Goal: Information Seeking & Learning: Check status

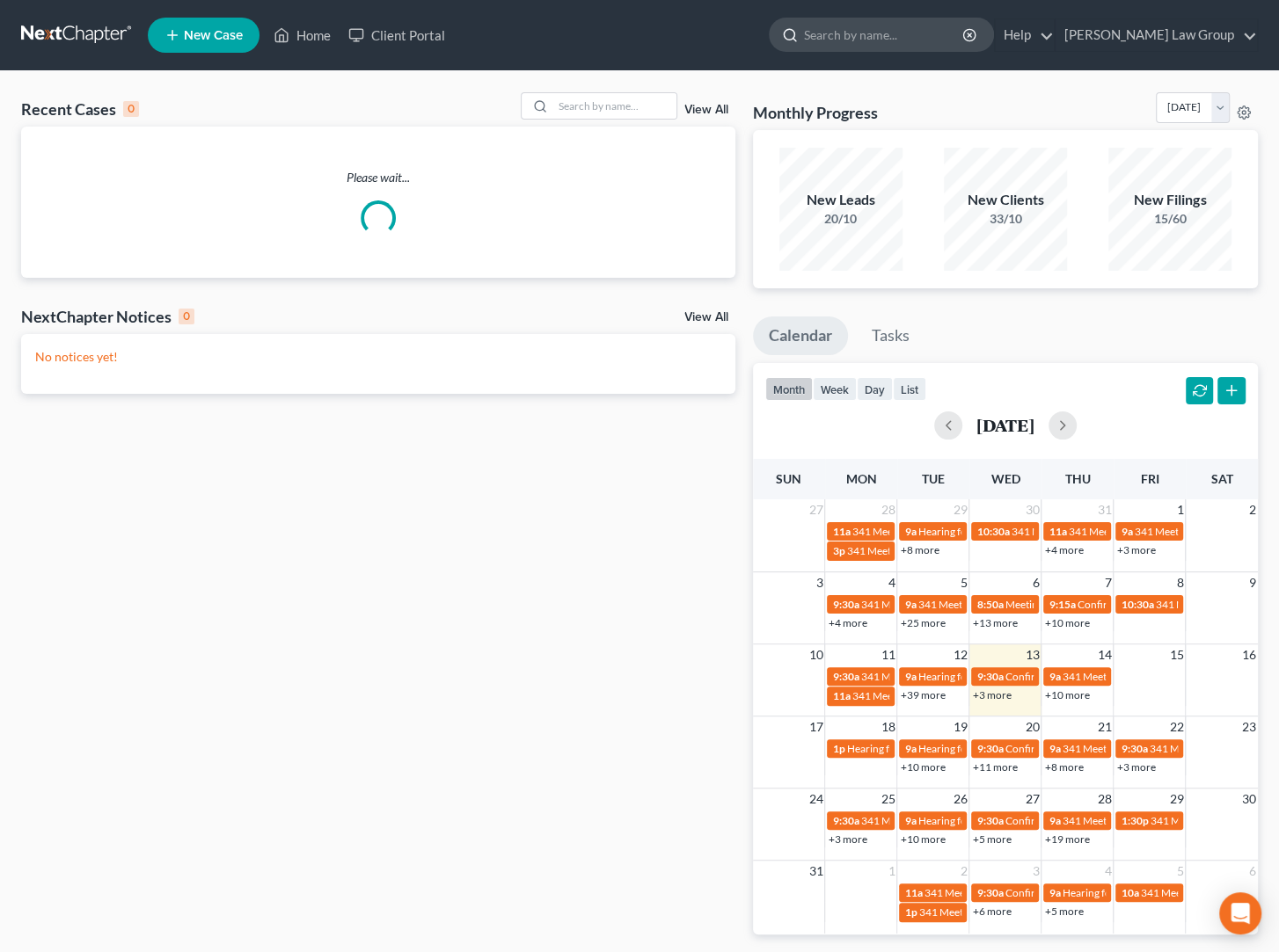
click at [928, 47] on input "search" at bounding box center [884, 34] width 161 height 32
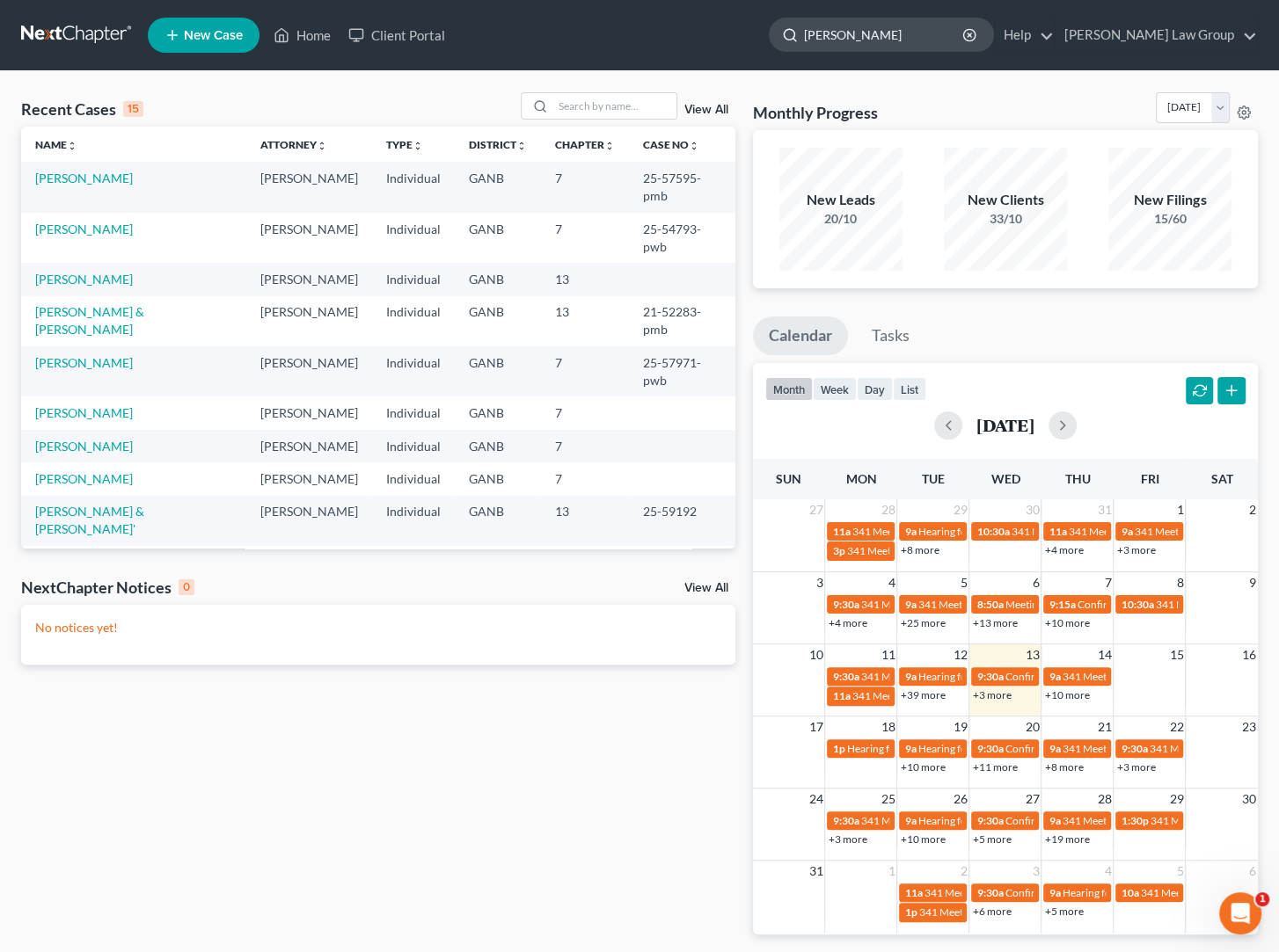
type input "hines"
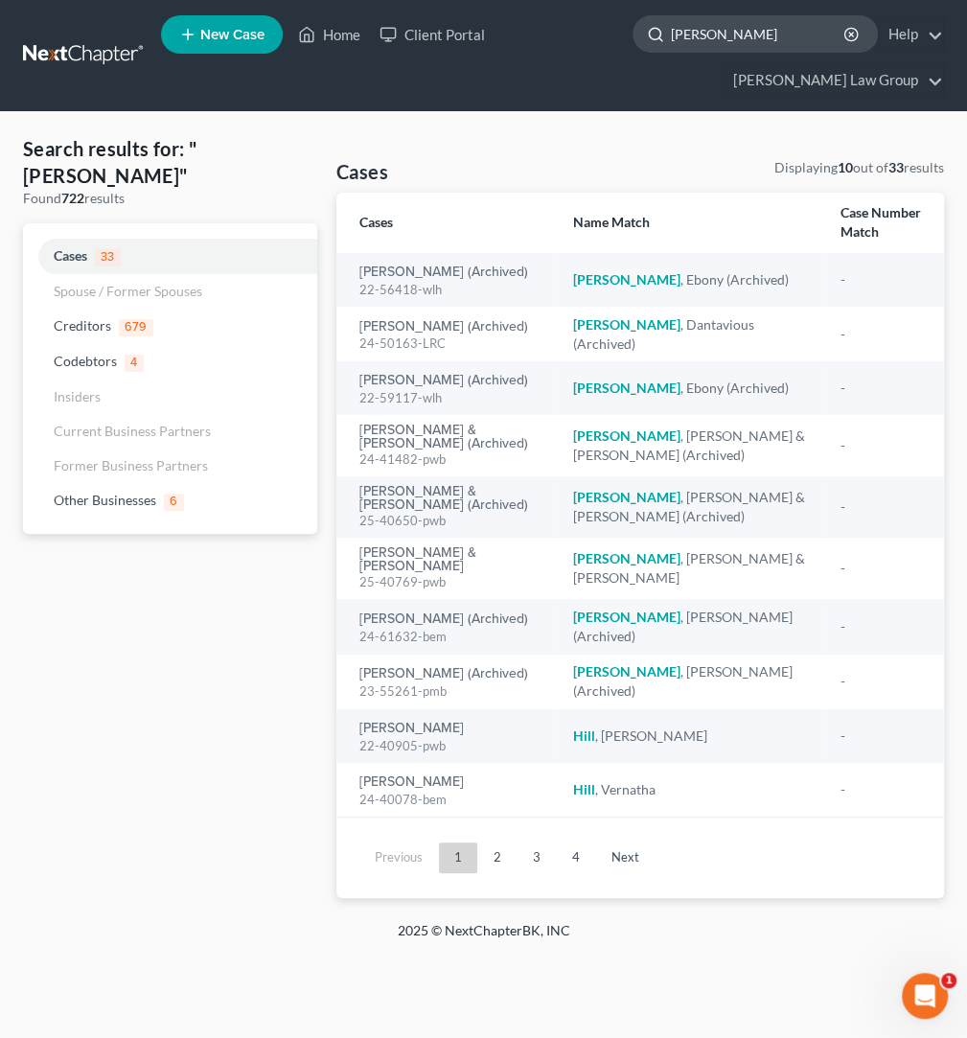
drag, startPoint x: 708, startPoint y: 43, endPoint x: 632, endPoint y: 39, distance: 76.8
click at [671, 39] on input "hines" at bounding box center [758, 33] width 175 height 35
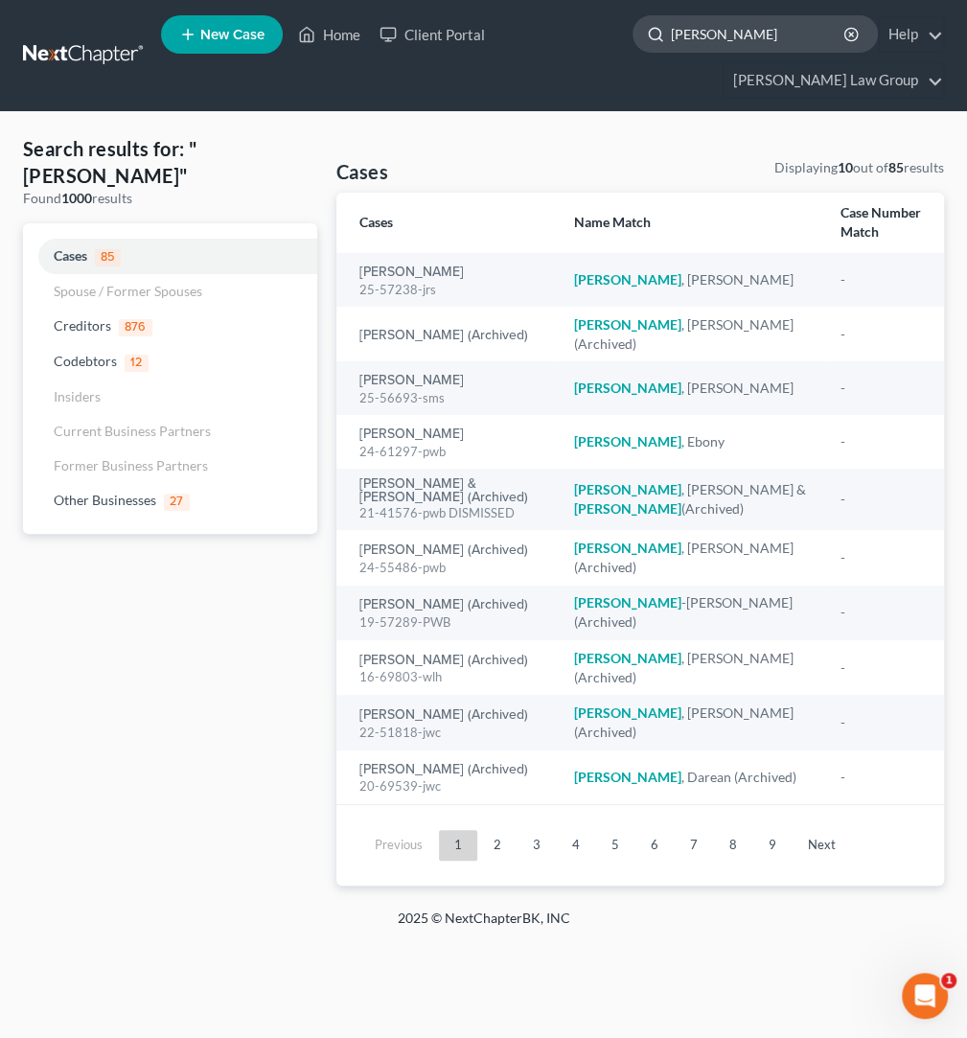
drag, startPoint x: 725, startPoint y: 32, endPoint x: 676, endPoint y: 28, distance: 49.0
click at [676, 28] on input "haynes" at bounding box center [758, 33] width 175 height 35
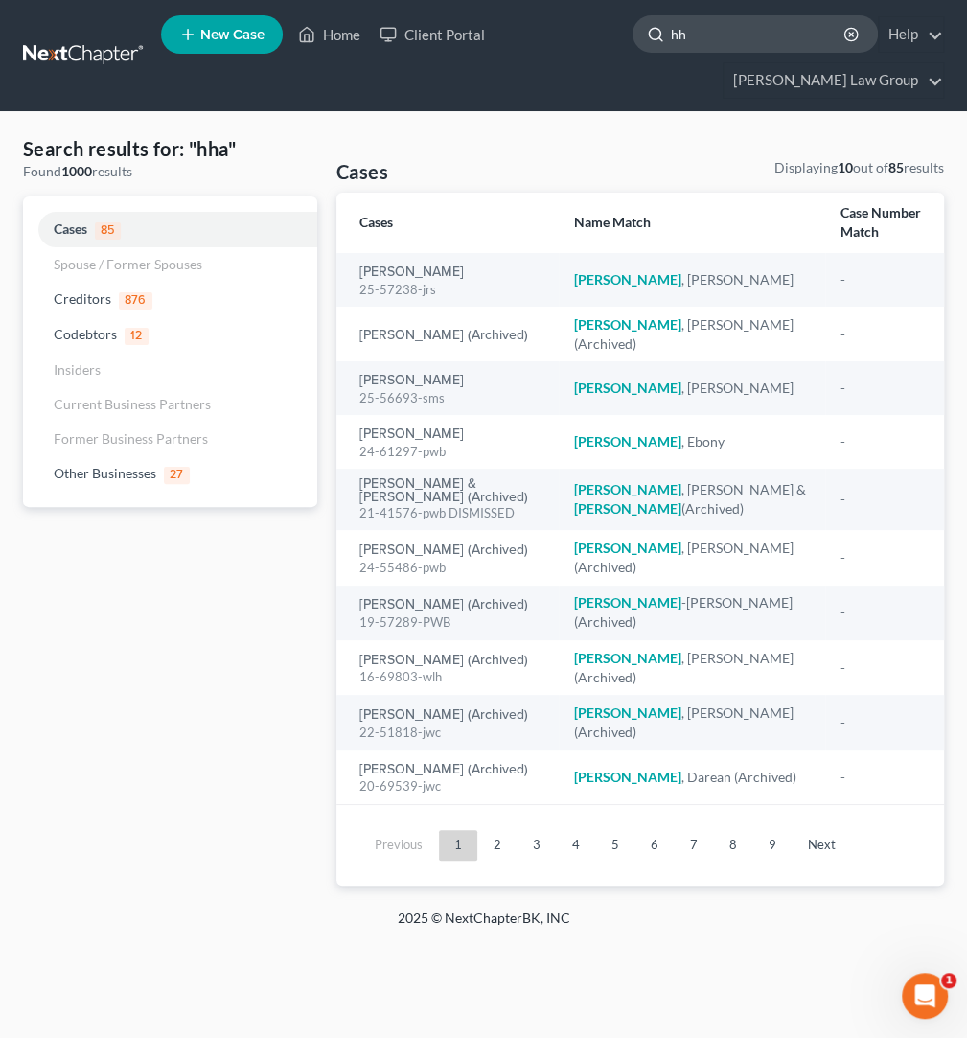
type input "h"
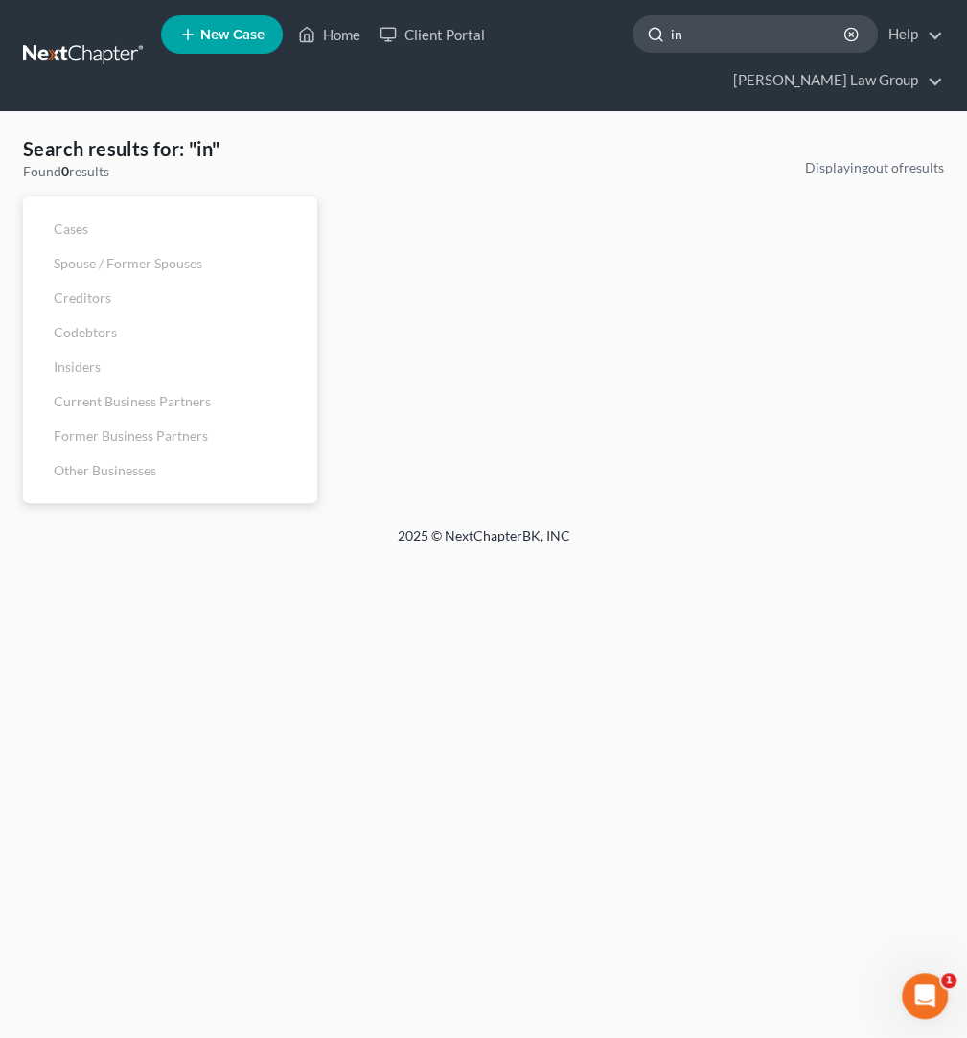
type input "i"
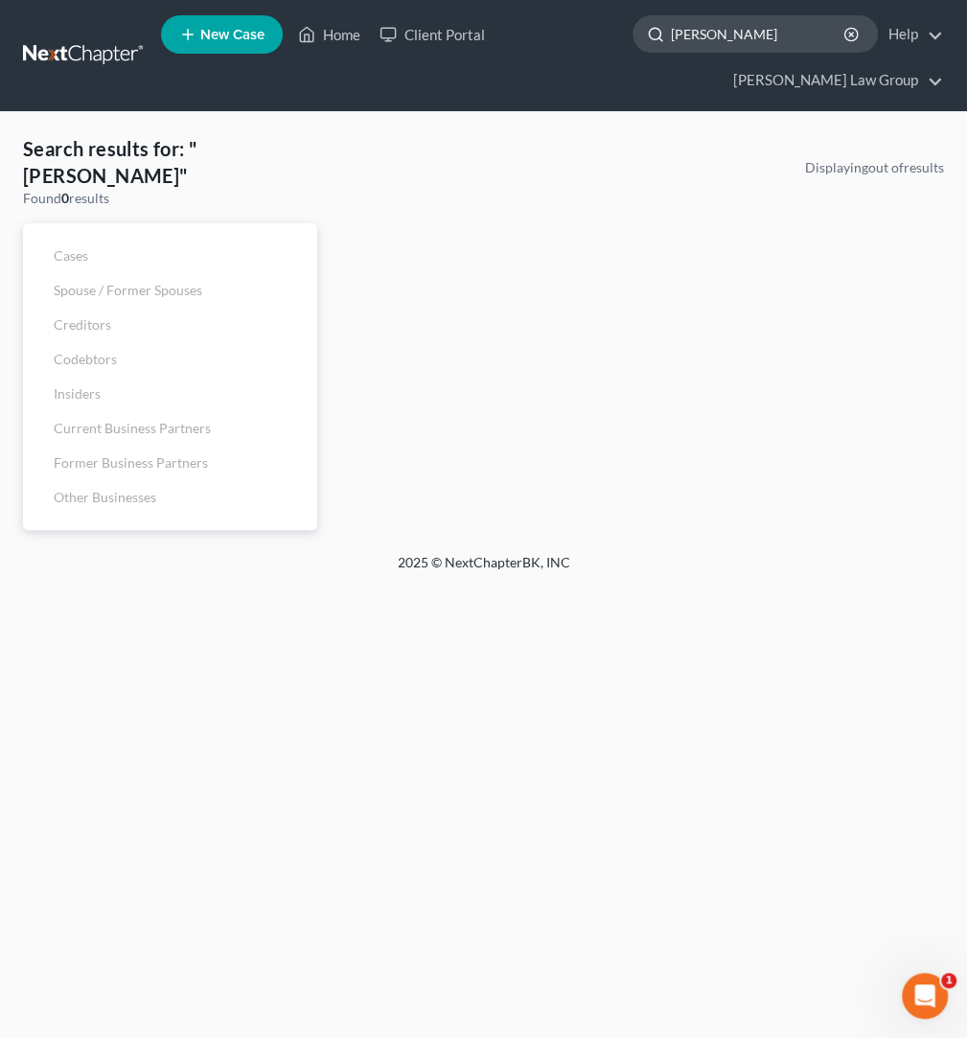
type input "hines"
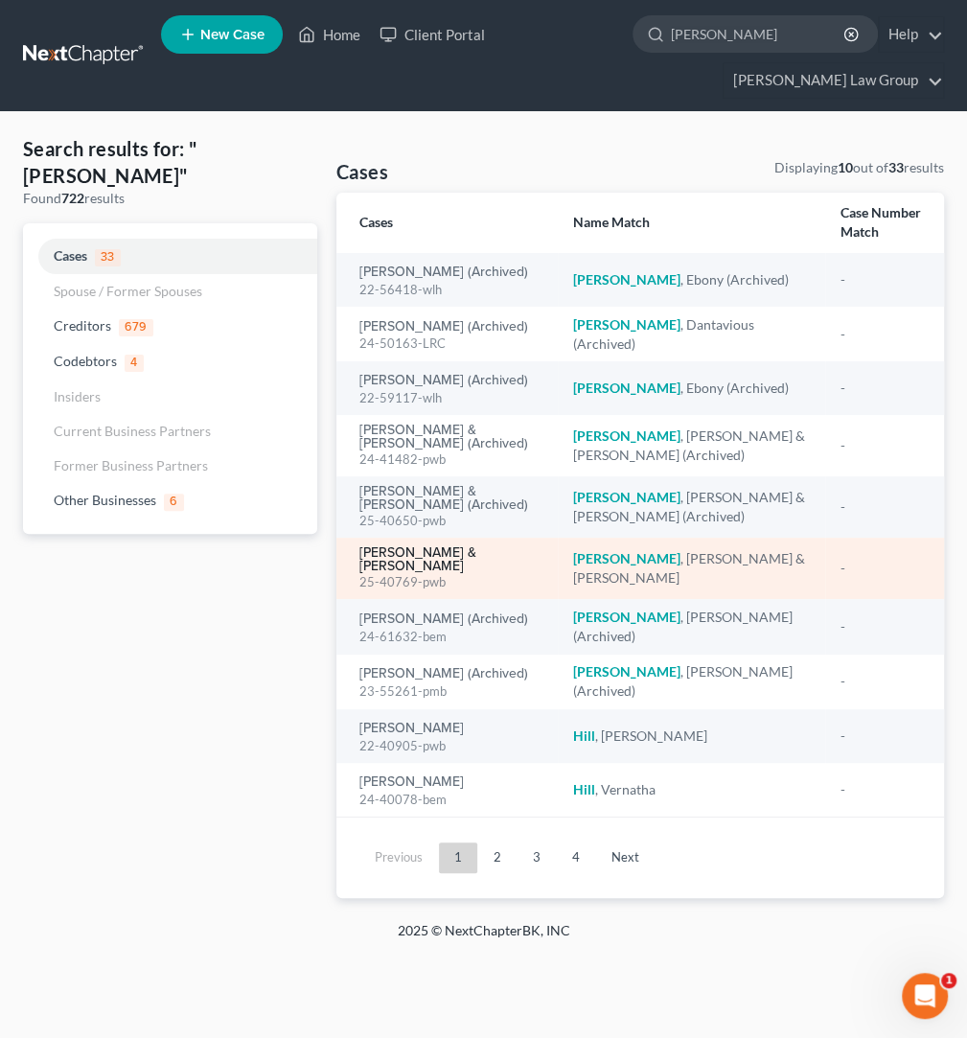
click at [459, 557] on link "[PERSON_NAME] & [PERSON_NAME]" at bounding box center [450, 559] width 183 height 27
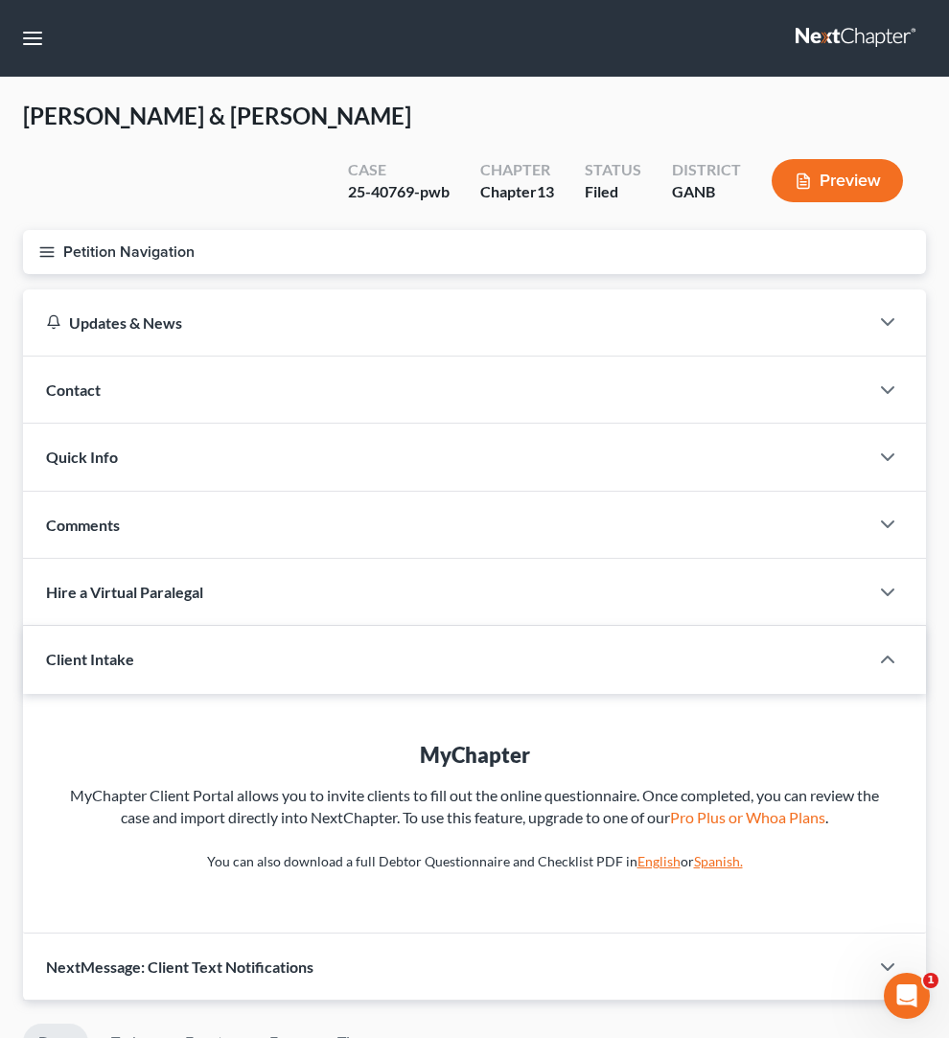
click at [0, 0] on span "Chapter 13" at bounding box center [0, 0] width 0 height 0
click at [0, 0] on link "Chapter 13 Plan" at bounding box center [0, 0] width 0 height 0
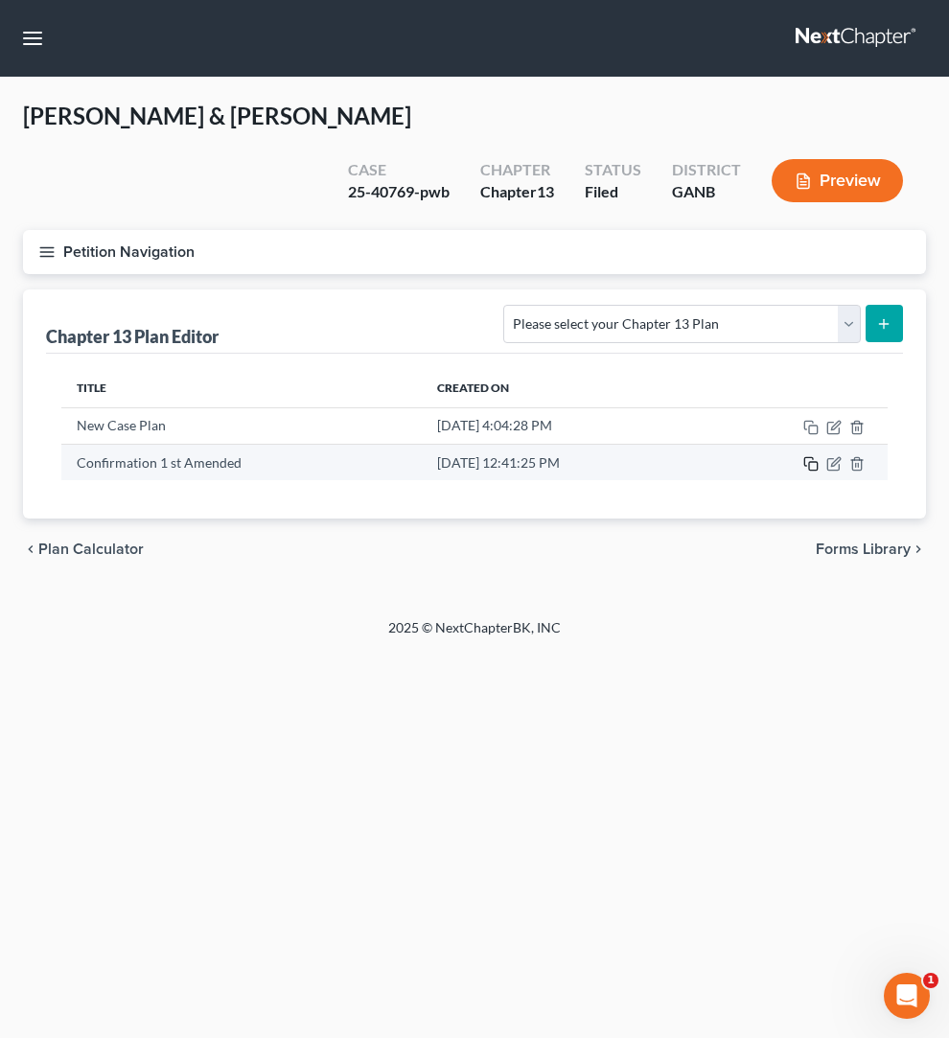
click at [818, 469] on rect "button" at bounding box center [813, 466] width 9 height 9
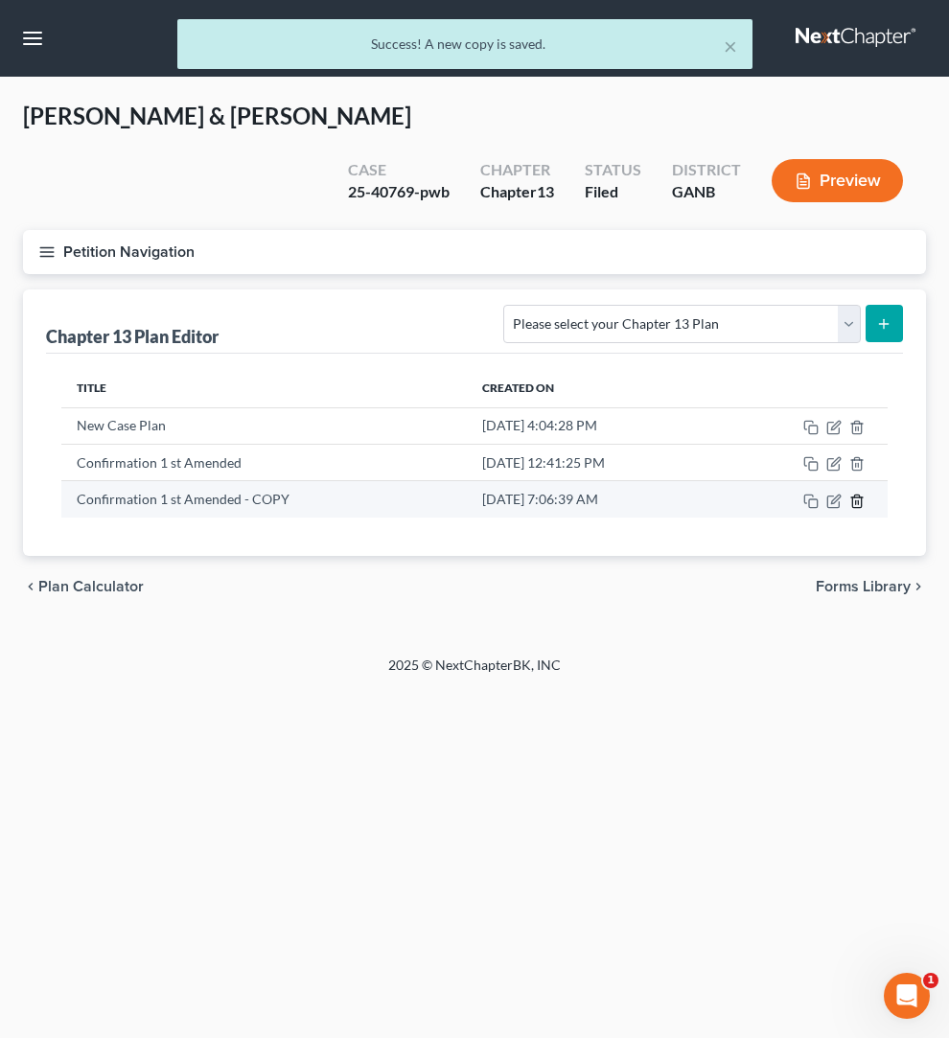
click at [854, 509] on icon "button" at bounding box center [856, 501] width 15 height 15
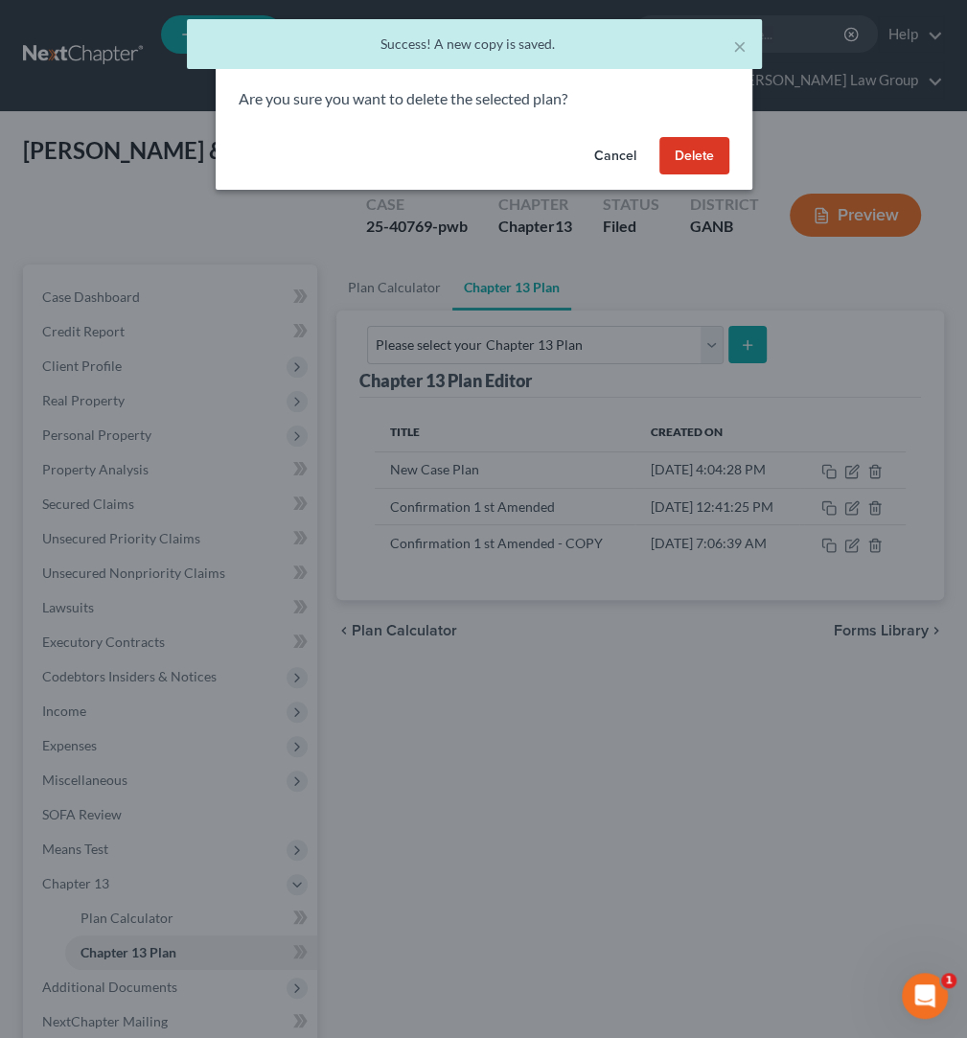
click at [675, 152] on button "Delete" at bounding box center [695, 156] width 70 height 38
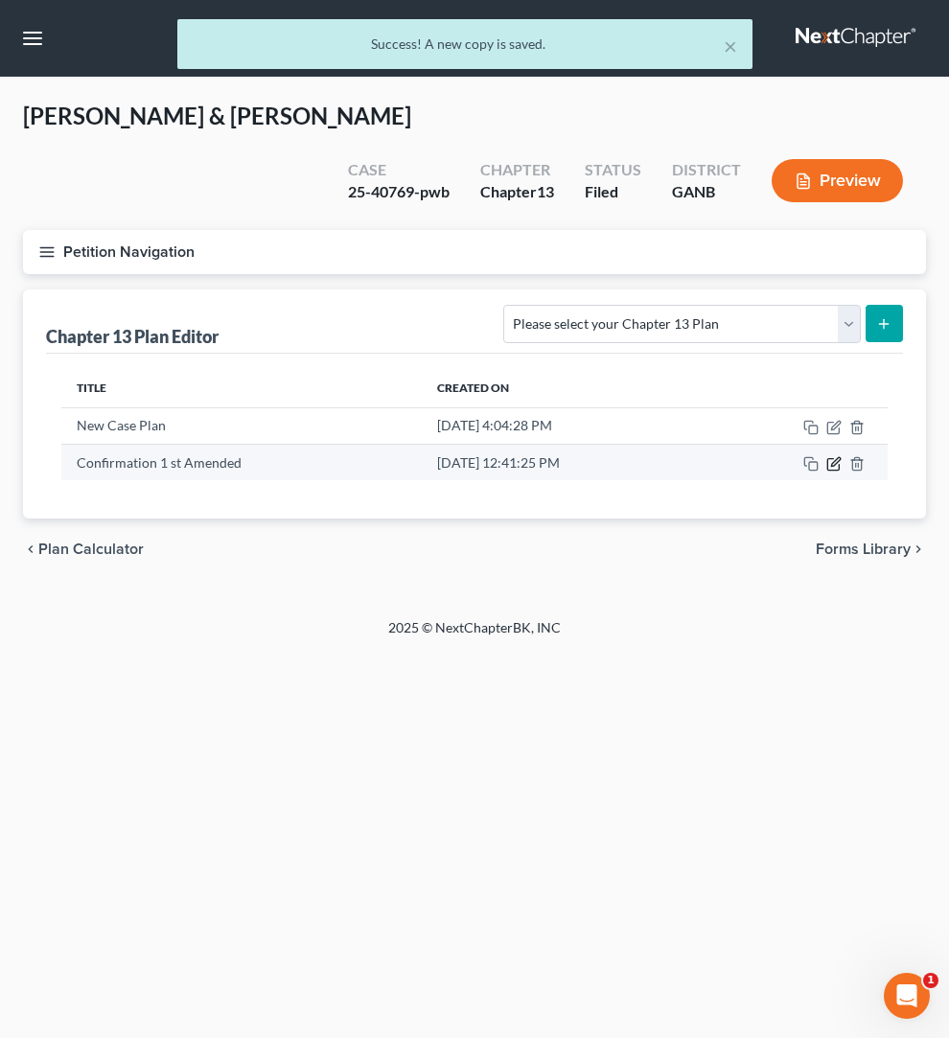
click at [838, 460] on icon "button" at bounding box center [833, 463] width 15 height 15
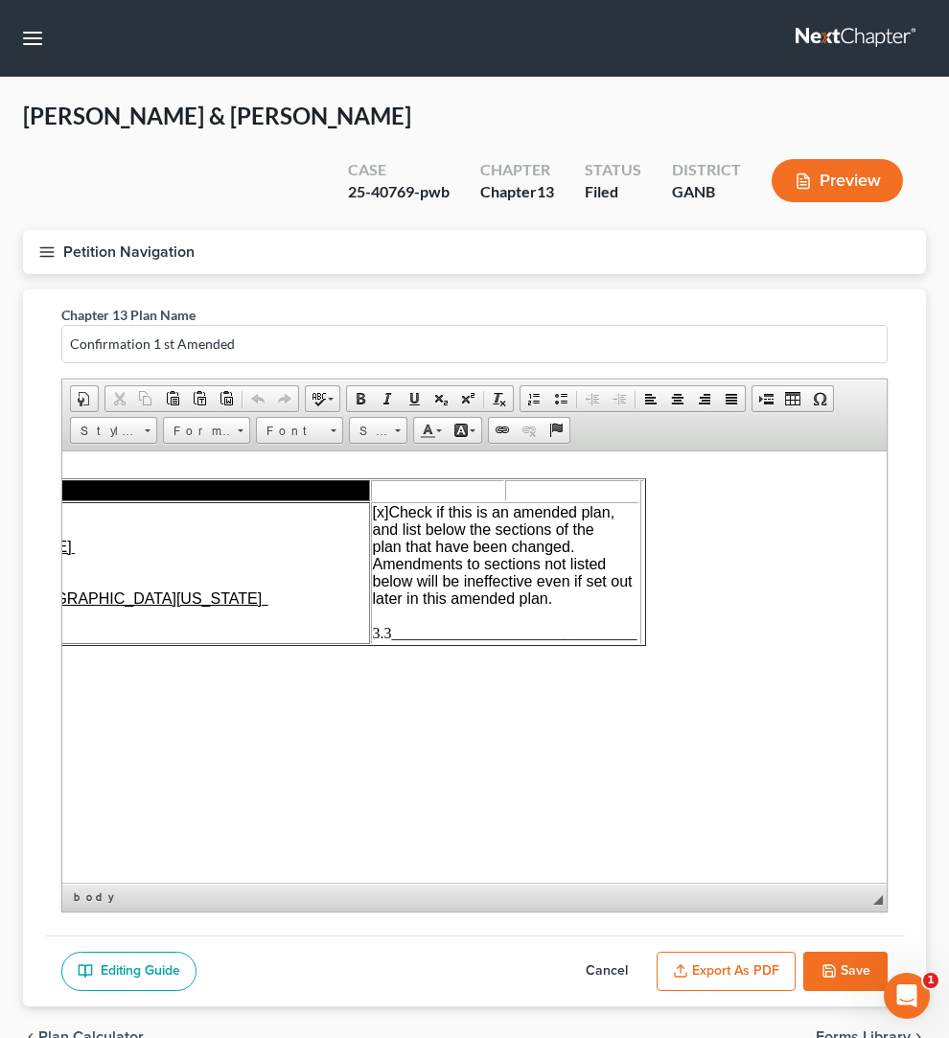
scroll to position [0, 489]
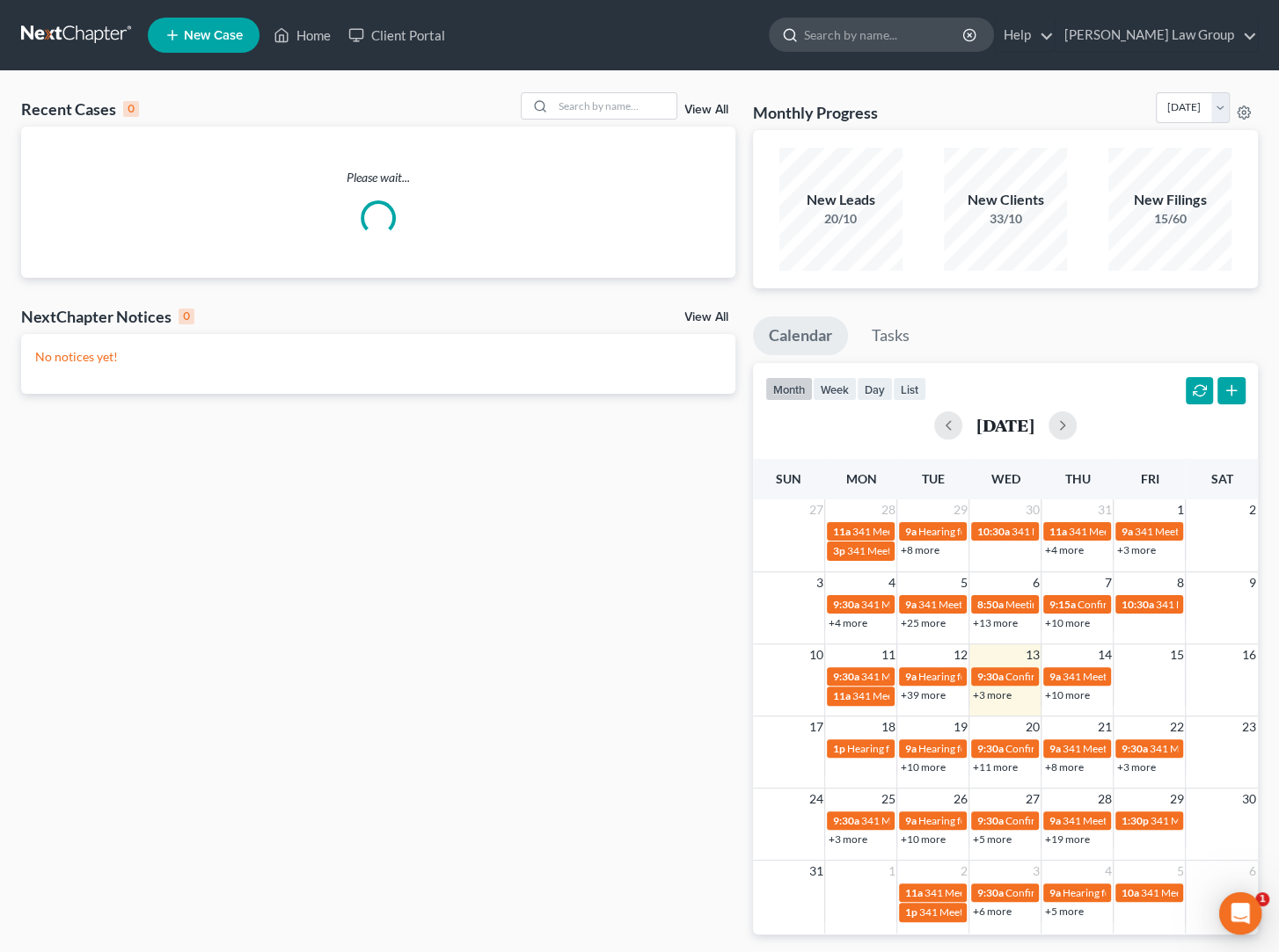
click at [911, 35] on input "search" at bounding box center [884, 34] width 161 height 32
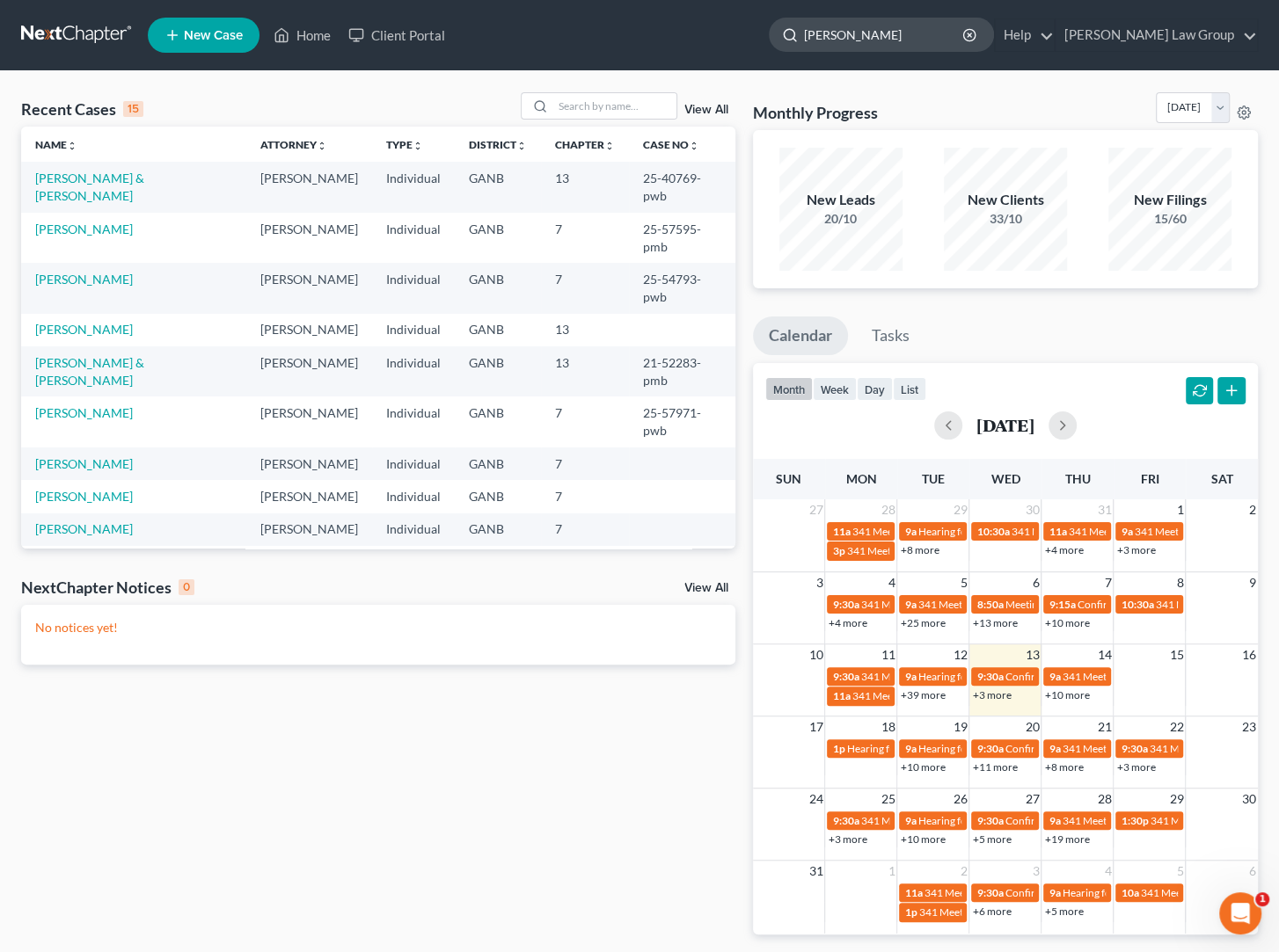
type input "[PERSON_NAME]"
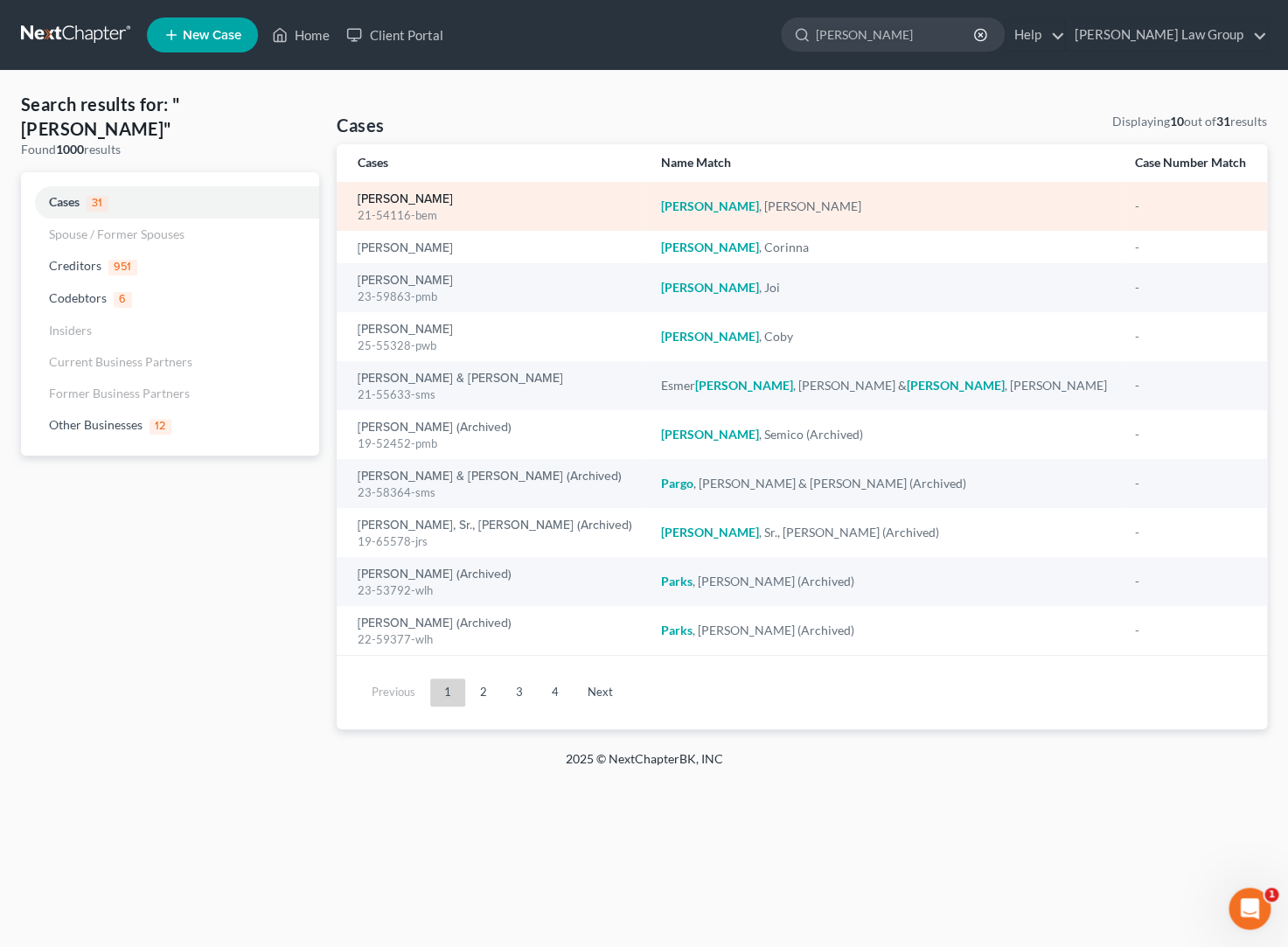
click at [411, 204] on link "[PERSON_NAME]" at bounding box center [405, 199] width 95 height 12
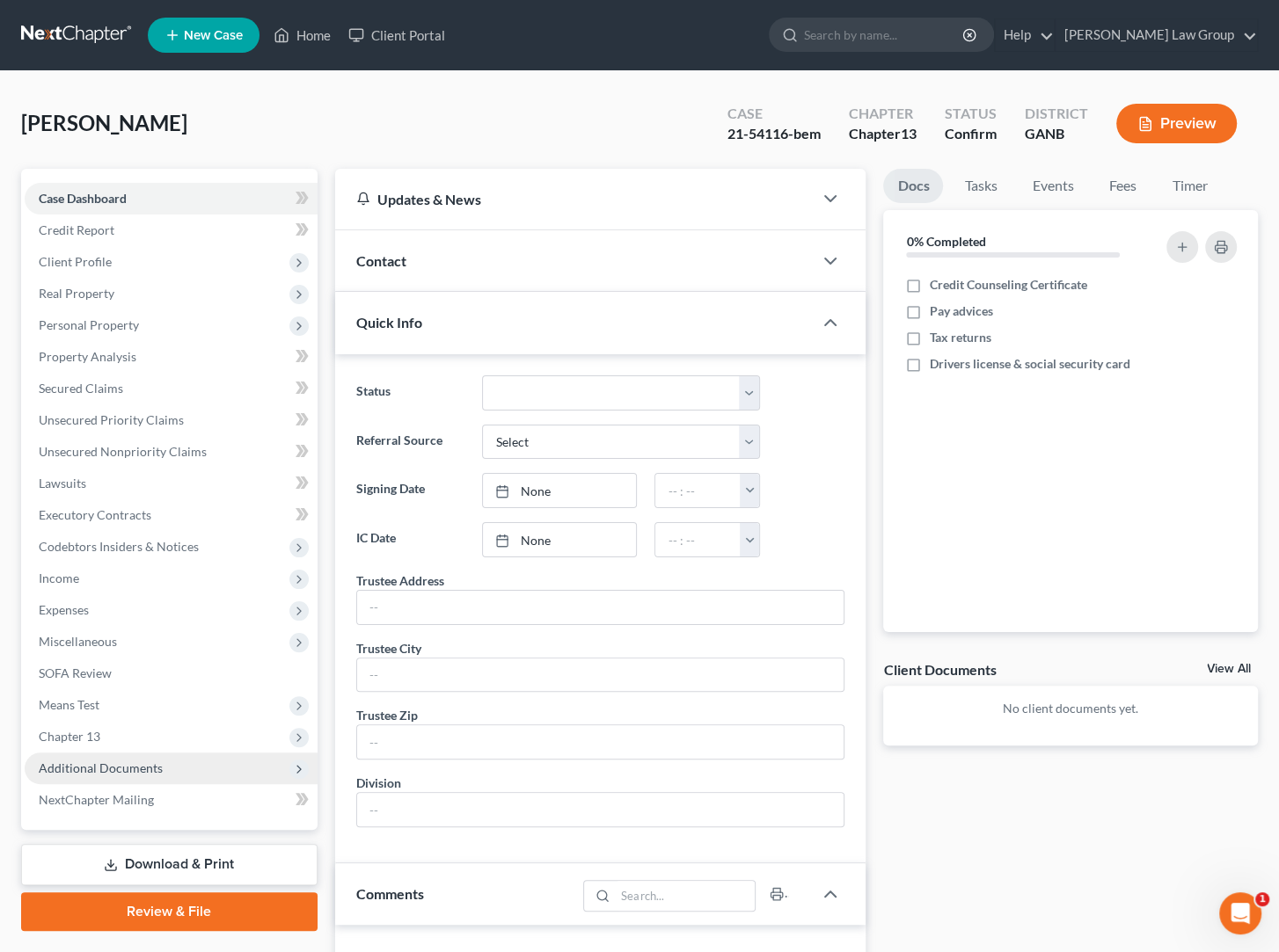
click at [177, 769] on span "Additional Documents" at bounding box center [171, 769] width 293 height 32
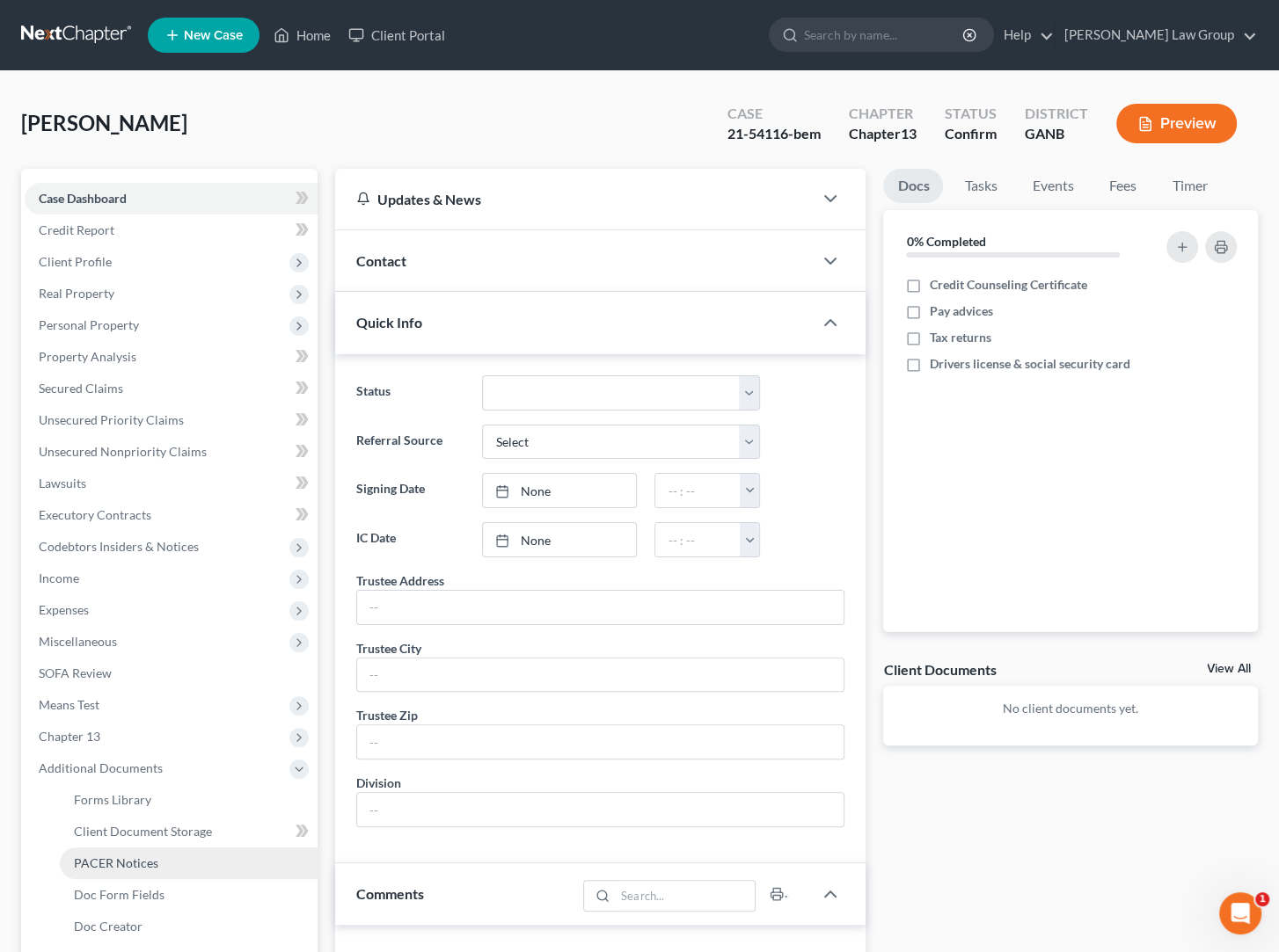
click at [176, 864] on link "PACER Notices" at bounding box center [188, 863] width 258 height 32
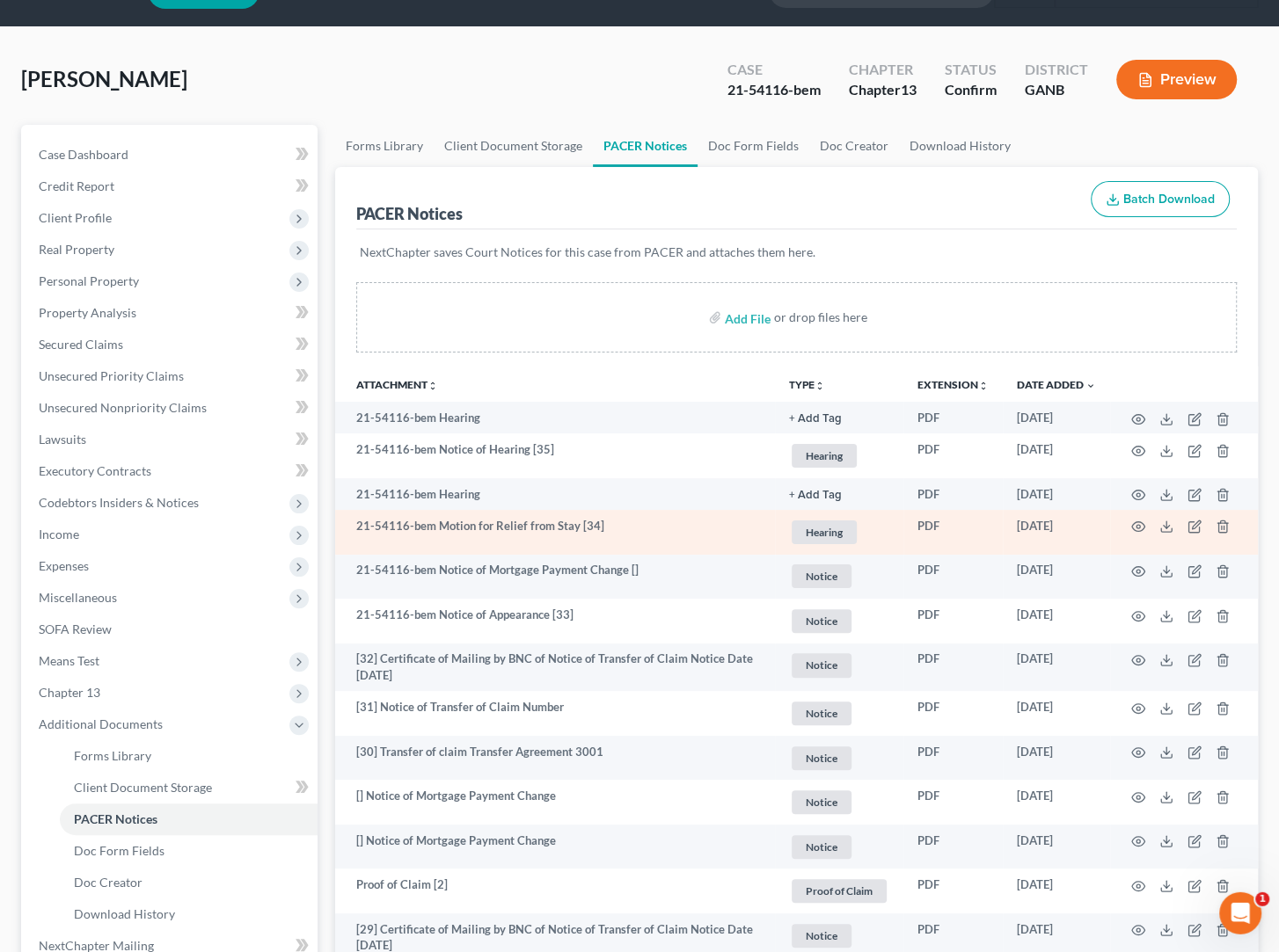
scroll to position [46, 0]
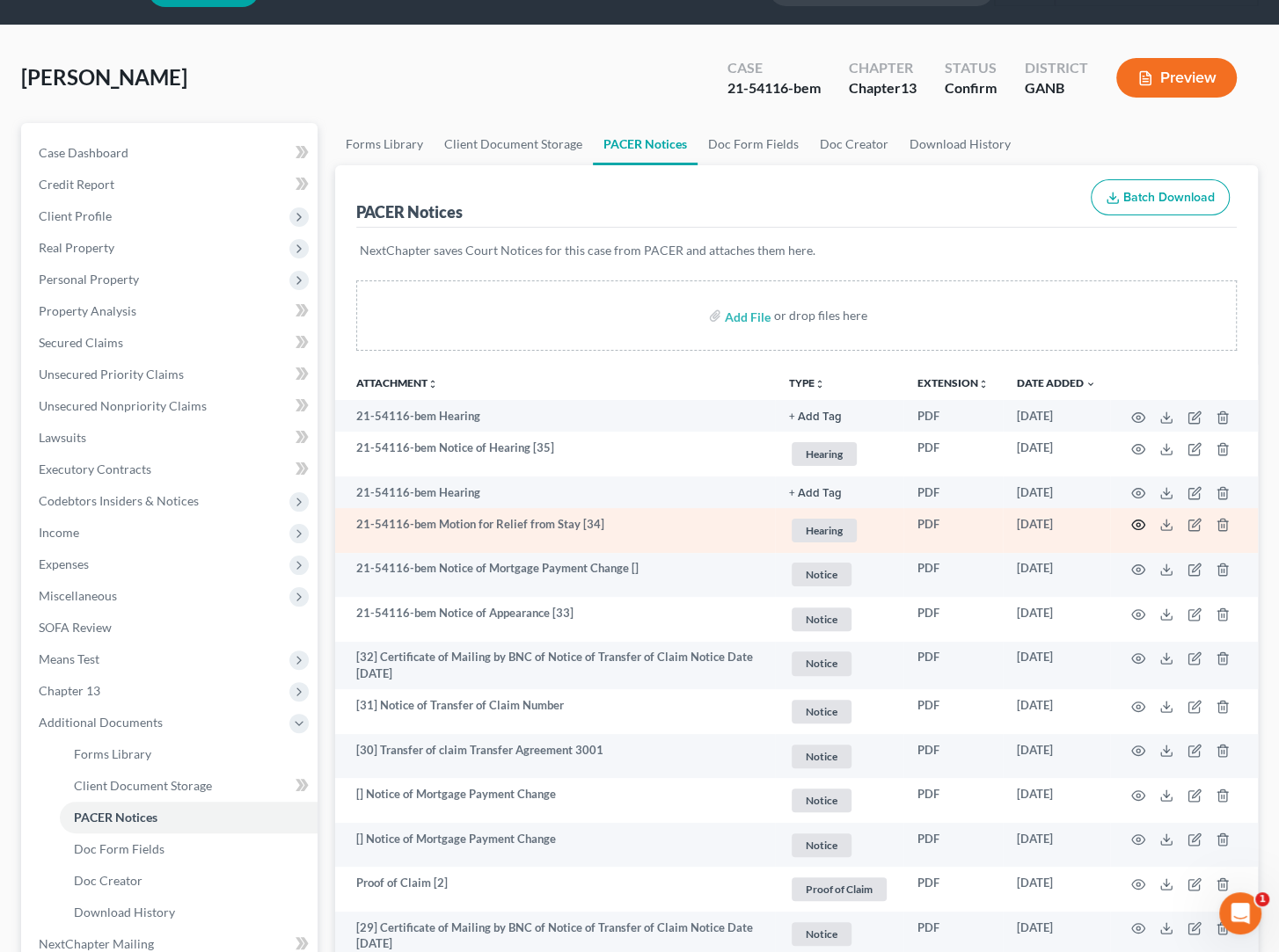
click at [1144, 526] on icon "button" at bounding box center [1139, 526] width 13 height 10
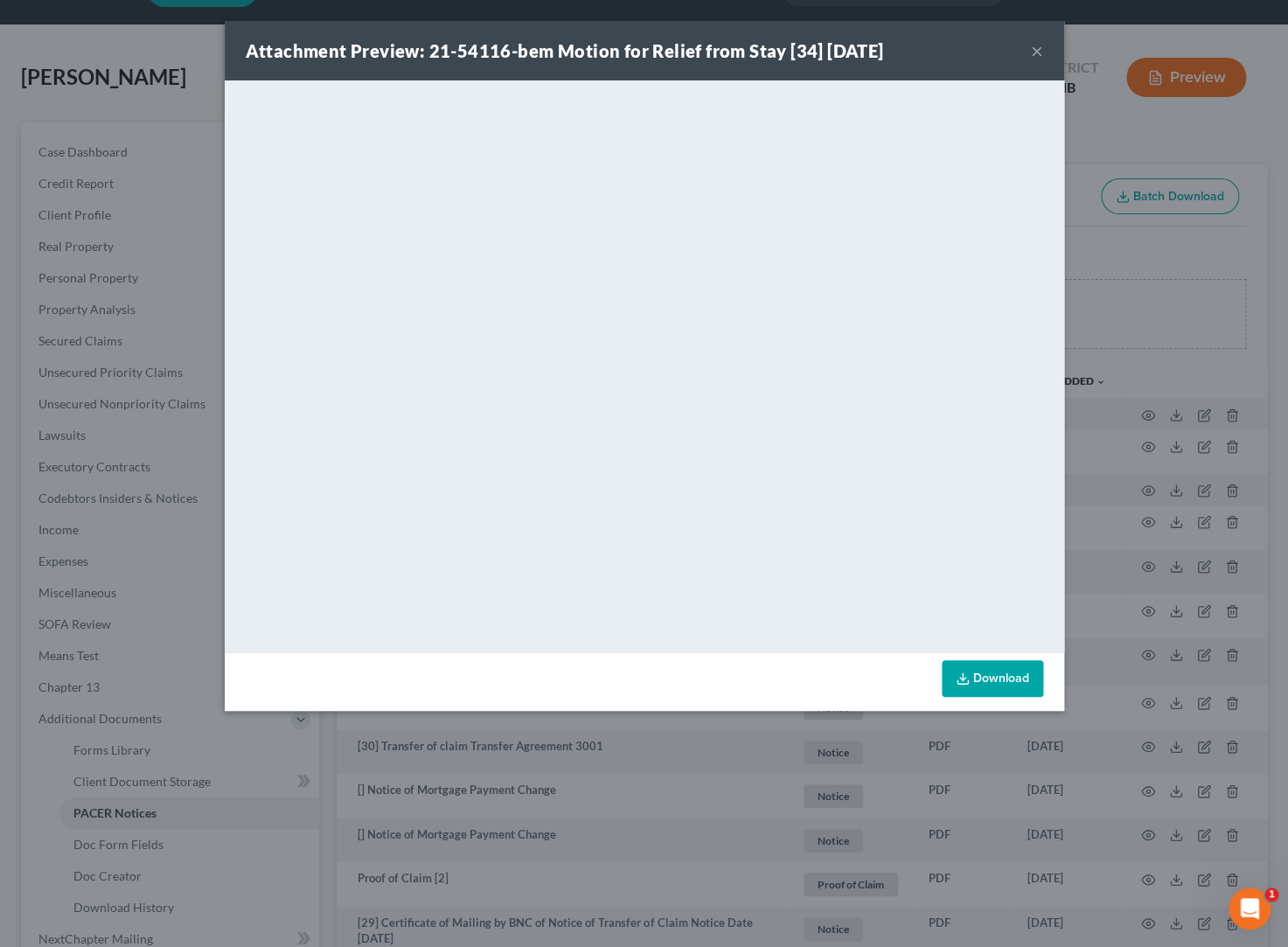
drag, startPoint x: 418, startPoint y: 38, endPoint x: 441, endPoint y: 266, distance: 229.2
click at [441, 266] on div "Attachment Preview: 21-54116-bem Motion for Relief from Stay [34] [DATE] × <obj…" at bounding box center [644, 366] width 839 height 690
drag, startPoint x: 944, startPoint y: 39, endPoint x: 940, endPoint y: 121, distance: 82.1
click at [940, 121] on div "Attachment Preview: 21-54116-bem Motion for Relief from Stay [34] [DATE] × <obj…" at bounding box center [644, 366] width 839 height 690
click at [1037, 53] on button "×" at bounding box center [1036, 50] width 12 height 21
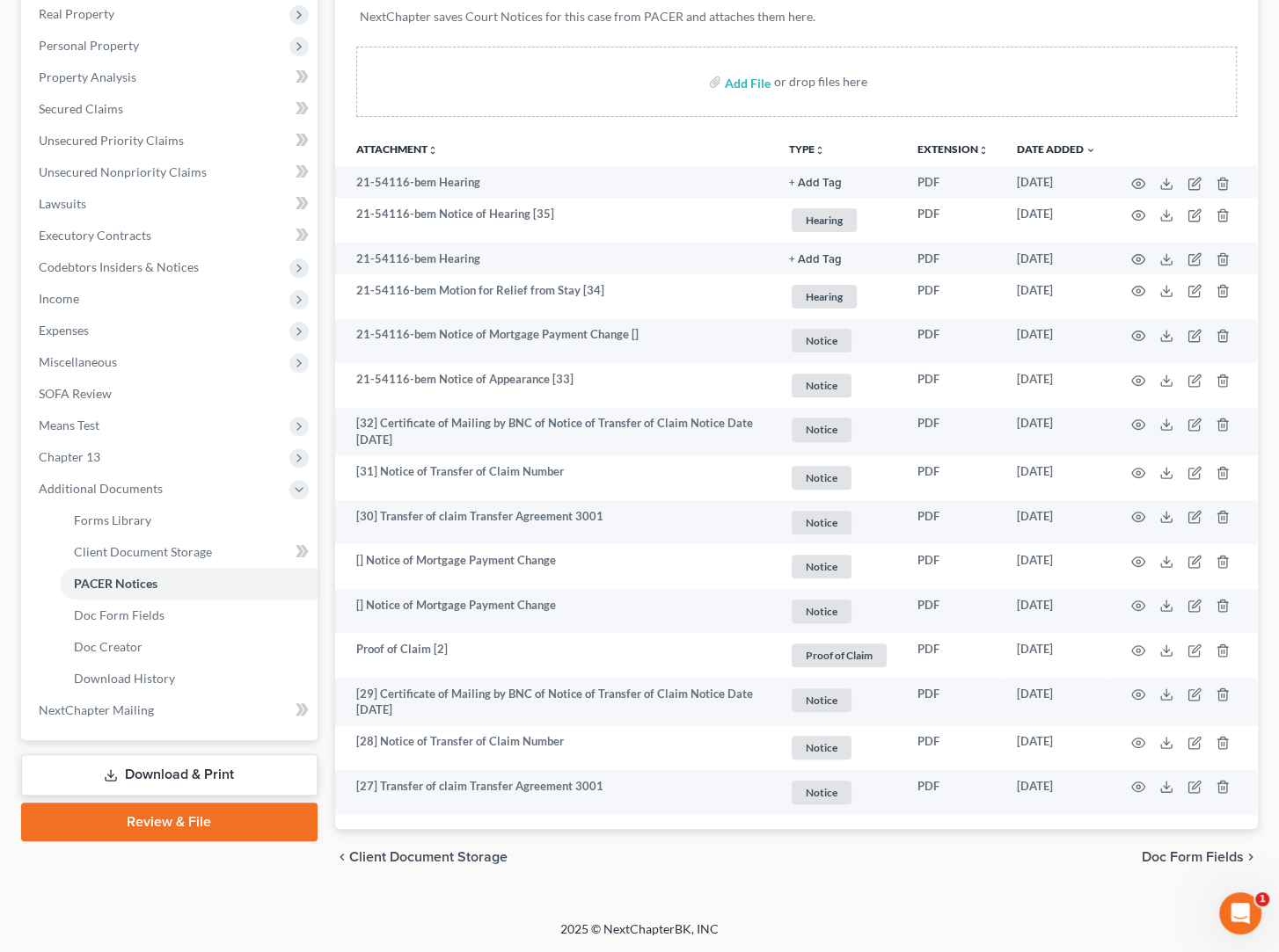
scroll to position [0, 0]
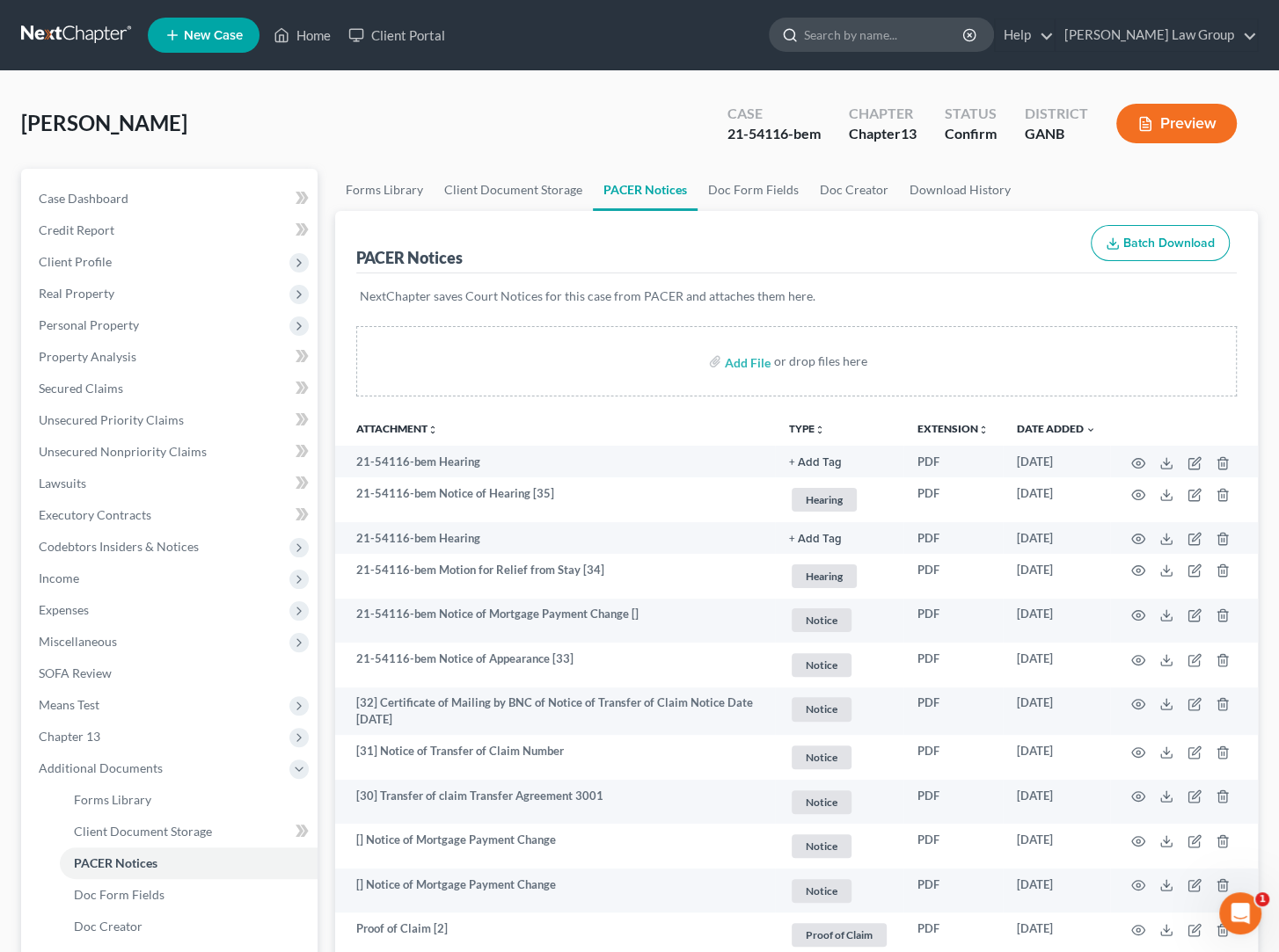
click at [881, 40] on input "search" at bounding box center [884, 34] width 161 height 32
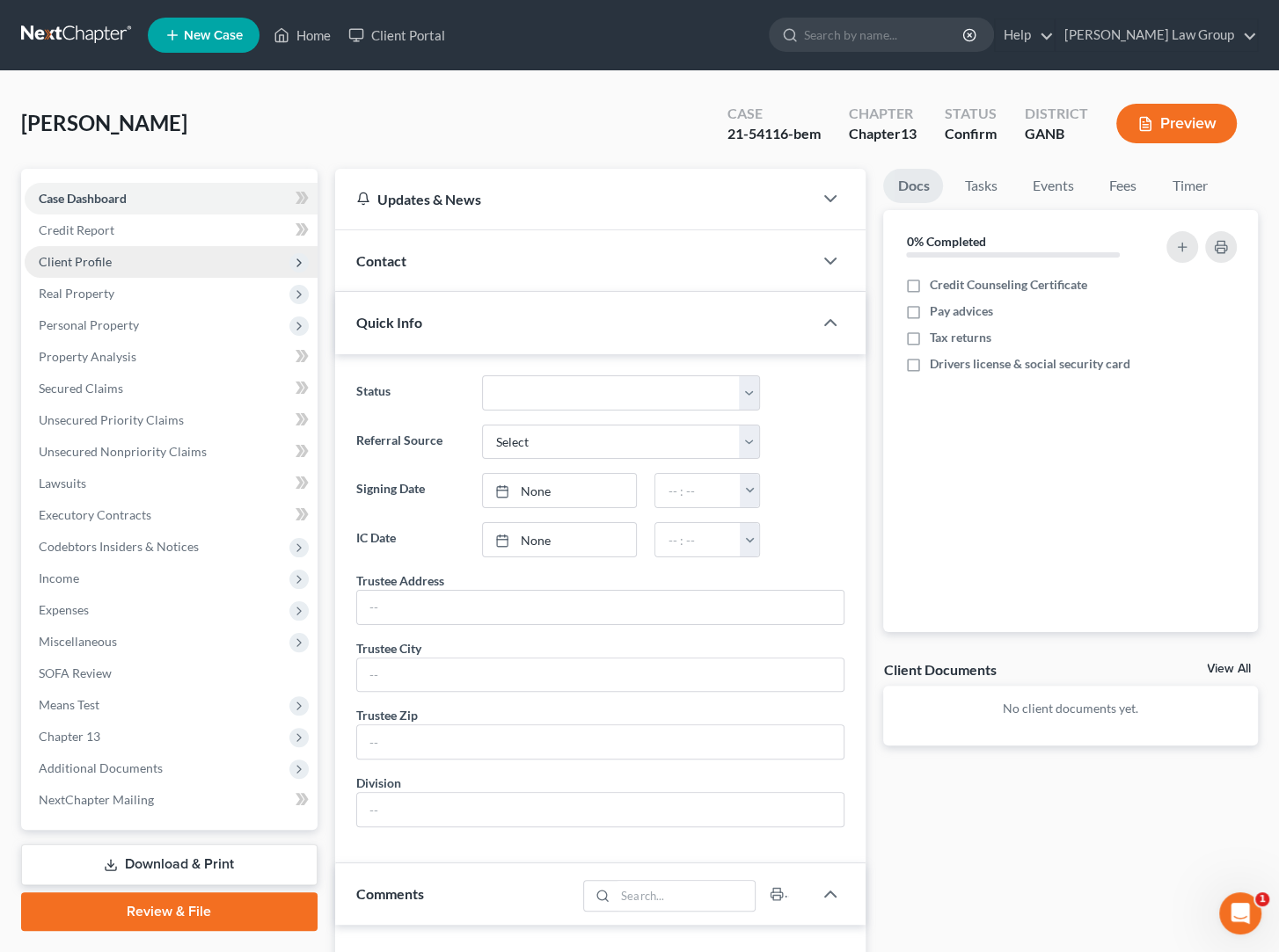
click at [77, 254] on span "Client Profile" at bounding box center [75, 261] width 73 height 15
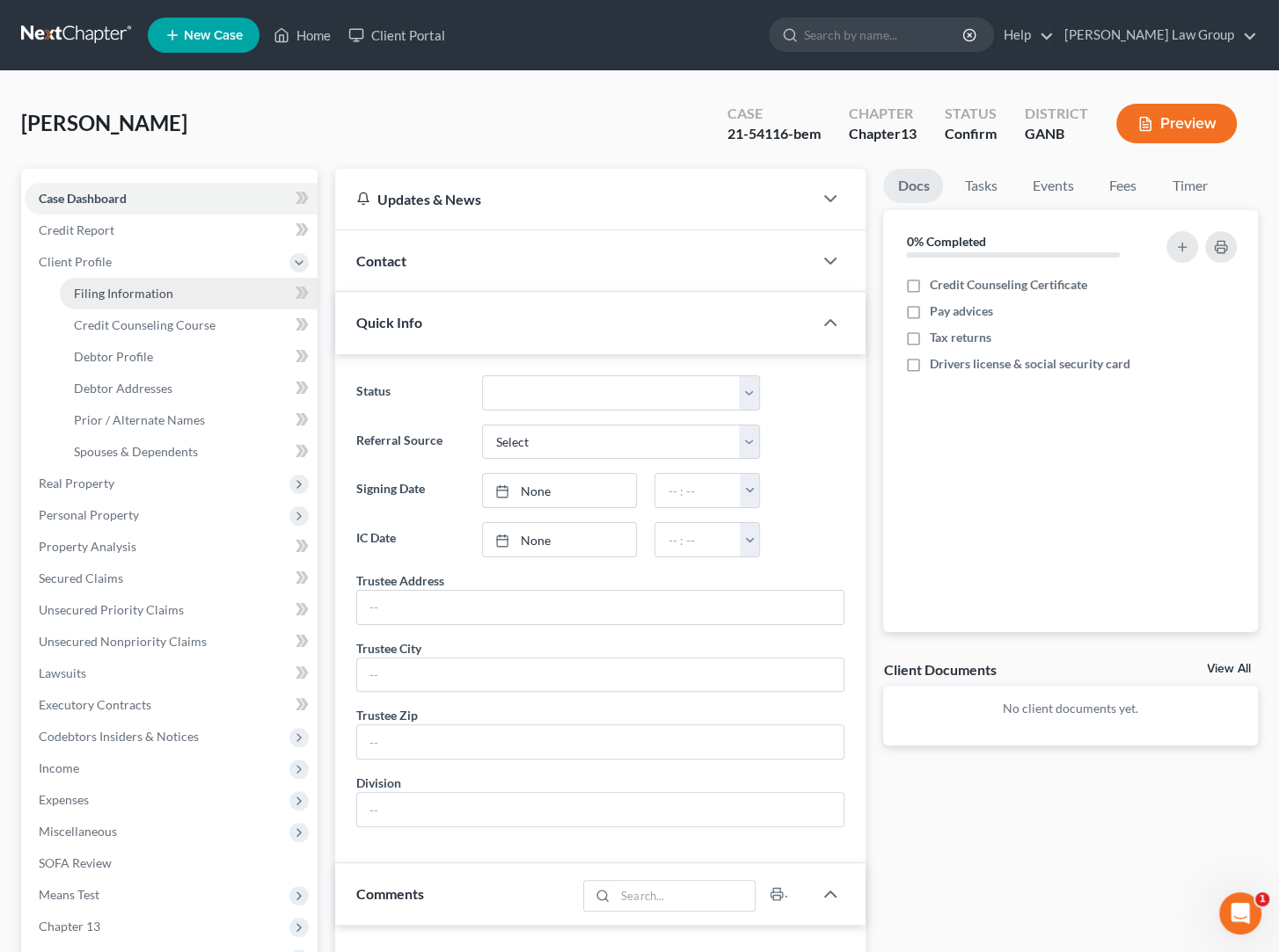
click at [92, 280] on link "Filing Information" at bounding box center [188, 293] width 258 height 32
select select "1"
select select "0"
select select "3"
select select "10"
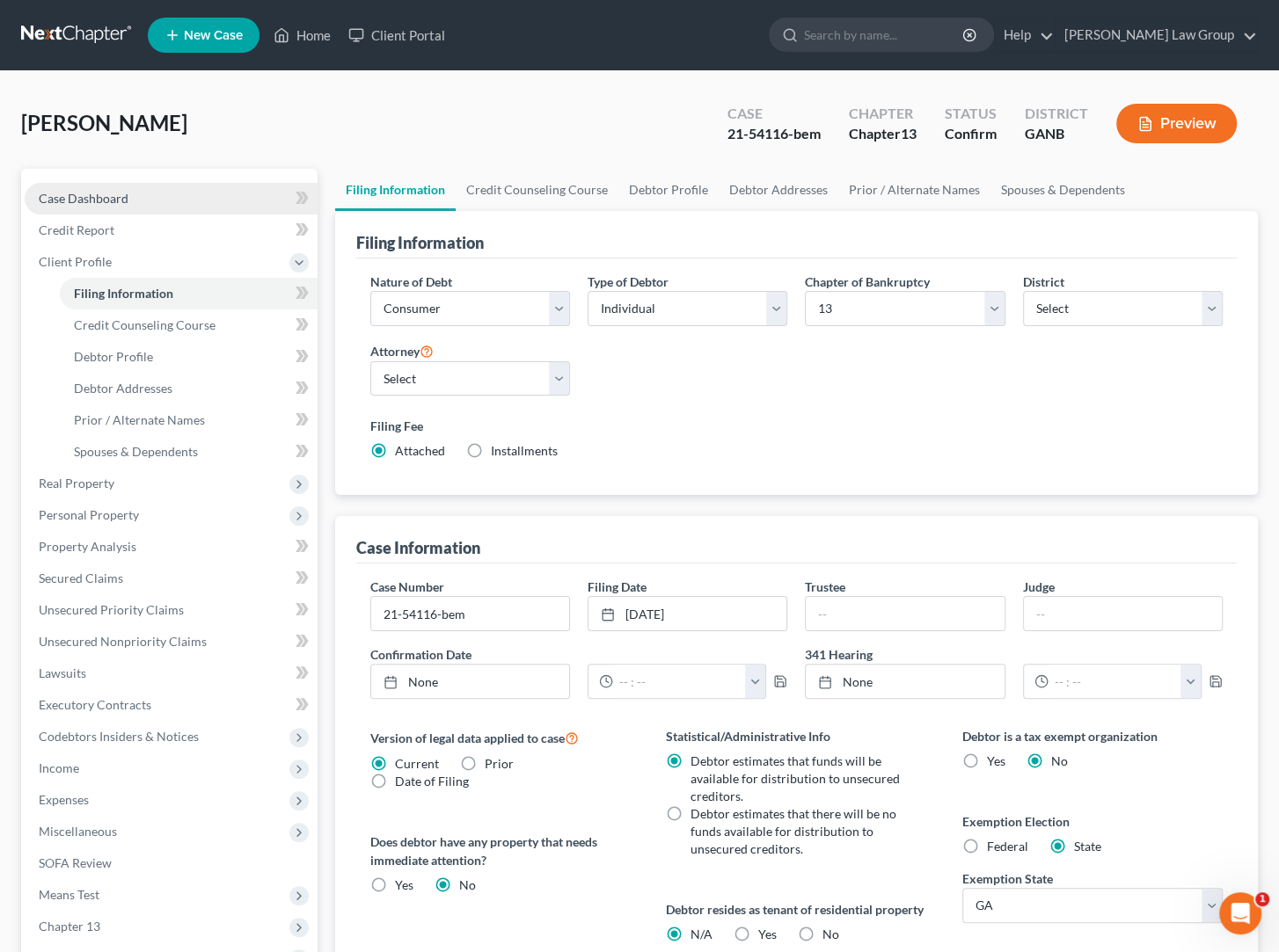
click at [111, 201] on span "Case Dashboard" at bounding box center [83, 198] width 90 height 15
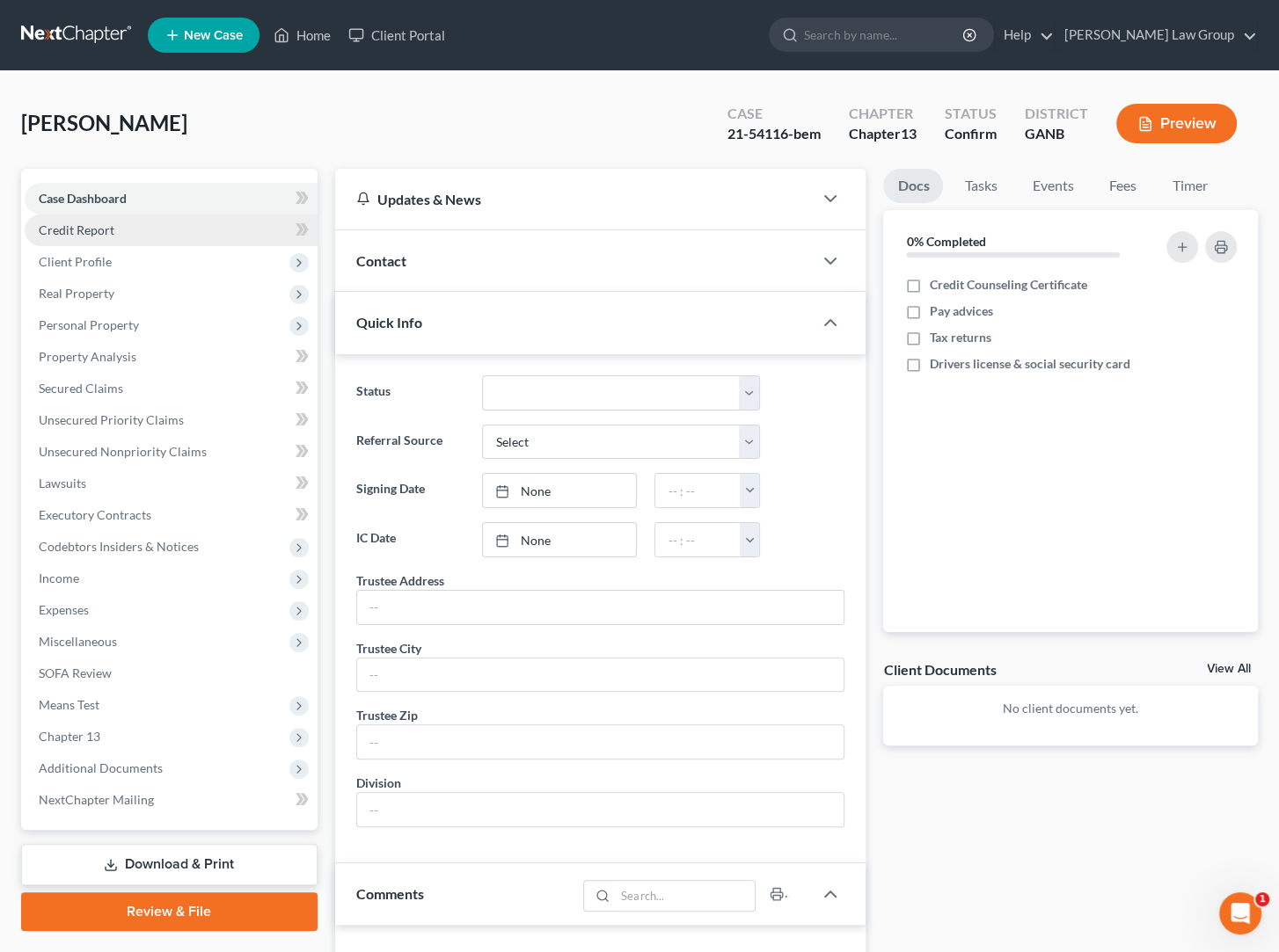
click at [131, 229] on link "Credit Report" at bounding box center [171, 230] width 293 height 32
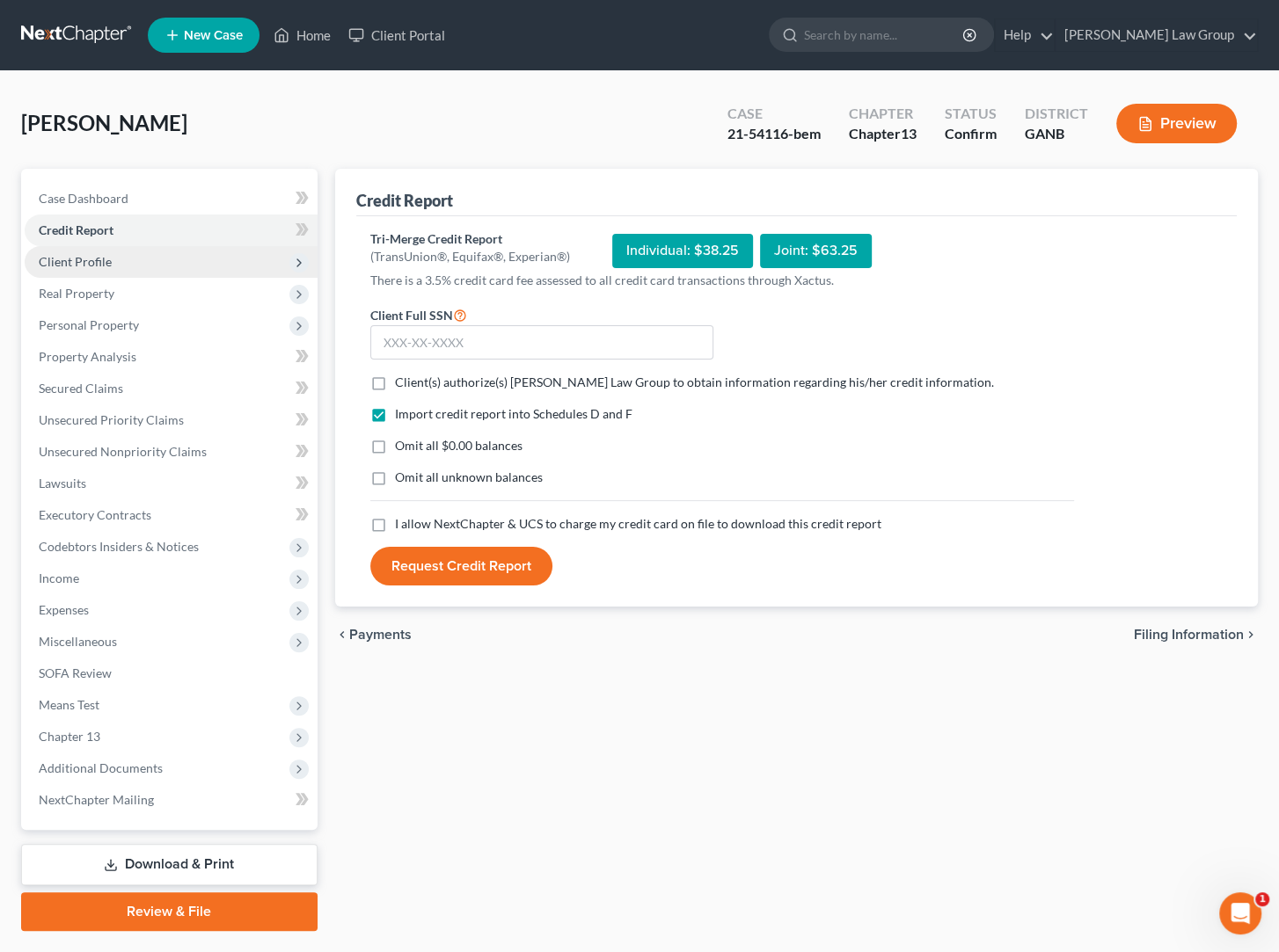
click at [128, 258] on span "Client Profile" at bounding box center [171, 261] width 293 height 32
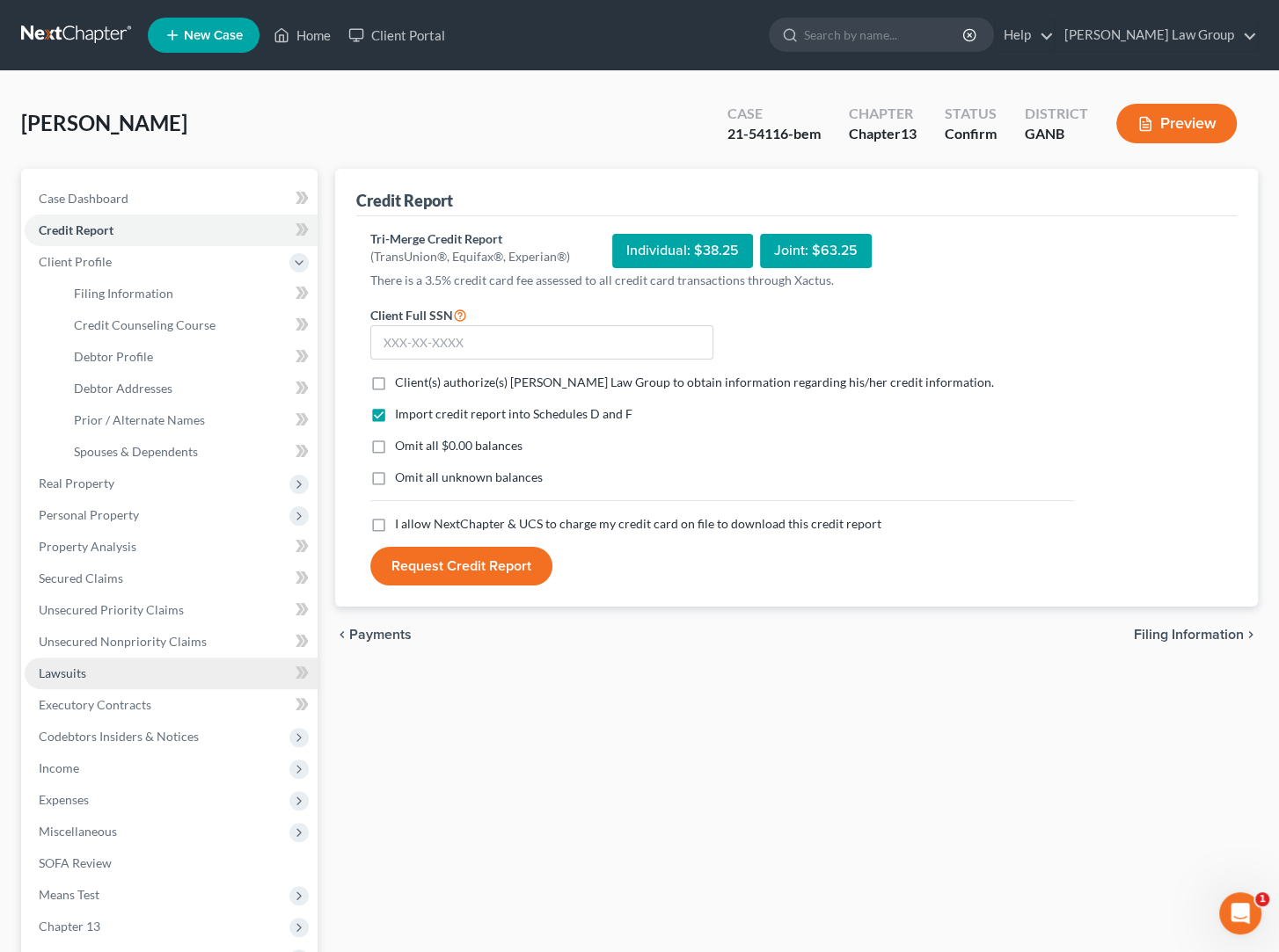
scroll to position [234, 0]
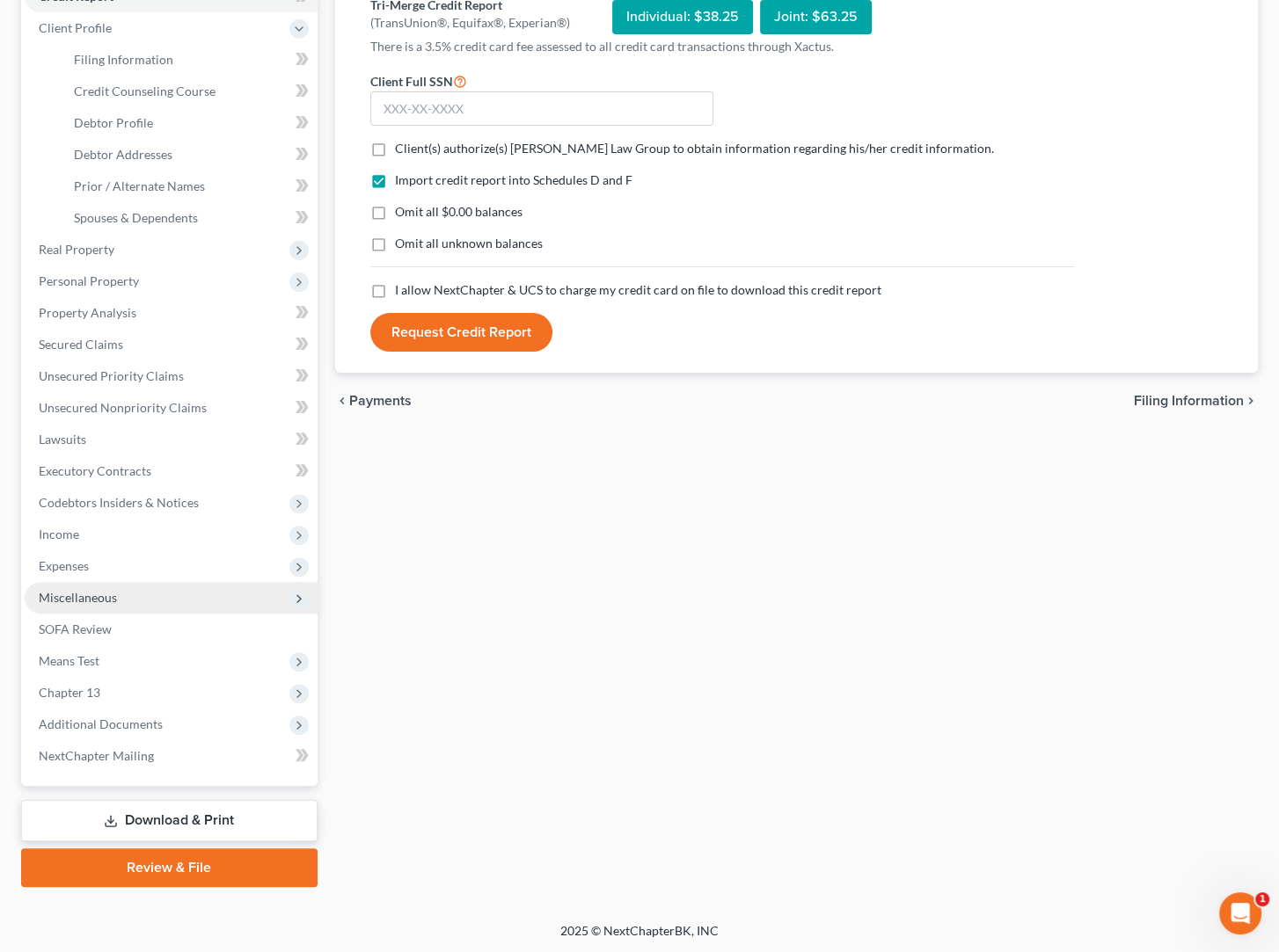
click at [123, 592] on span "Miscellaneous" at bounding box center [171, 598] width 293 height 32
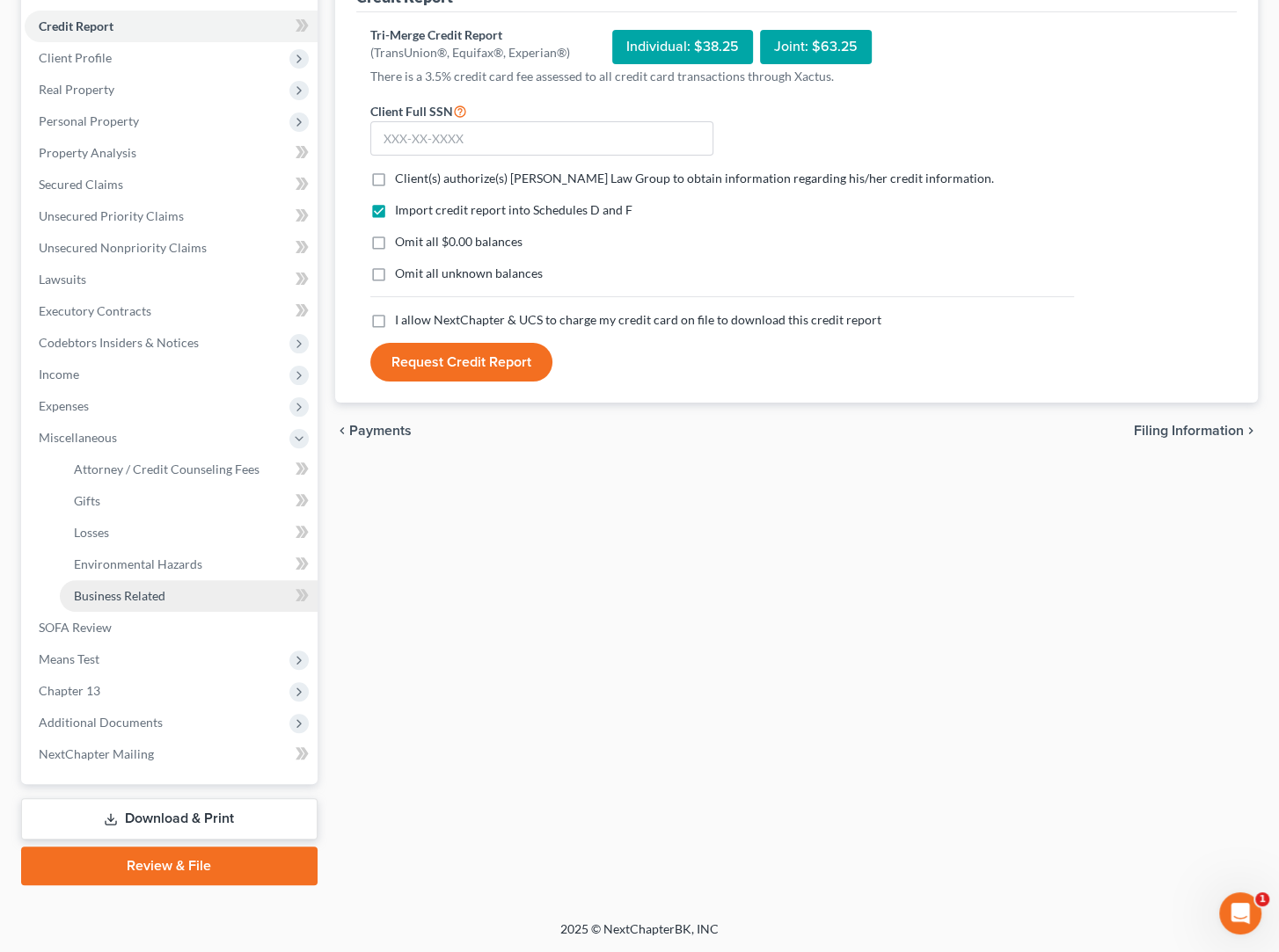
scroll to position [203, 0]
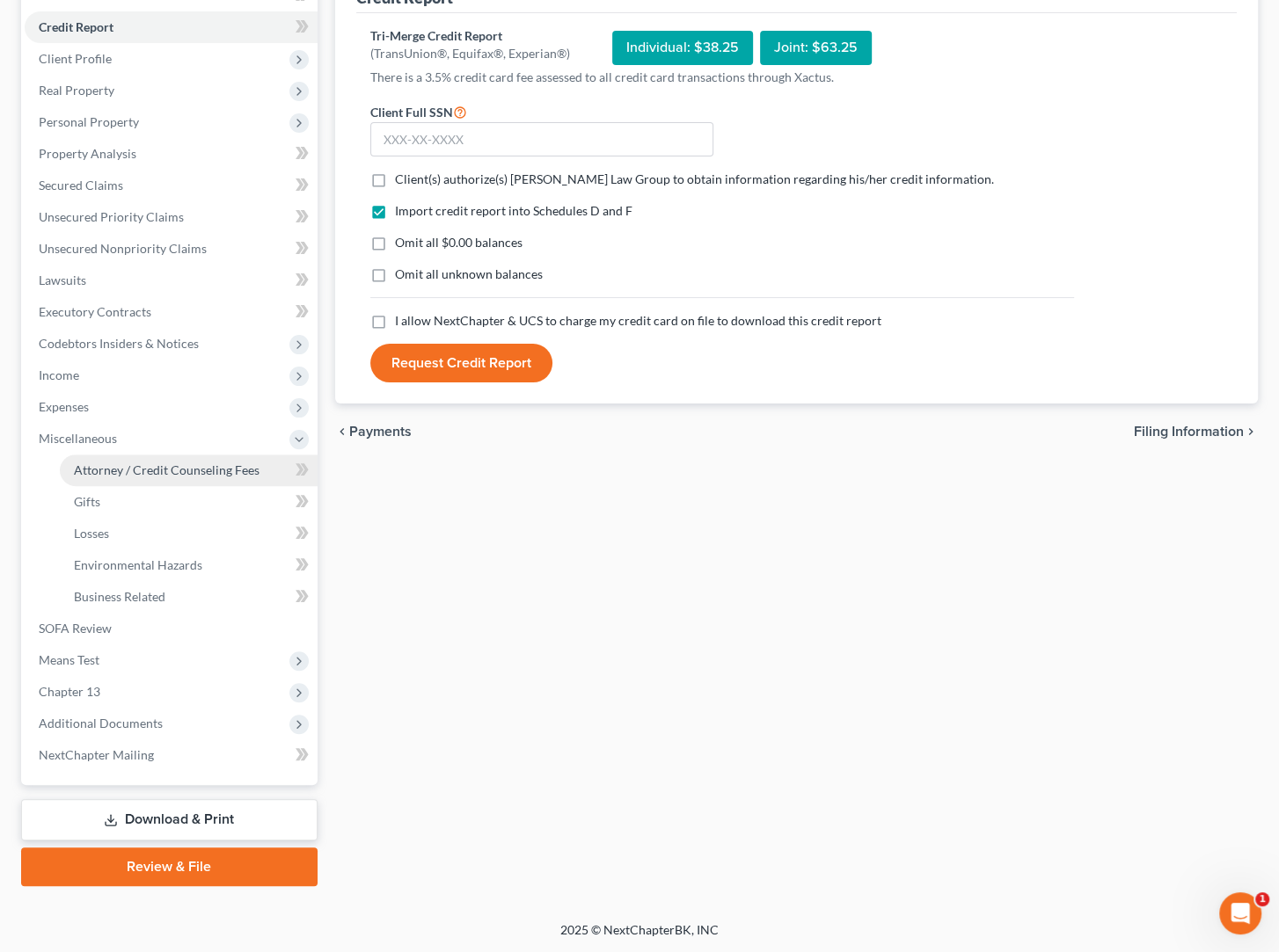
click at [166, 482] on link "Attorney / Credit Counseling Fees" at bounding box center [188, 470] width 258 height 32
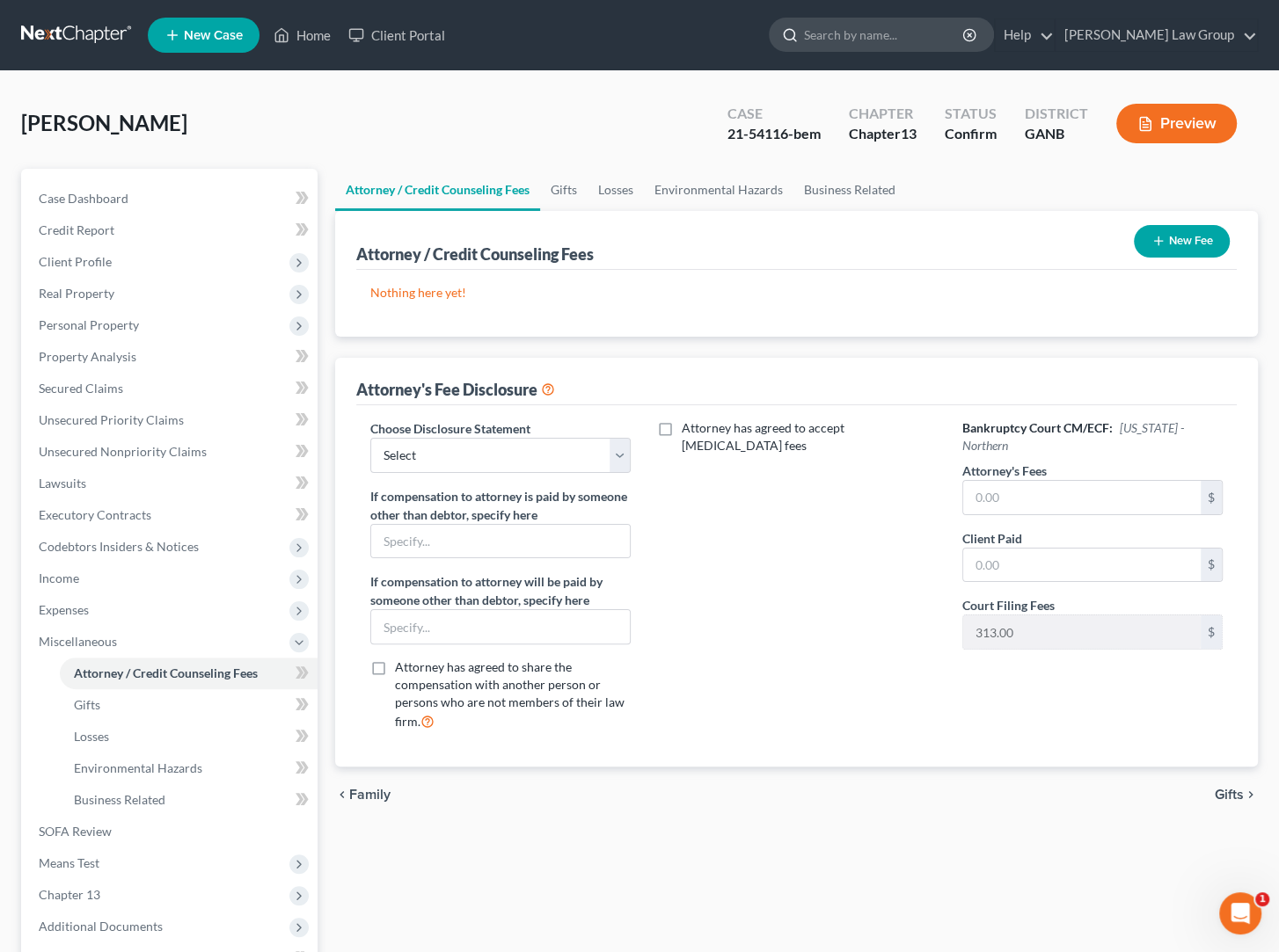
click at [930, 39] on input "search" at bounding box center [884, 34] width 161 height 32
type input "takeeta"
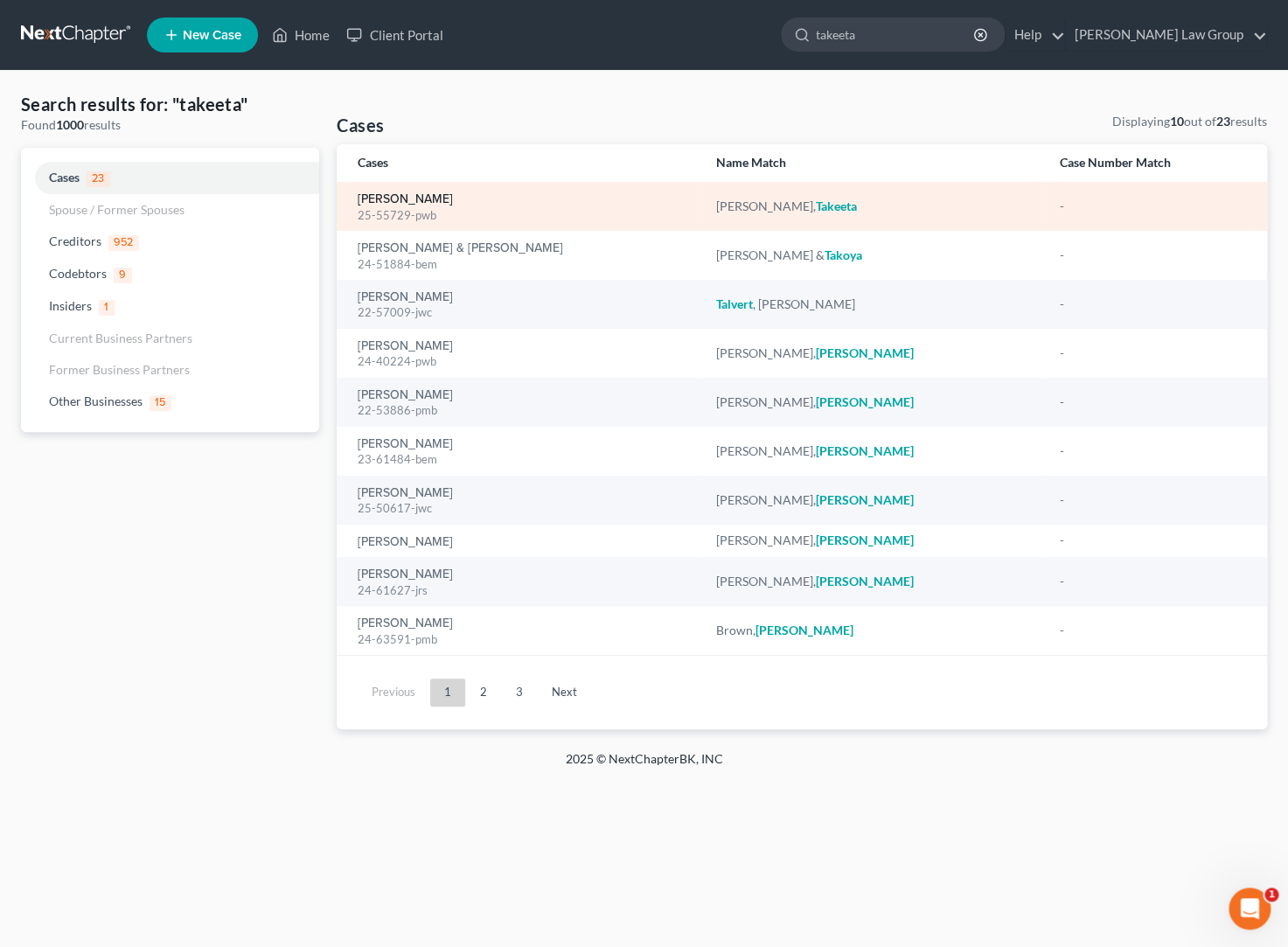
click at [453, 201] on link "[PERSON_NAME]" at bounding box center [405, 199] width 95 height 12
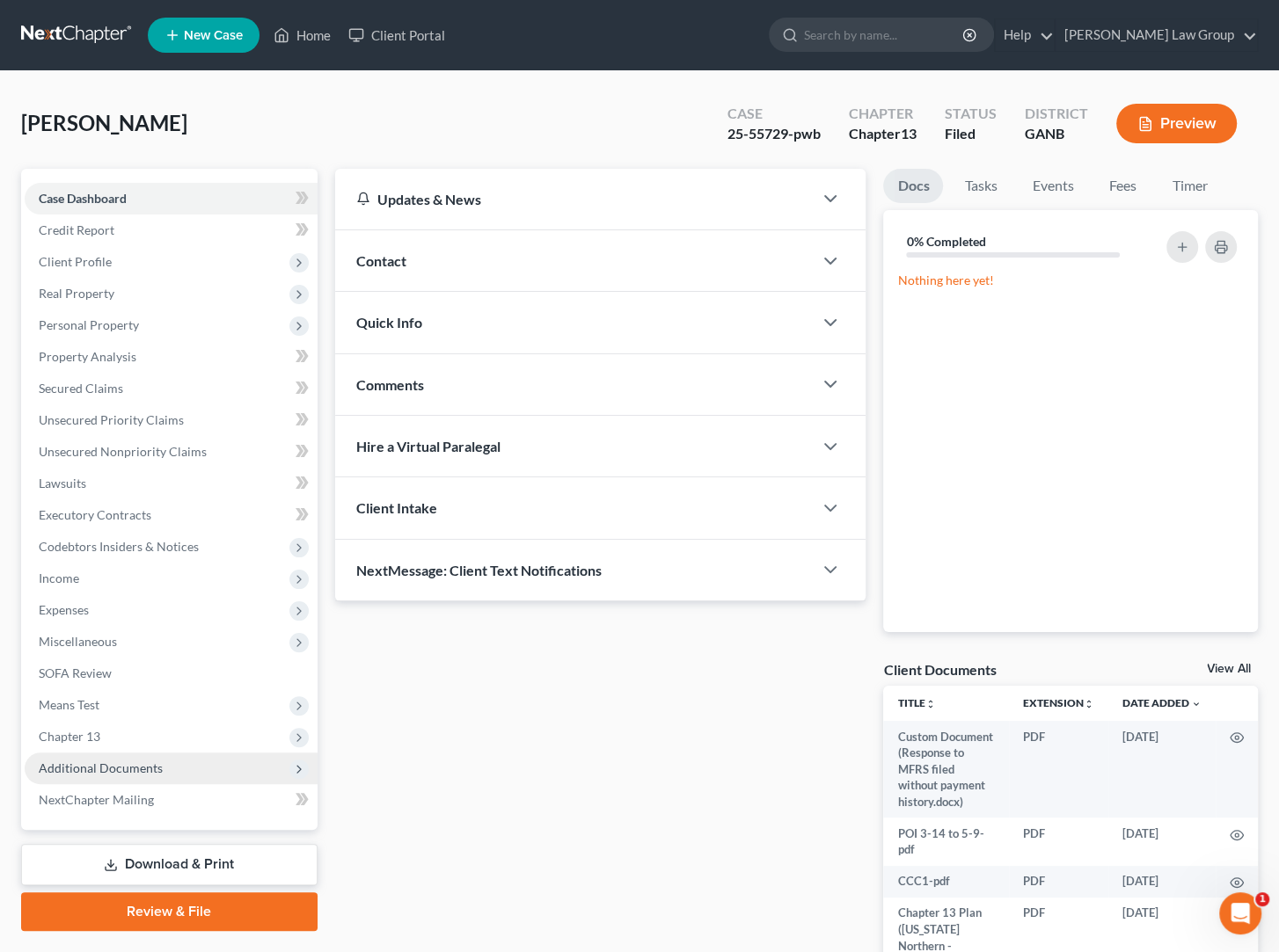
click at [218, 774] on span "Additional Documents" at bounding box center [171, 769] width 293 height 32
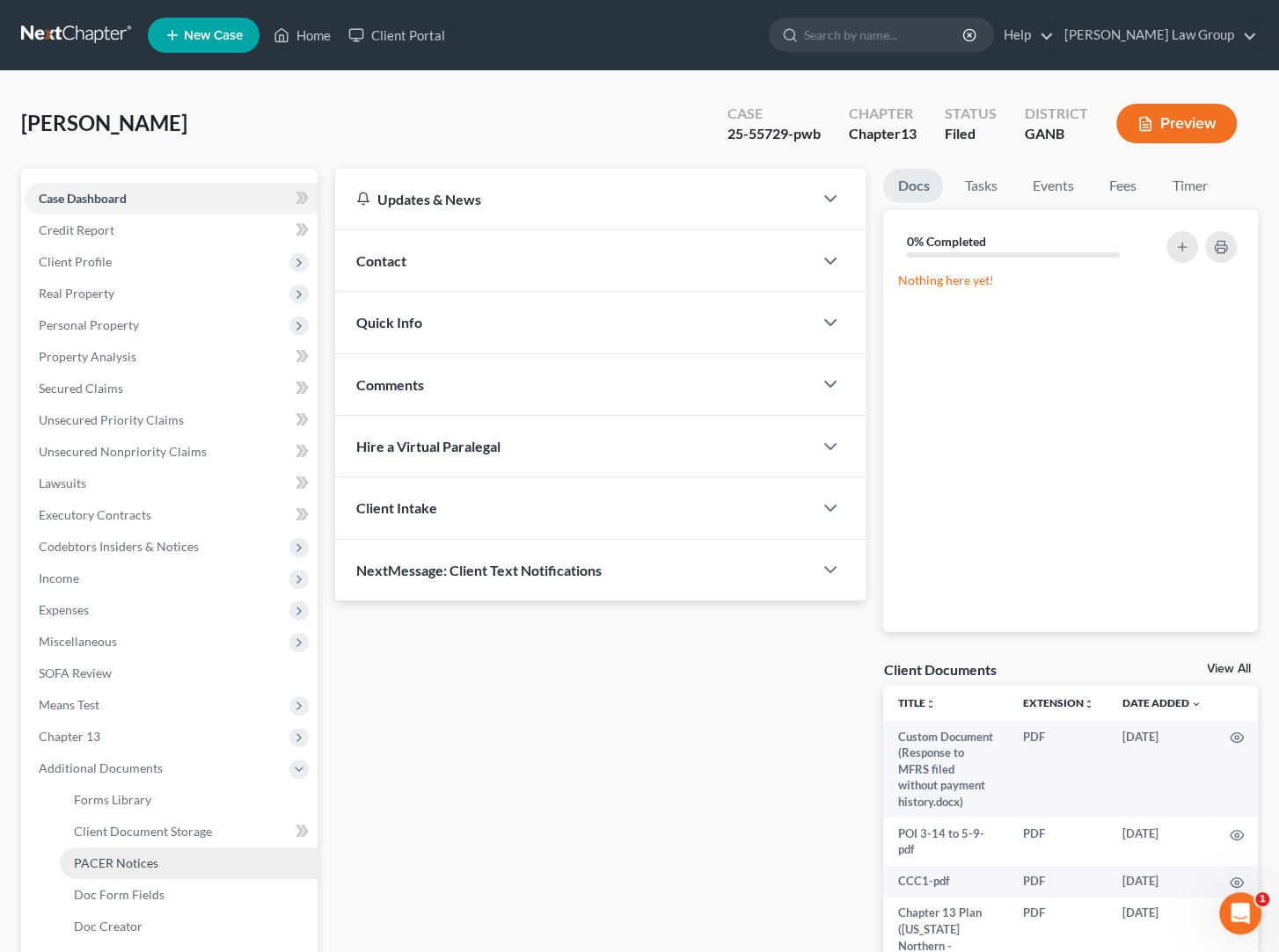
click at [223, 852] on link "PACER Notices" at bounding box center [188, 863] width 258 height 32
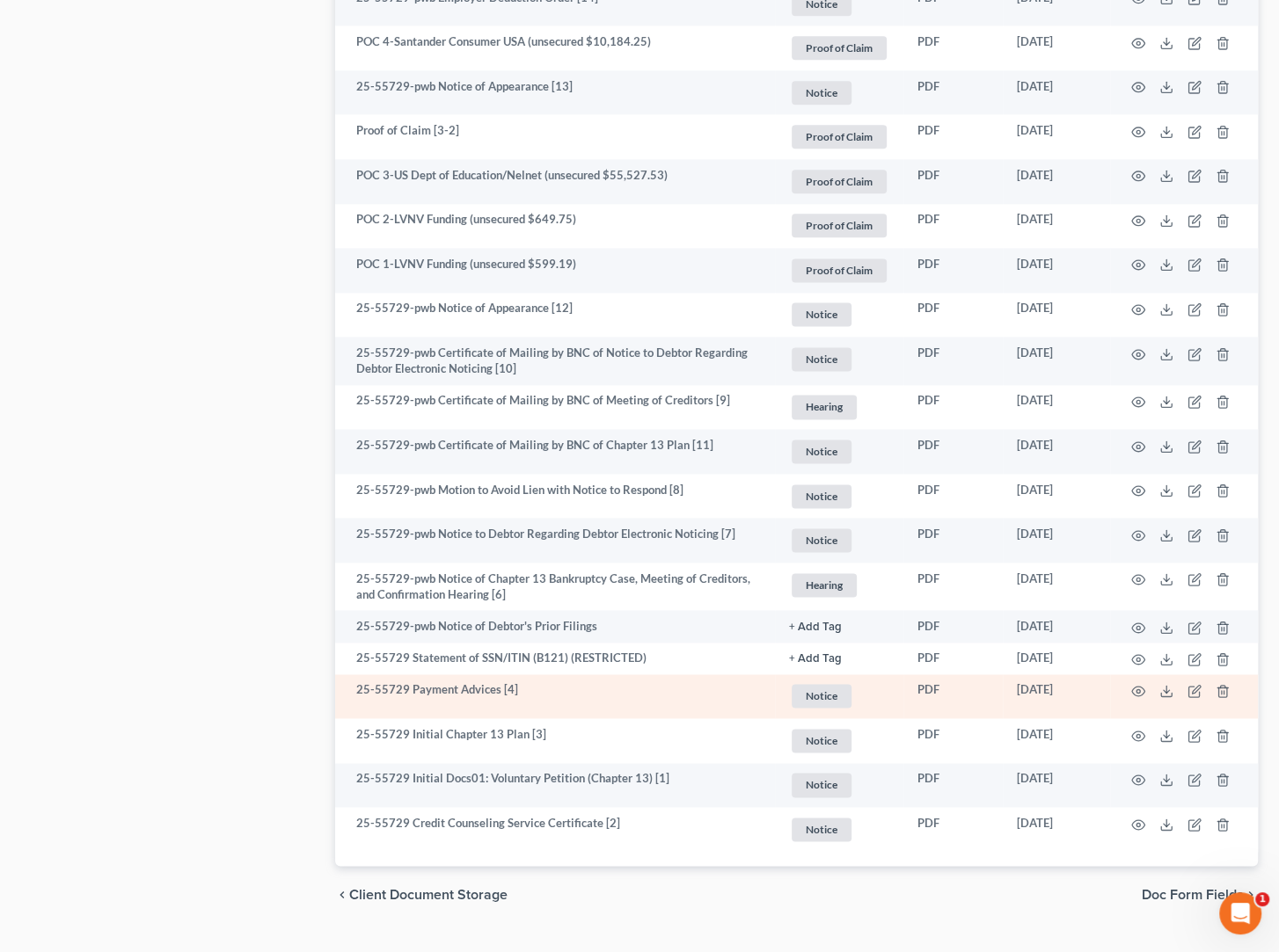
scroll to position [1698, 0]
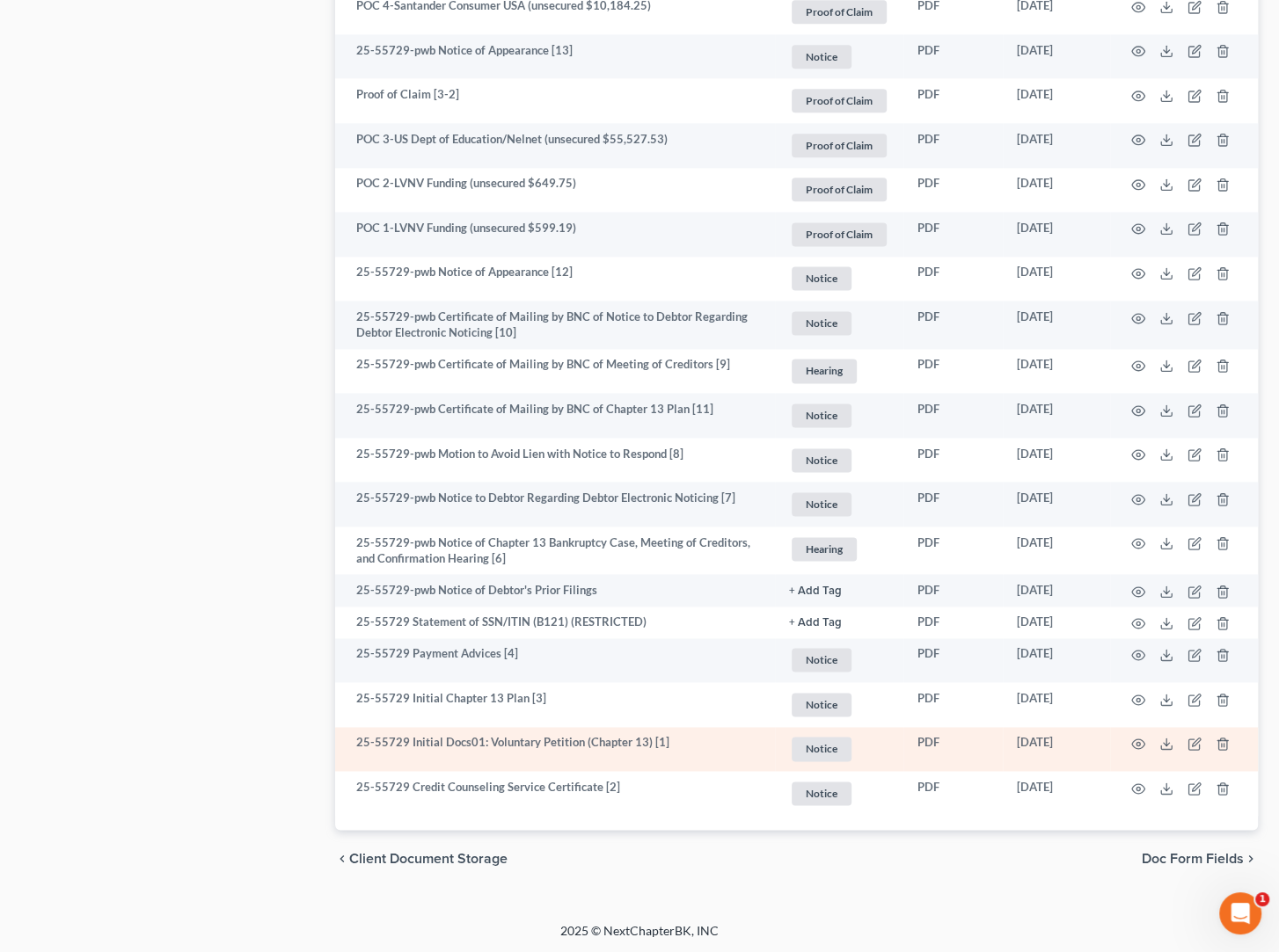
click at [1141, 735] on td at bounding box center [1184, 749] width 148 height 45
click at [1140, 746] on icon "button" at bounding box center [1138, 743] width 14 height 14
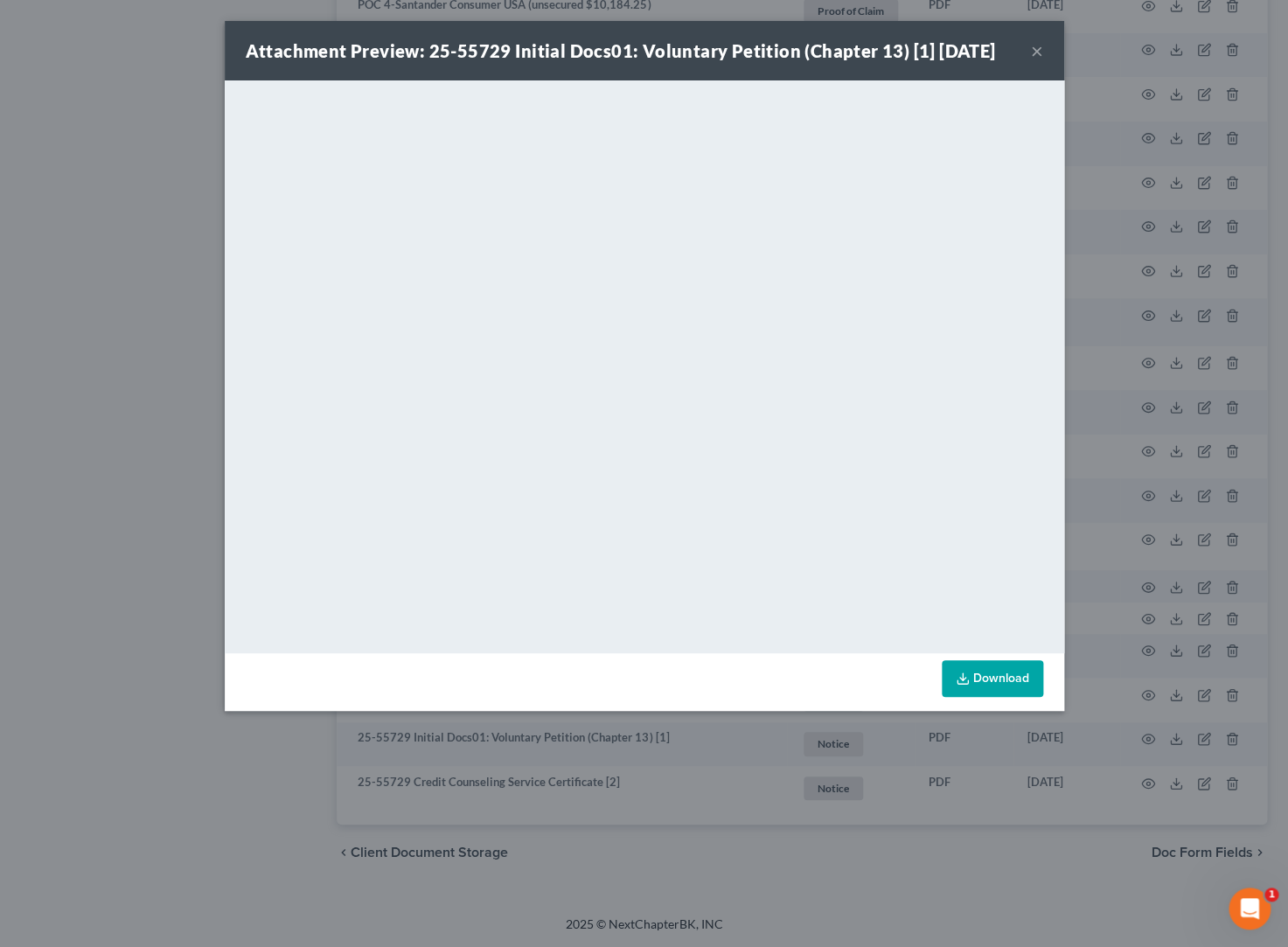
click at [1036, 60] on button "×" at bounding box center [1036, 50] width 12 height 21
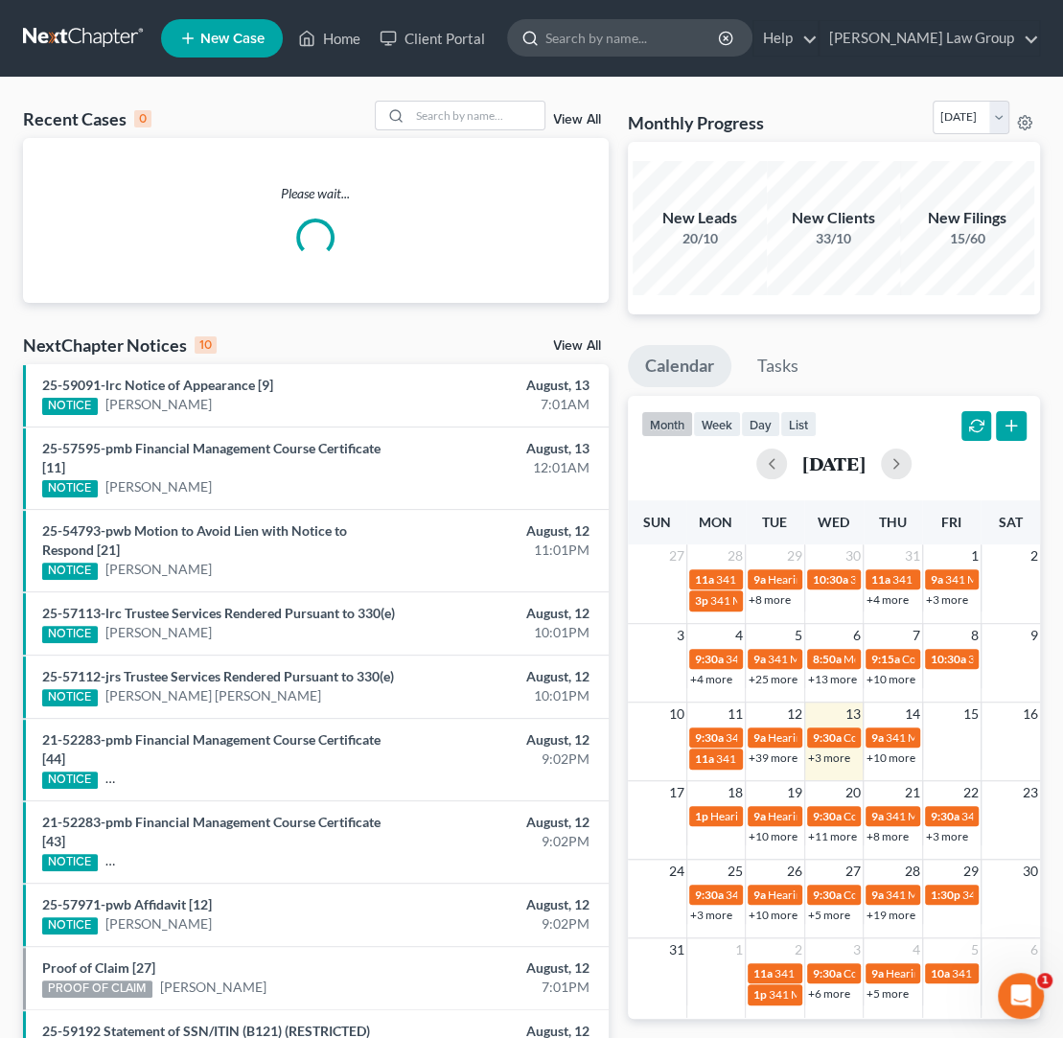
click at [672, 37] on input "search" at bounding box center [632, 37] width 175 height 35
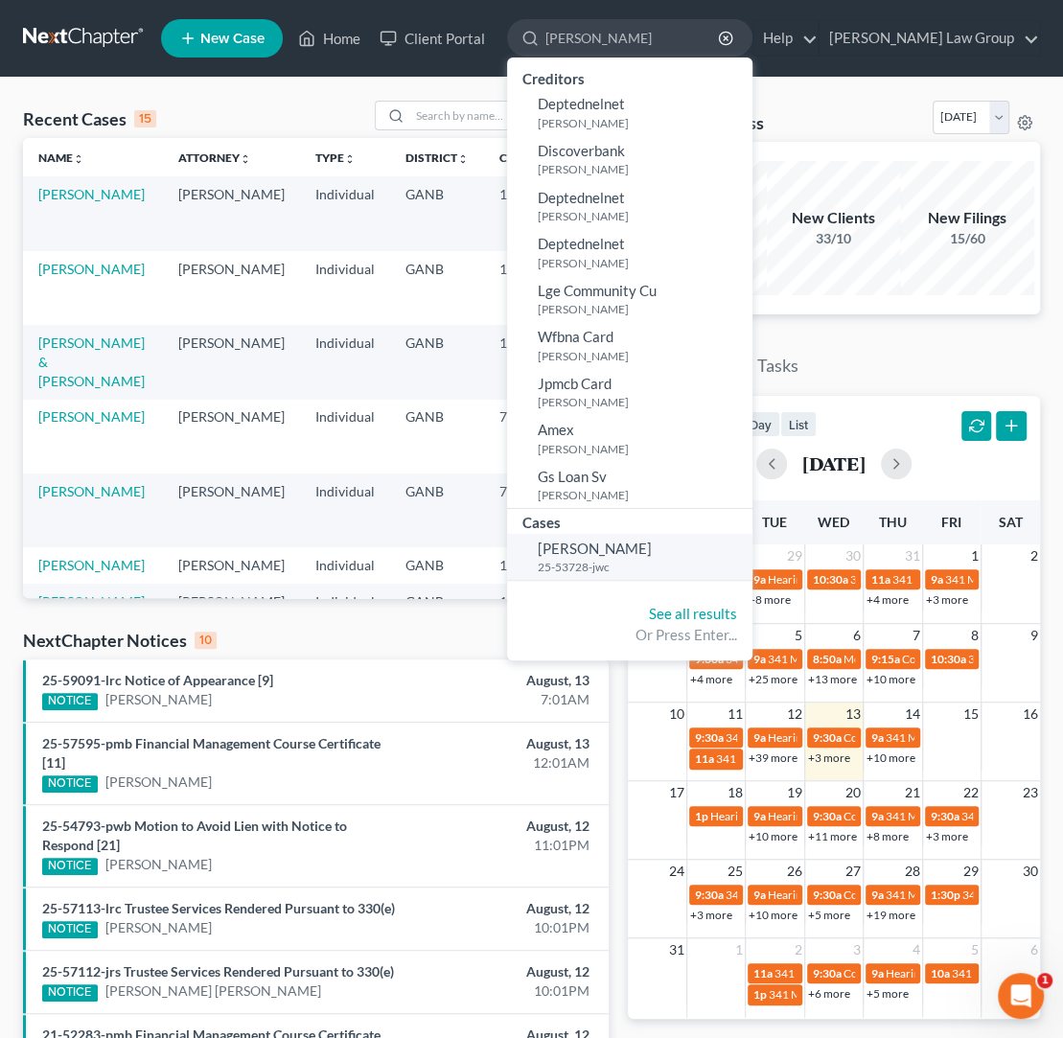
type input "hickman"
click at [652, 552] on span "Hickman-Calix, Nicole" at bounding box center [595, 548] width 114 height 17
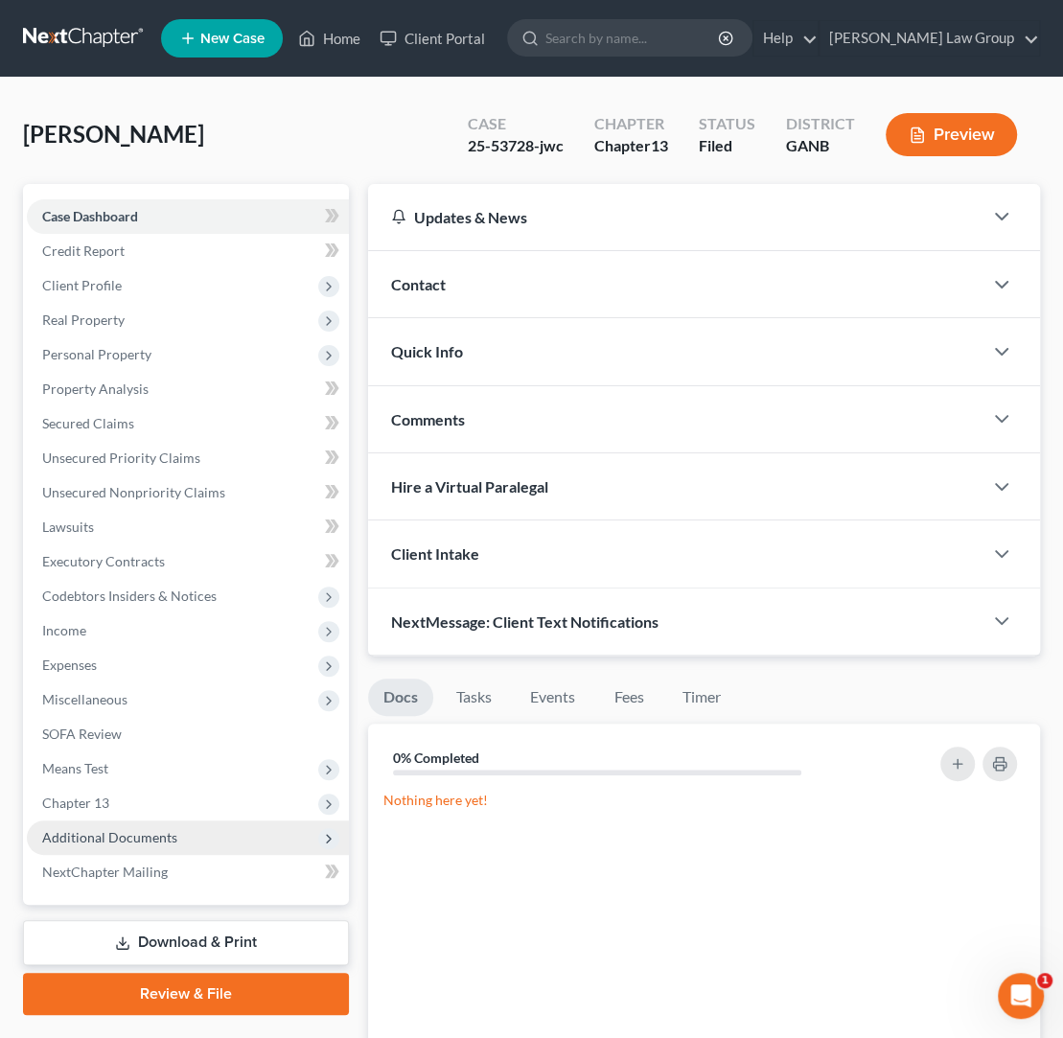
click at [277, 844] on span "Additional Documents" at bounding box center [188, 838] width 322 height 35
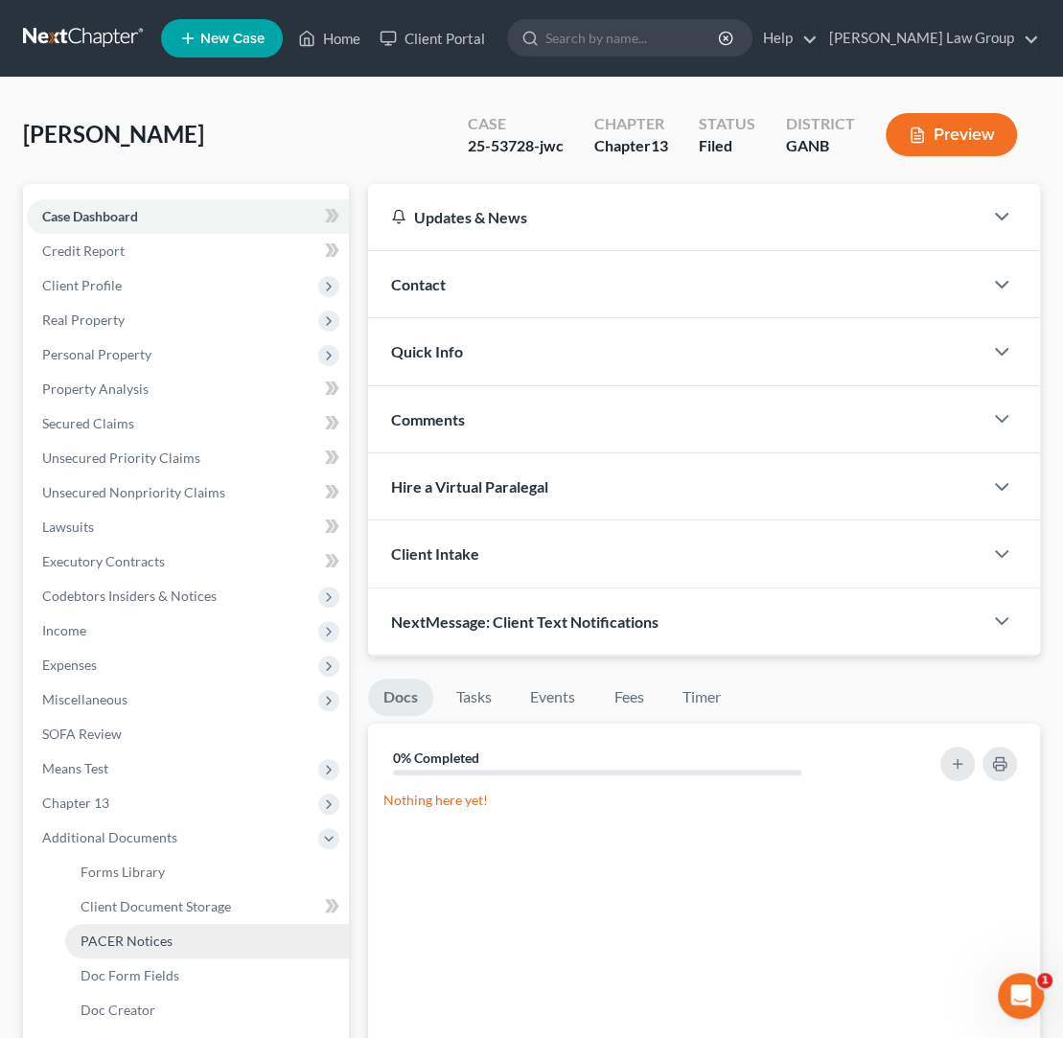
click at [247, 942] on link "PACER Notices" at bounding box center [207, 941] width 284 height 35
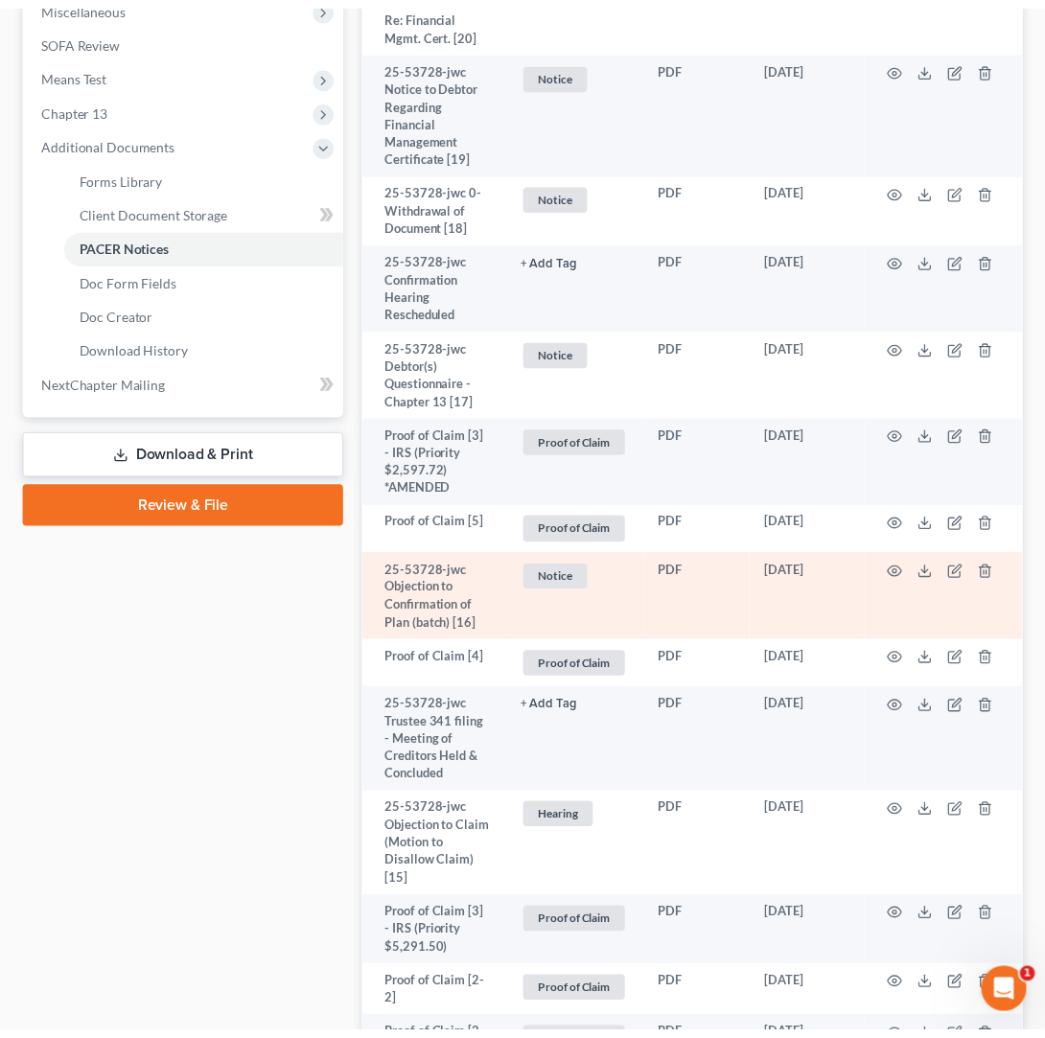
scroll to position [705, 0]
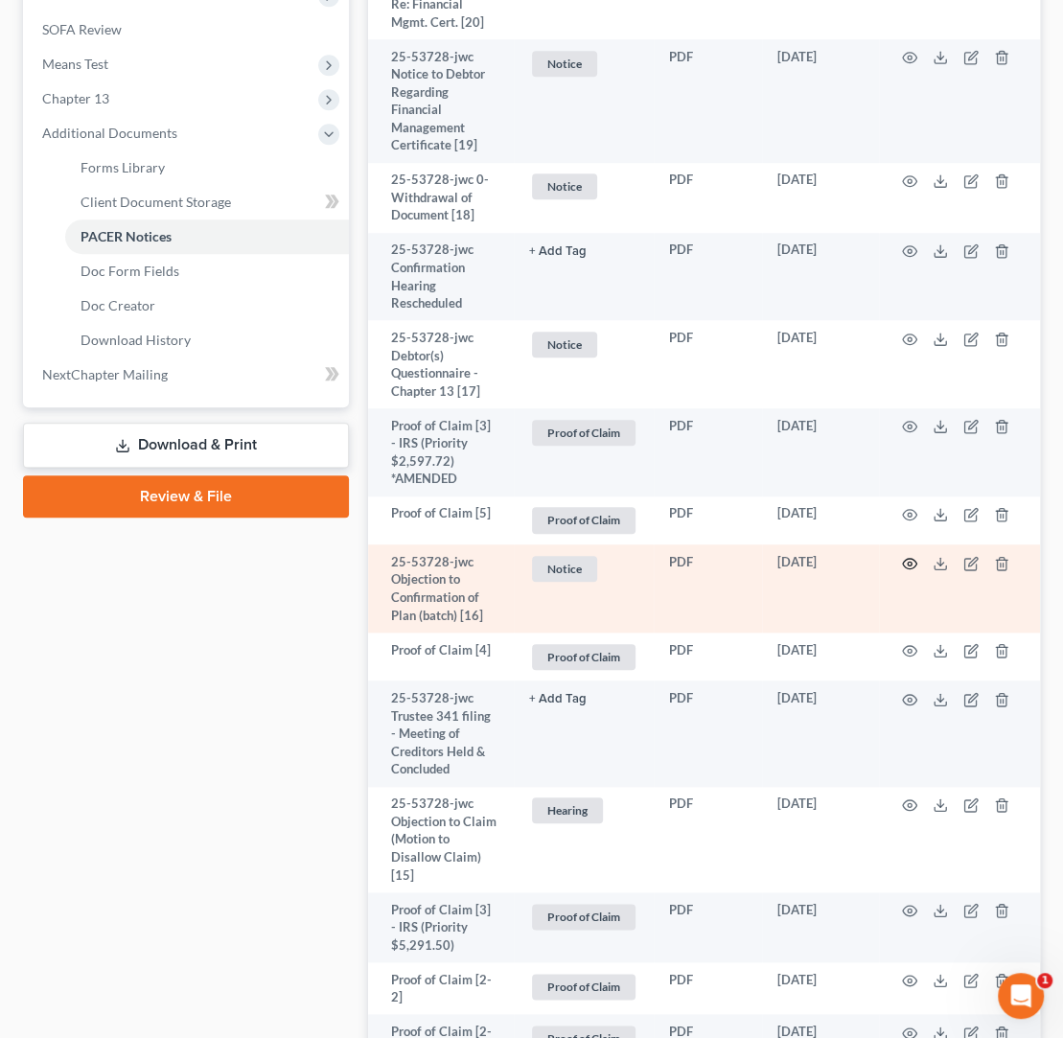
click at [915, 566] on icon "button" at bounding box center [910, 563] width 14 height 11
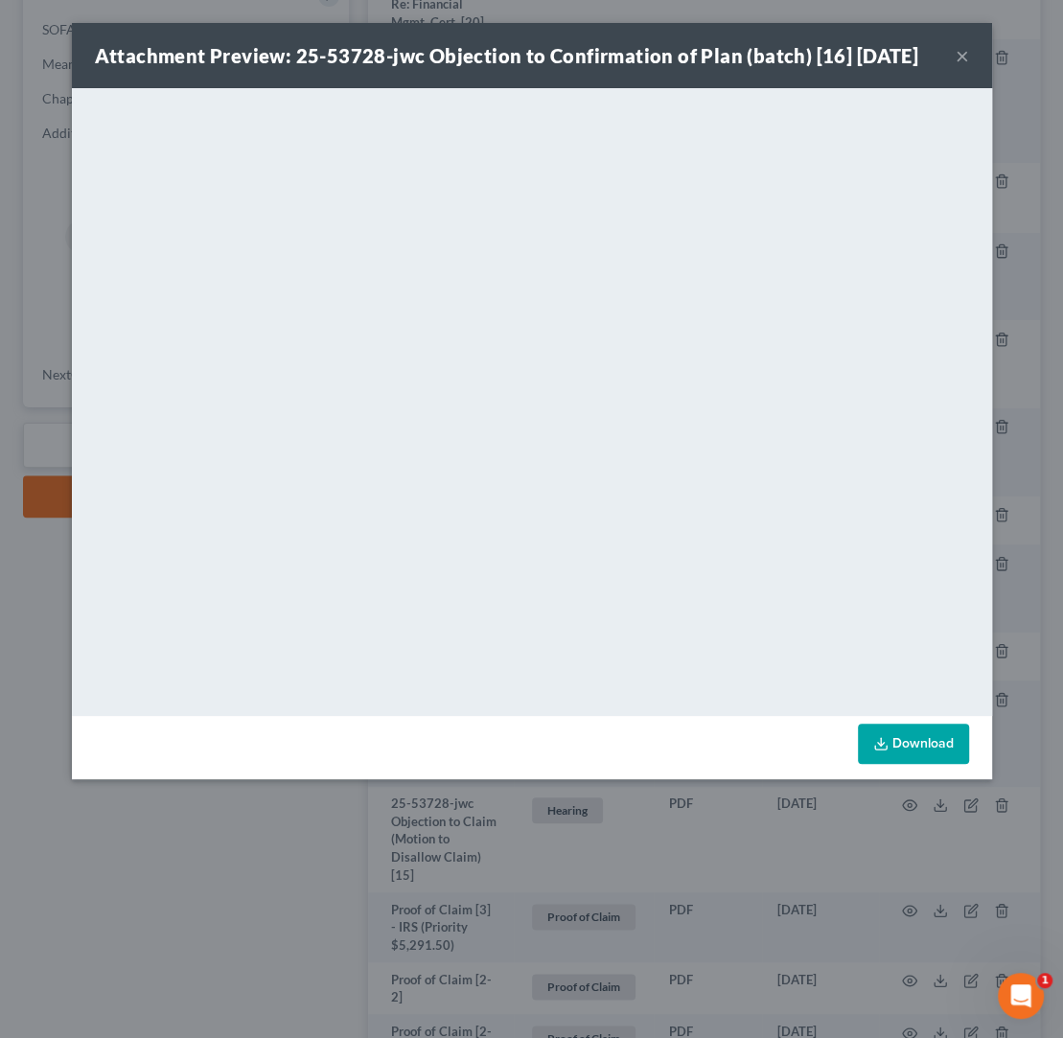
click at [963, 53] on button "×" at bounding box center [962, 55] width 13 height 23
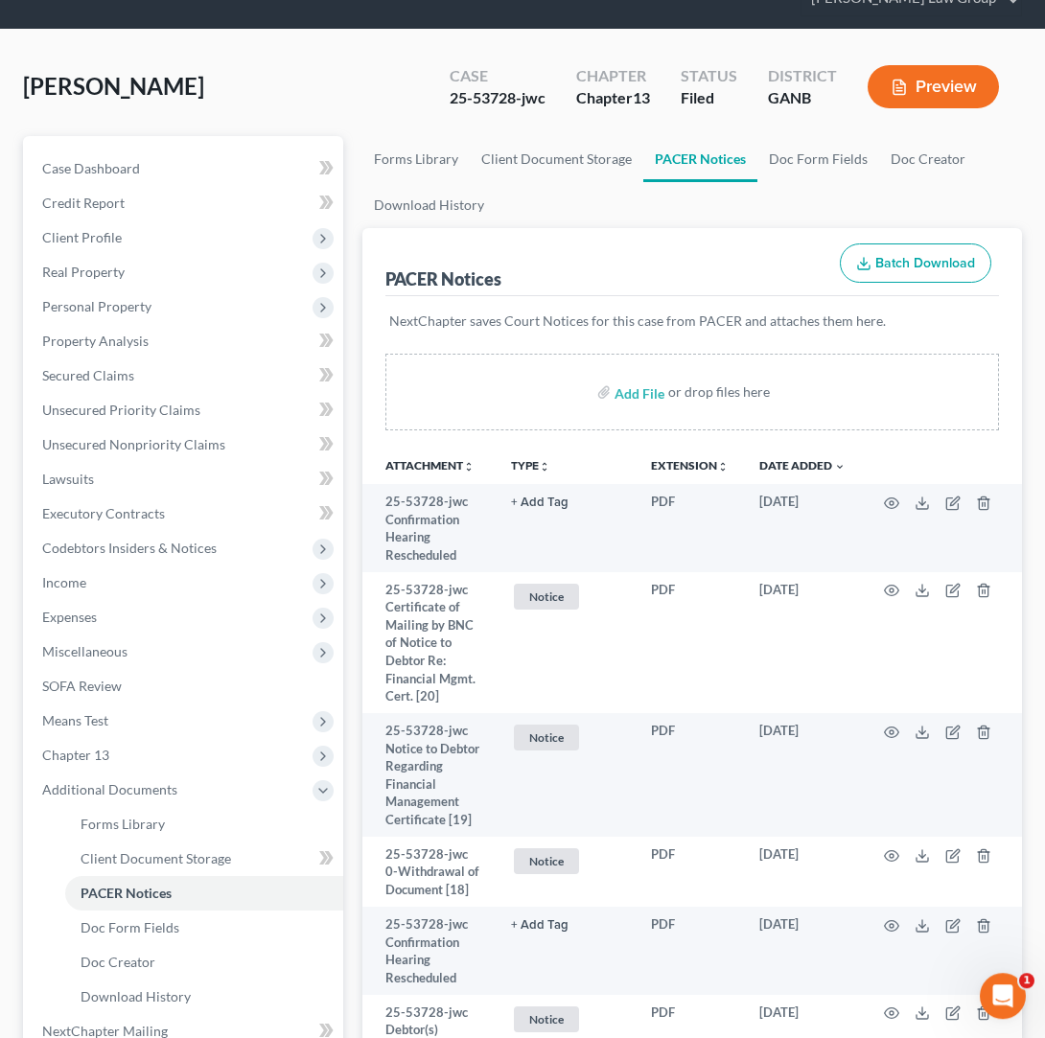
scroll to position [0, 0]
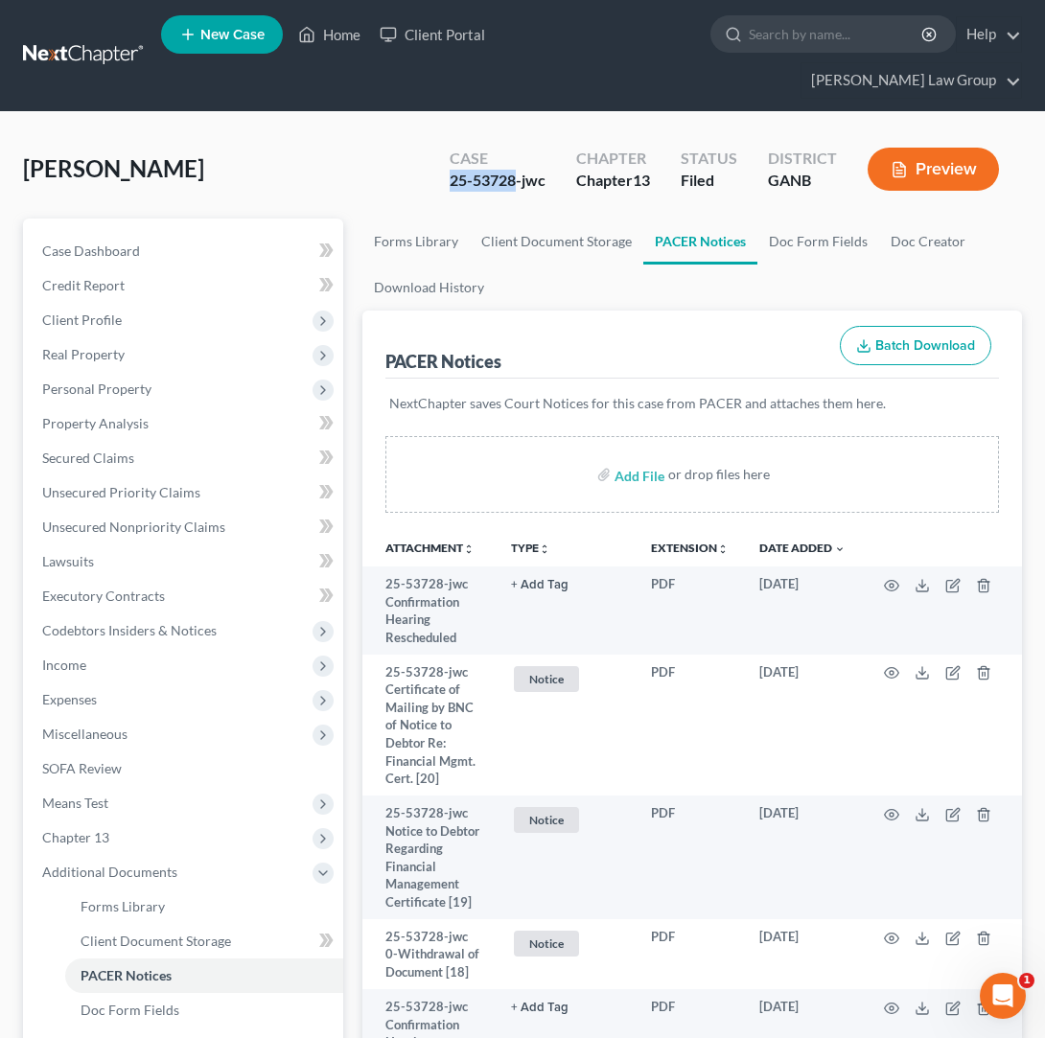
drag, startPoint x: 514, startPoint y: 150, endPoint x: 453, endPoint y: 153, distance: 60.5
click at [453, 170] on div "25-53728-jwc" at bounding box center [498, 181] width 96 height 22
copy div "25-53728"
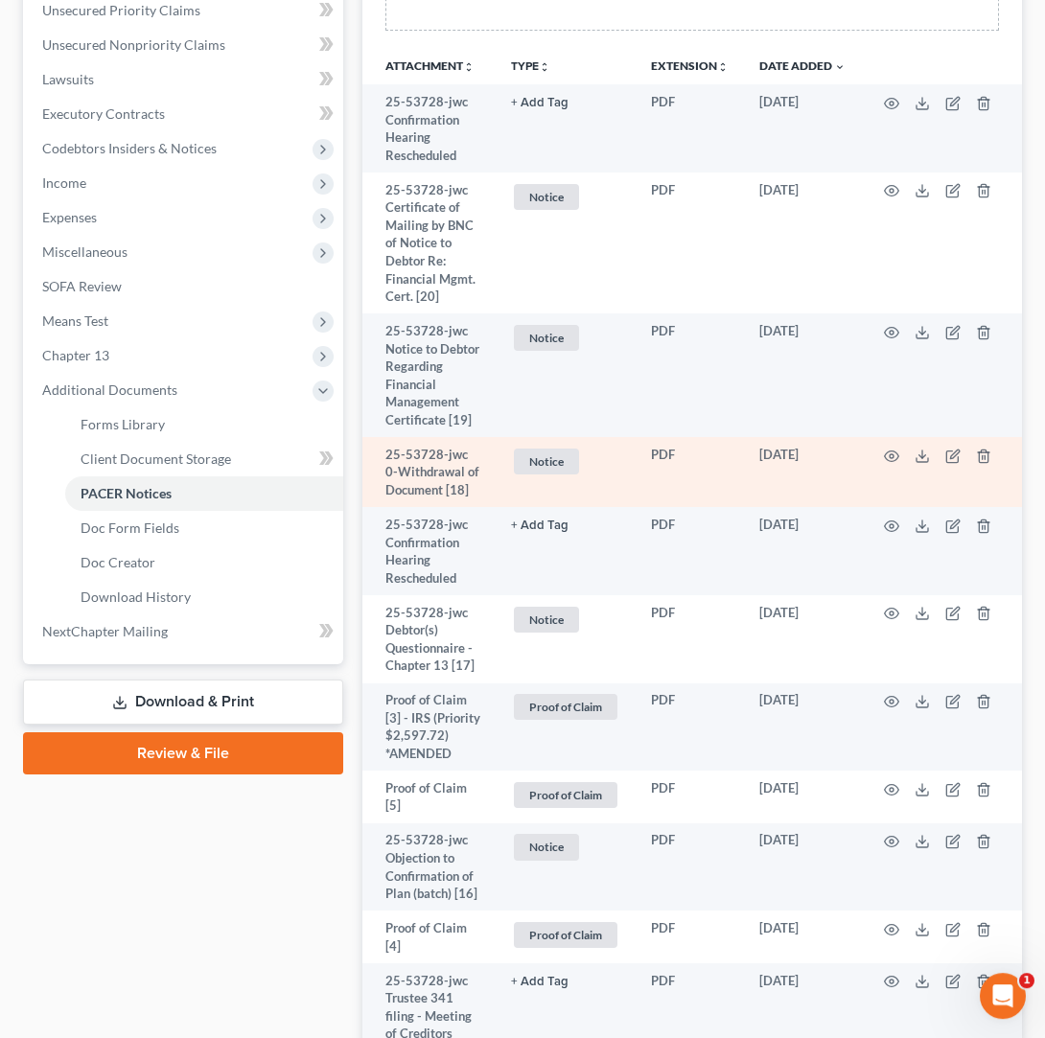
scroll to position [486, 0]
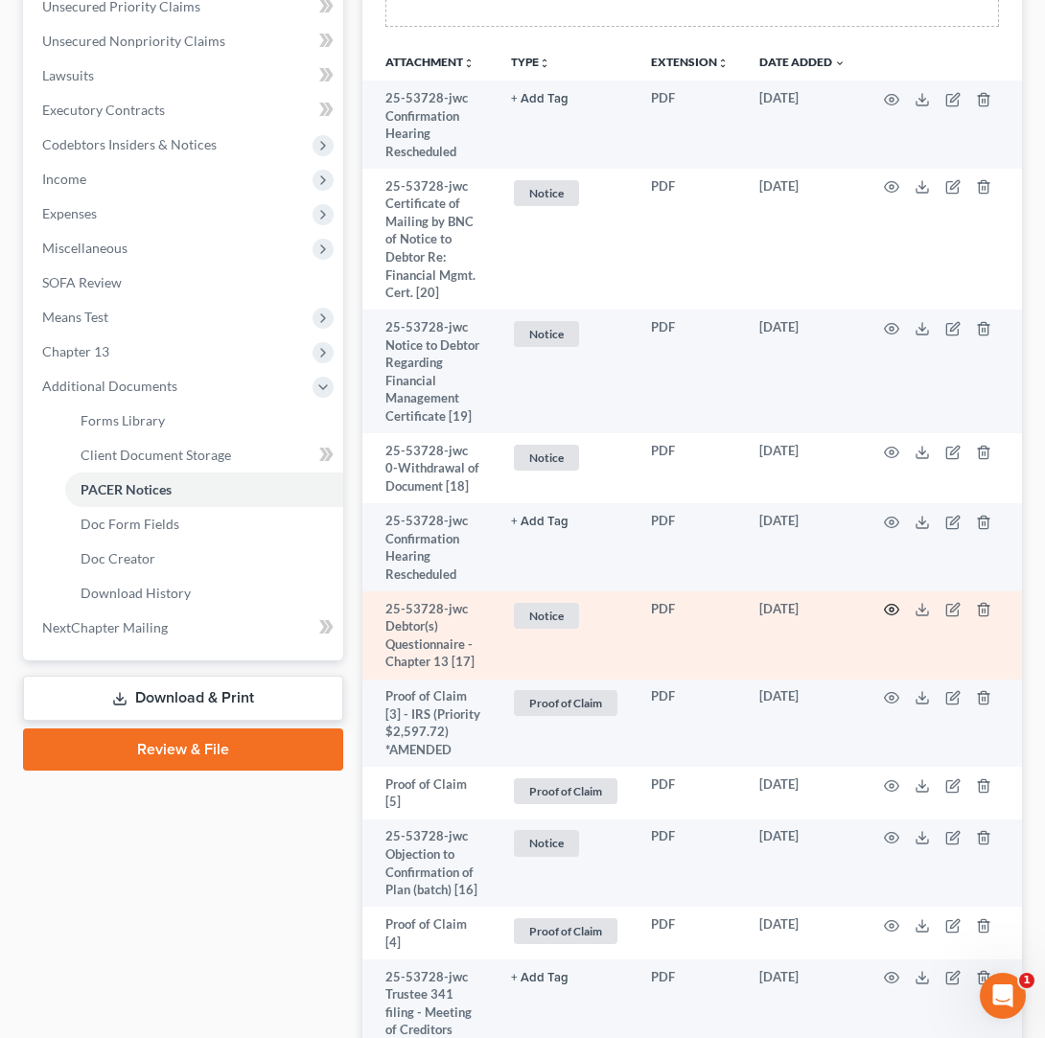
click at [892, 602] on icon "button" at bounding box center [891, 609] width 15 height 15
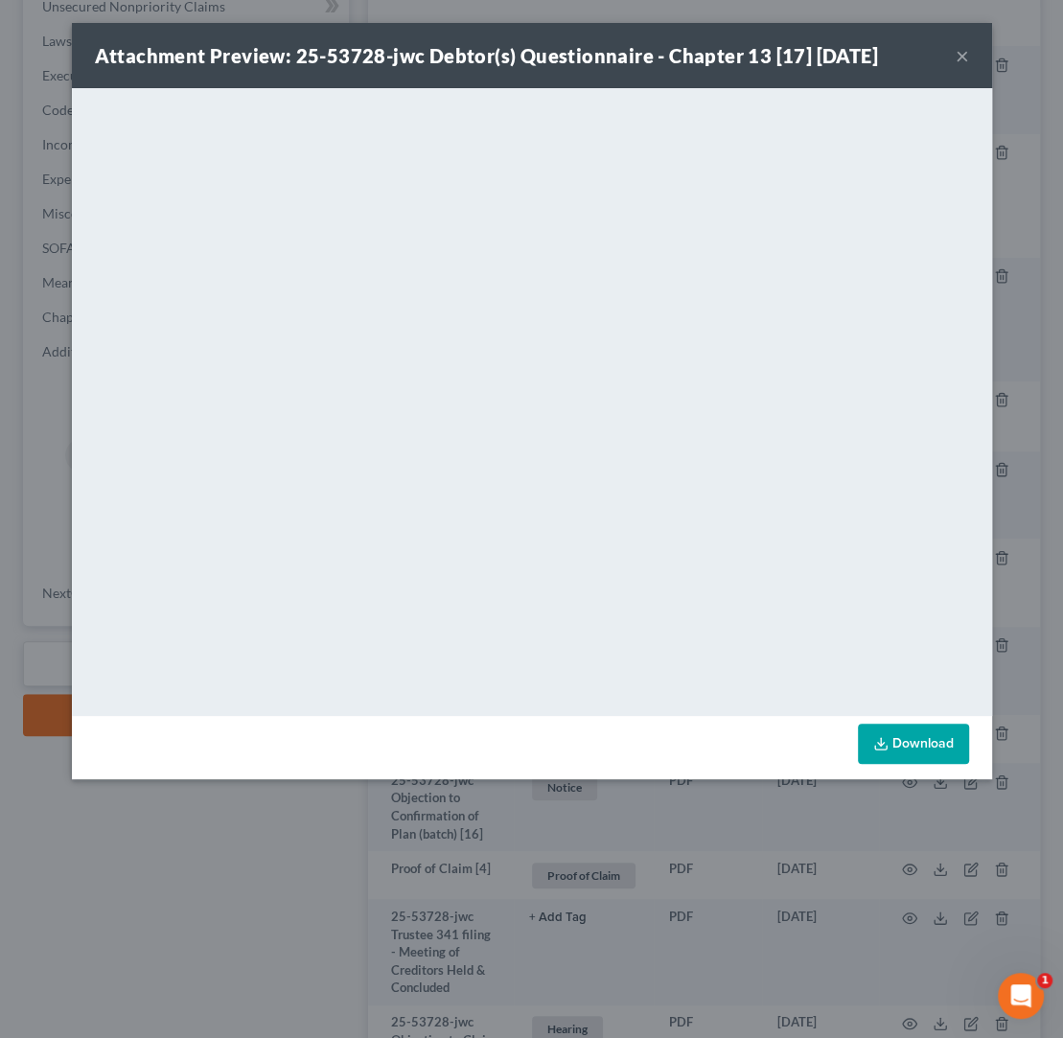
click at [962, 58] on button "×" at bounding box center [962, 55] width 13 height 23
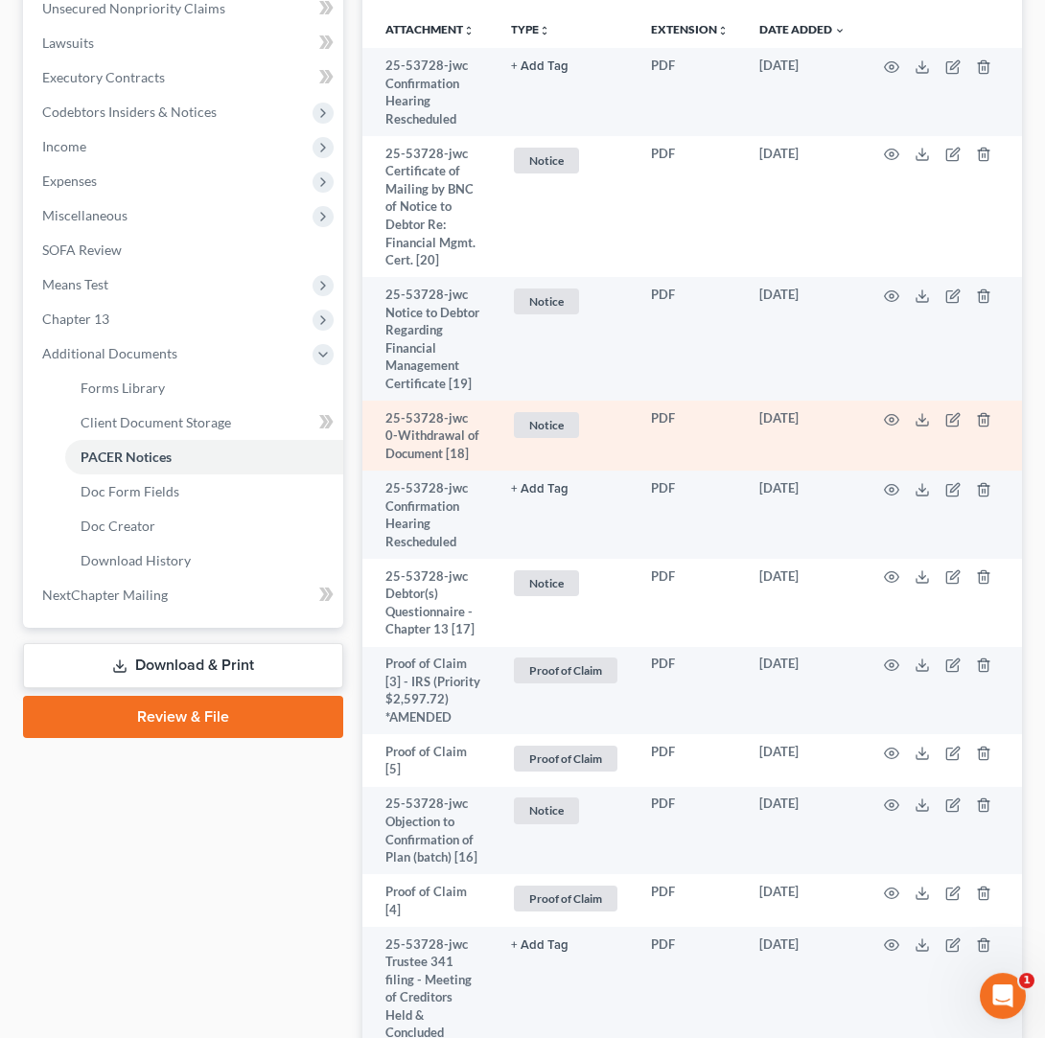
scroll to position [470, 0]
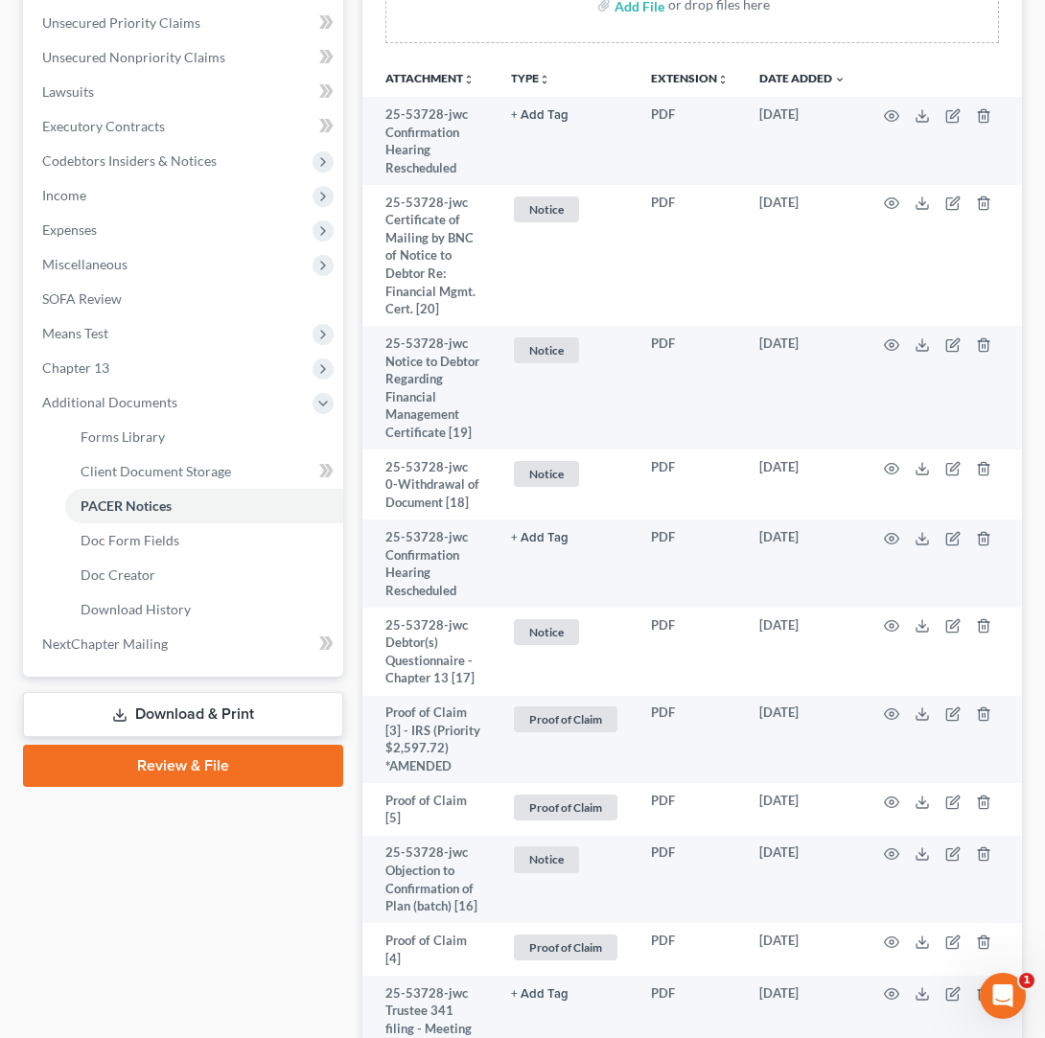
click at [521, 58] on th "TYPE unfold_more NONE Capital One U/s Exported from Doc Creator Feb 7 2024 Hear…" at bounding box center [566, 77] width 140 height 38
click at [526, 73] on button "TYPE unfold_more" at bounding box center [530, 79] width 39 height 12
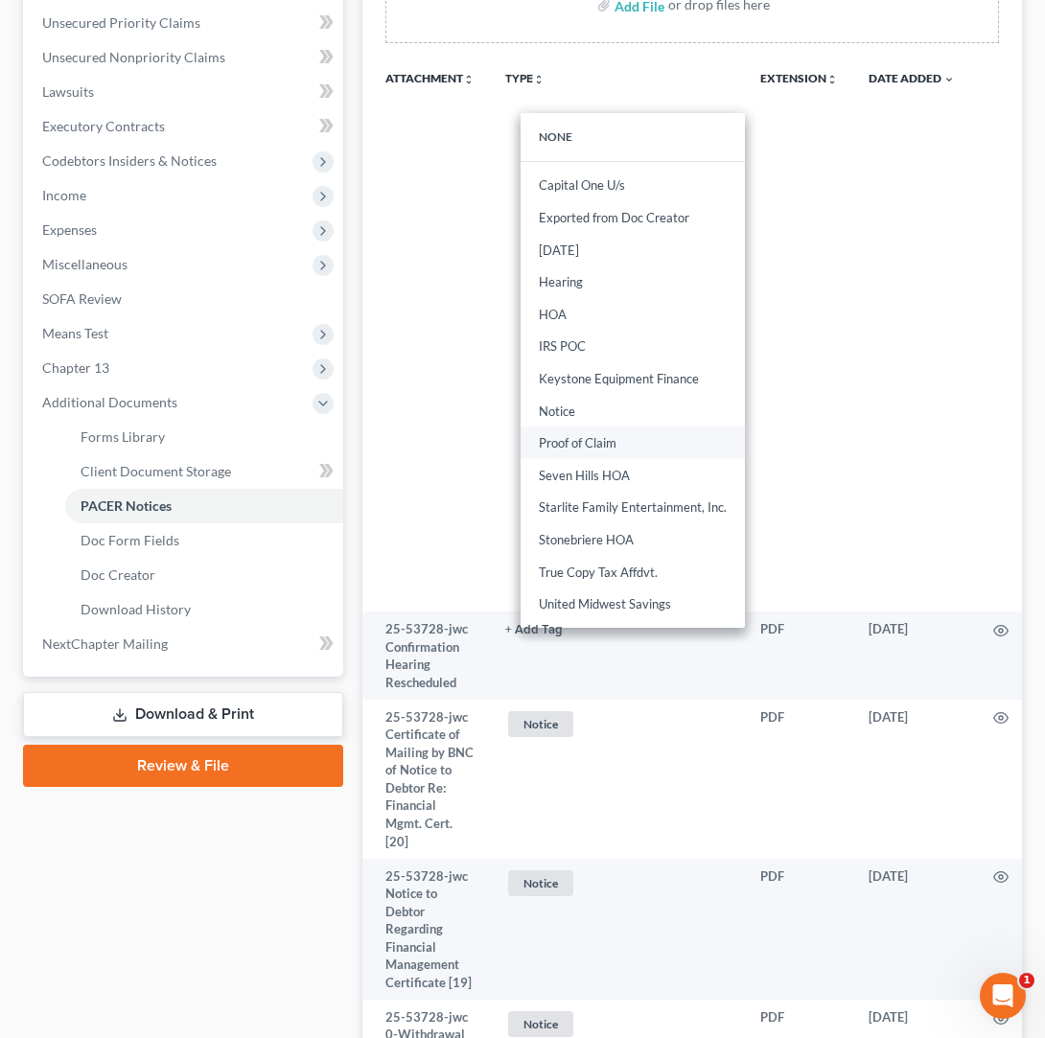
click at [575, 427] on link "Proof of Claim" at bounding box center [633, 443] width 224 height 33
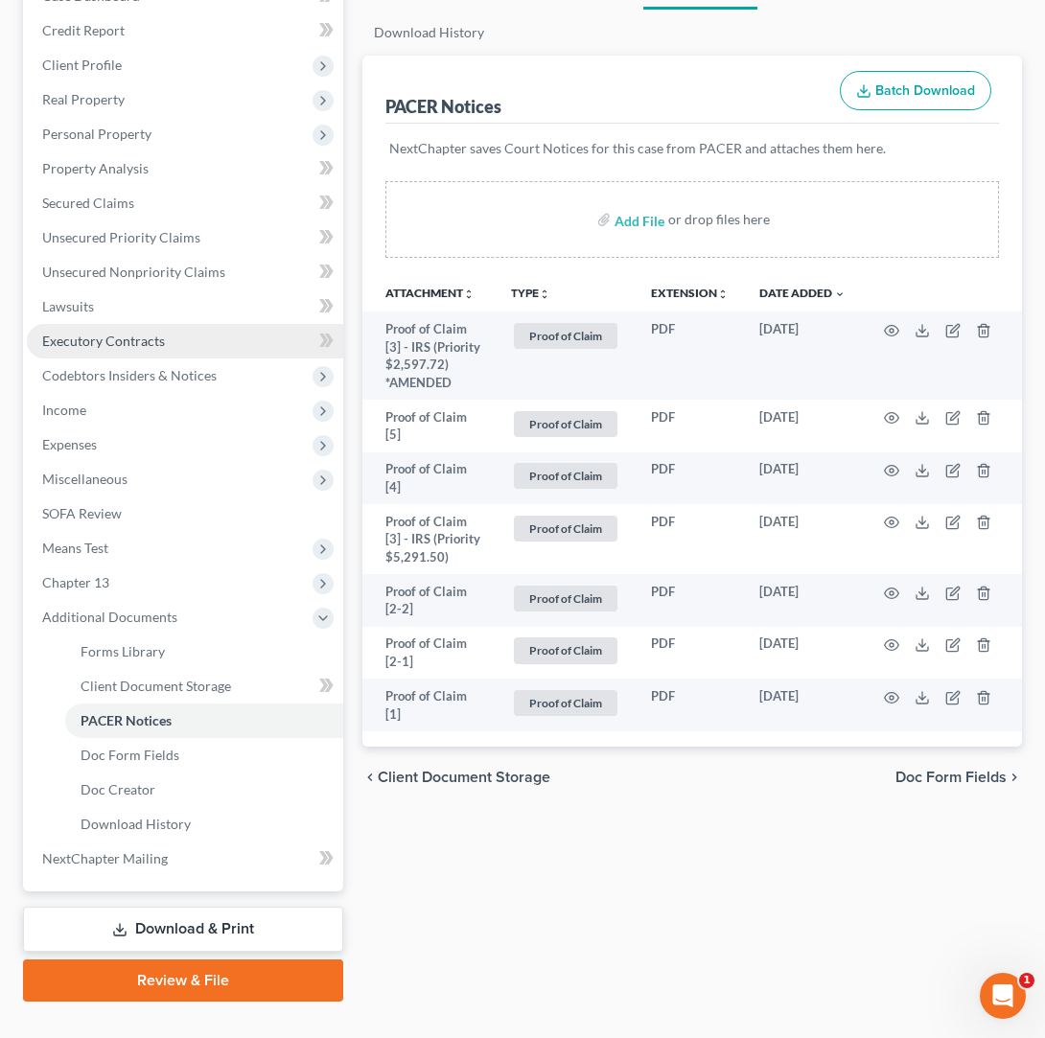
scroll to position [20, 0]
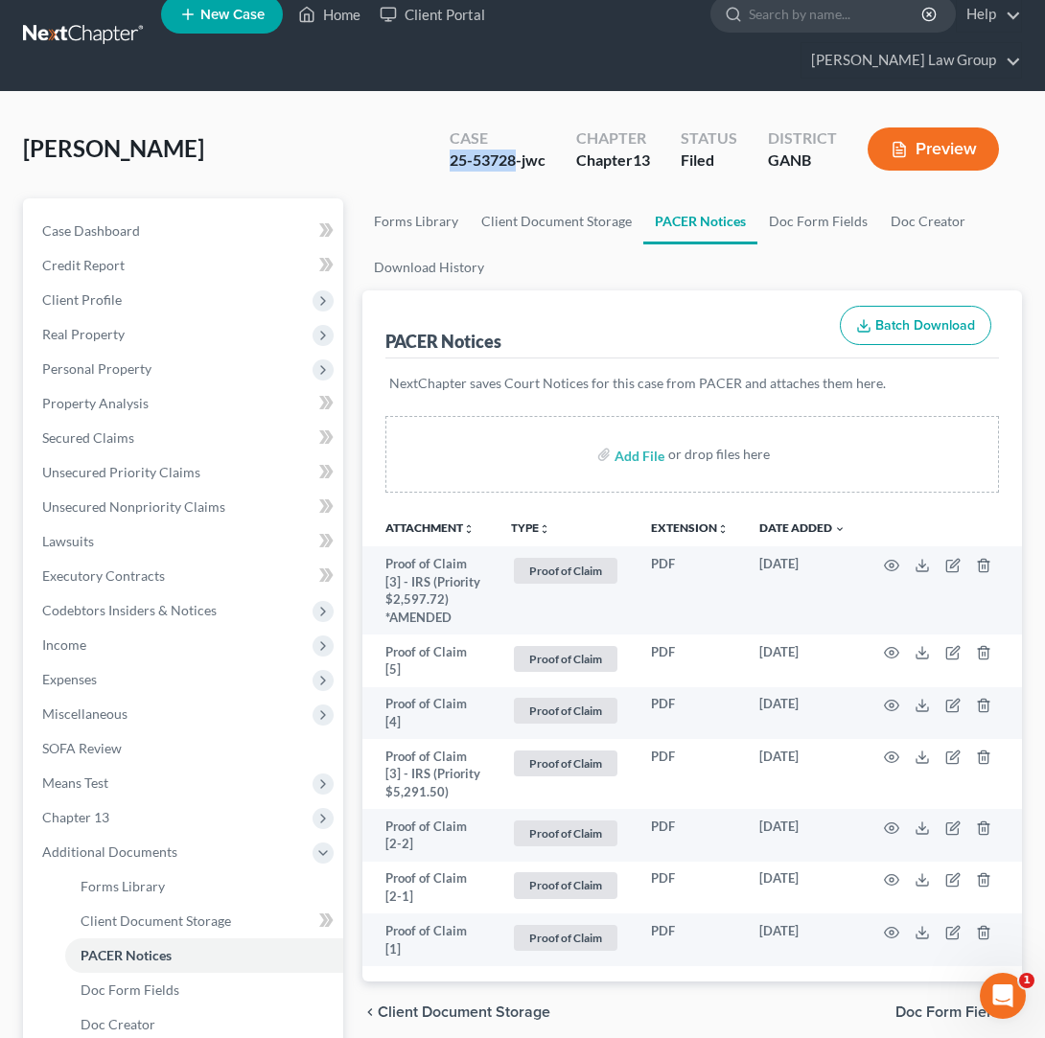
drag, startPoint x: 517, startPoint y: 126, endPoint x: 445, endPoint y: 130, distance: 72.1
click at [445, 130] on div "Case 25-53728-jwc" at bounding box center [497, 151] width 127 height 57
copy div "25-53728"
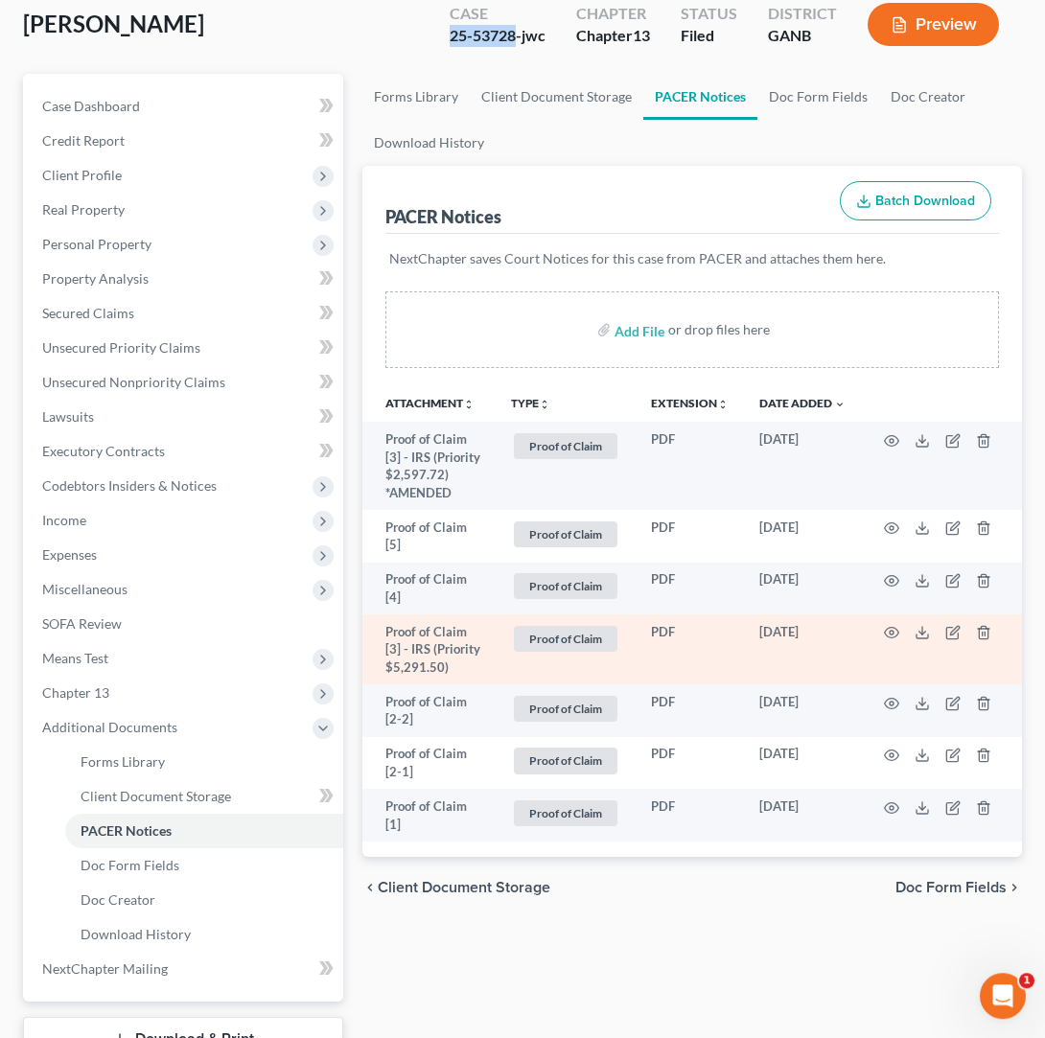
scroll to position [188, 0]
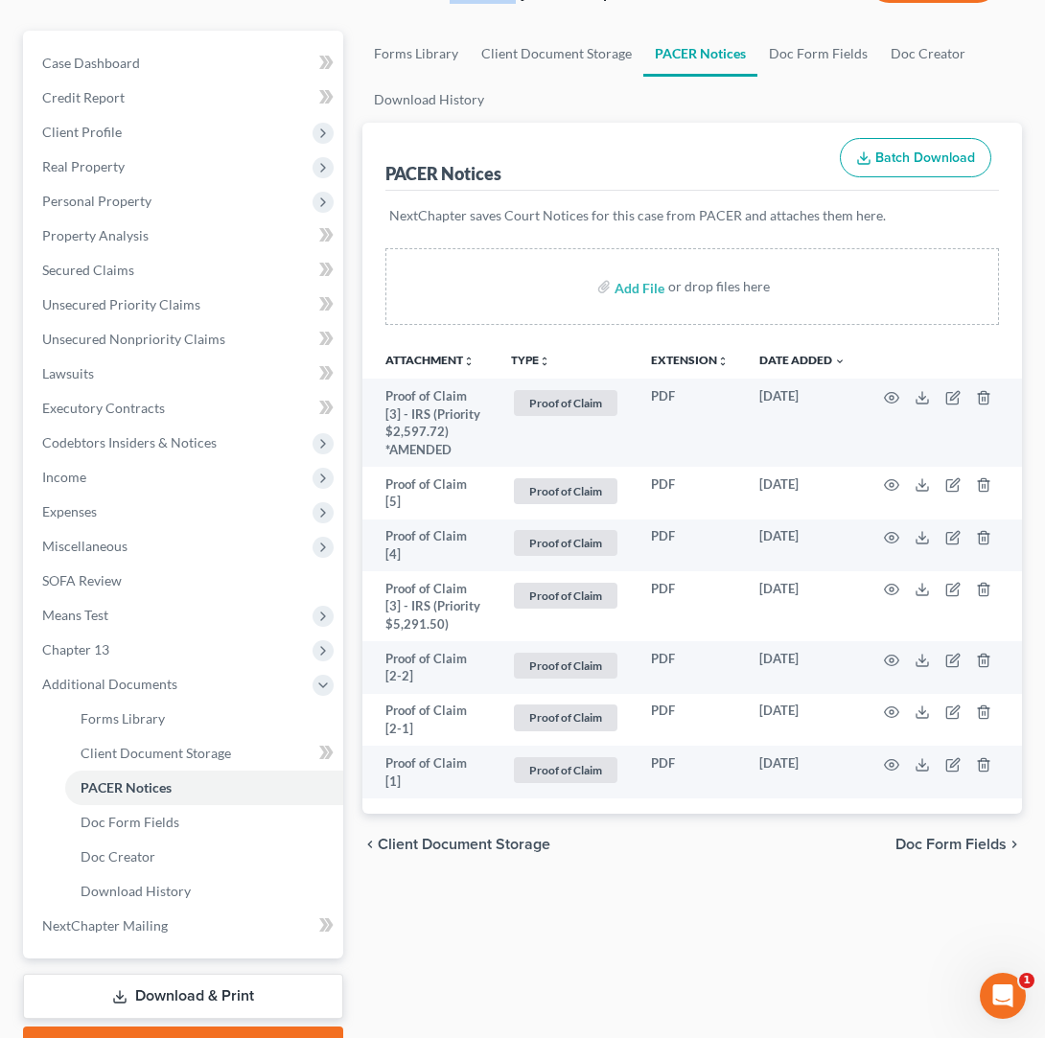
click at [522, 355] on button "TYPE unfold_more" at bounding box center [530, 361] width 39 height 12
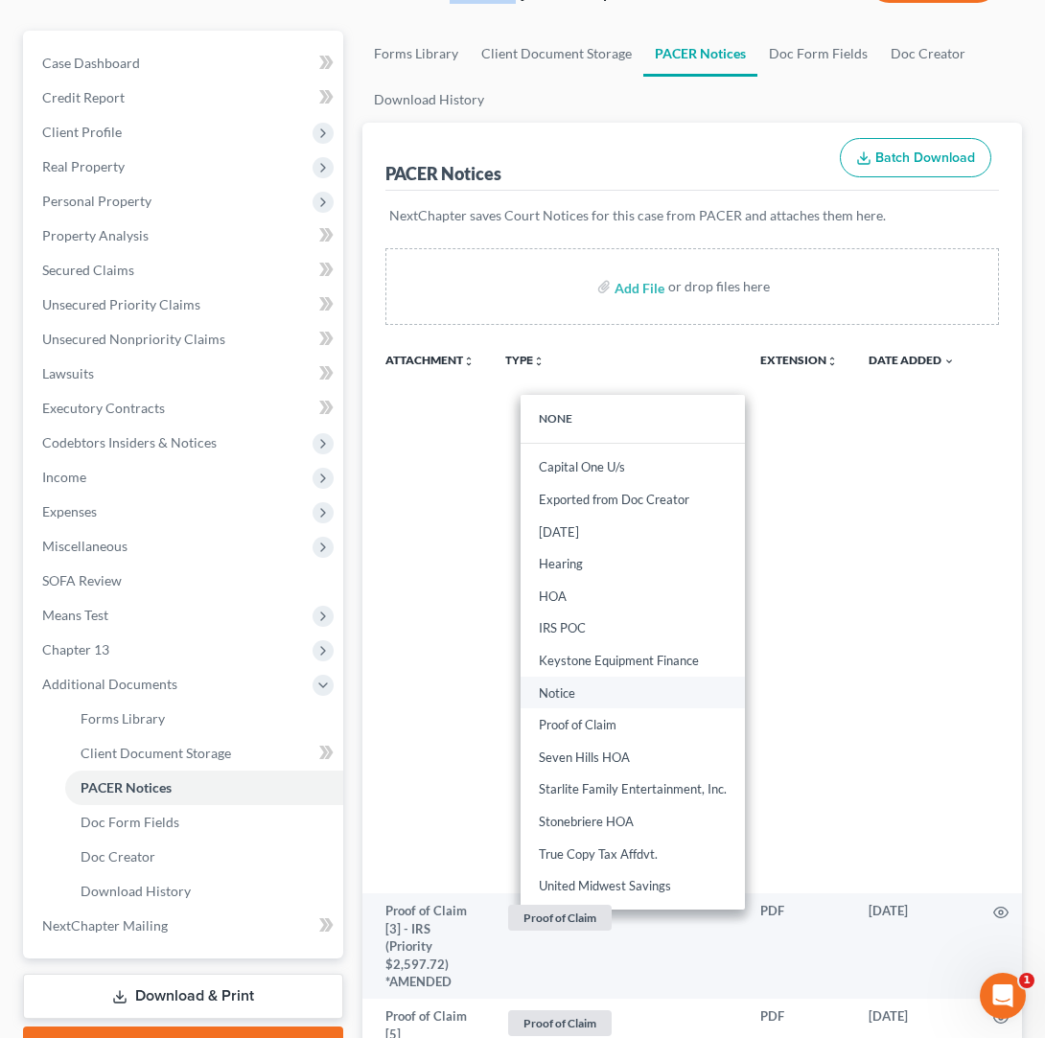
click at [589, 677] on link "Notice" at bounding box center [633, 693] width 224 height 33
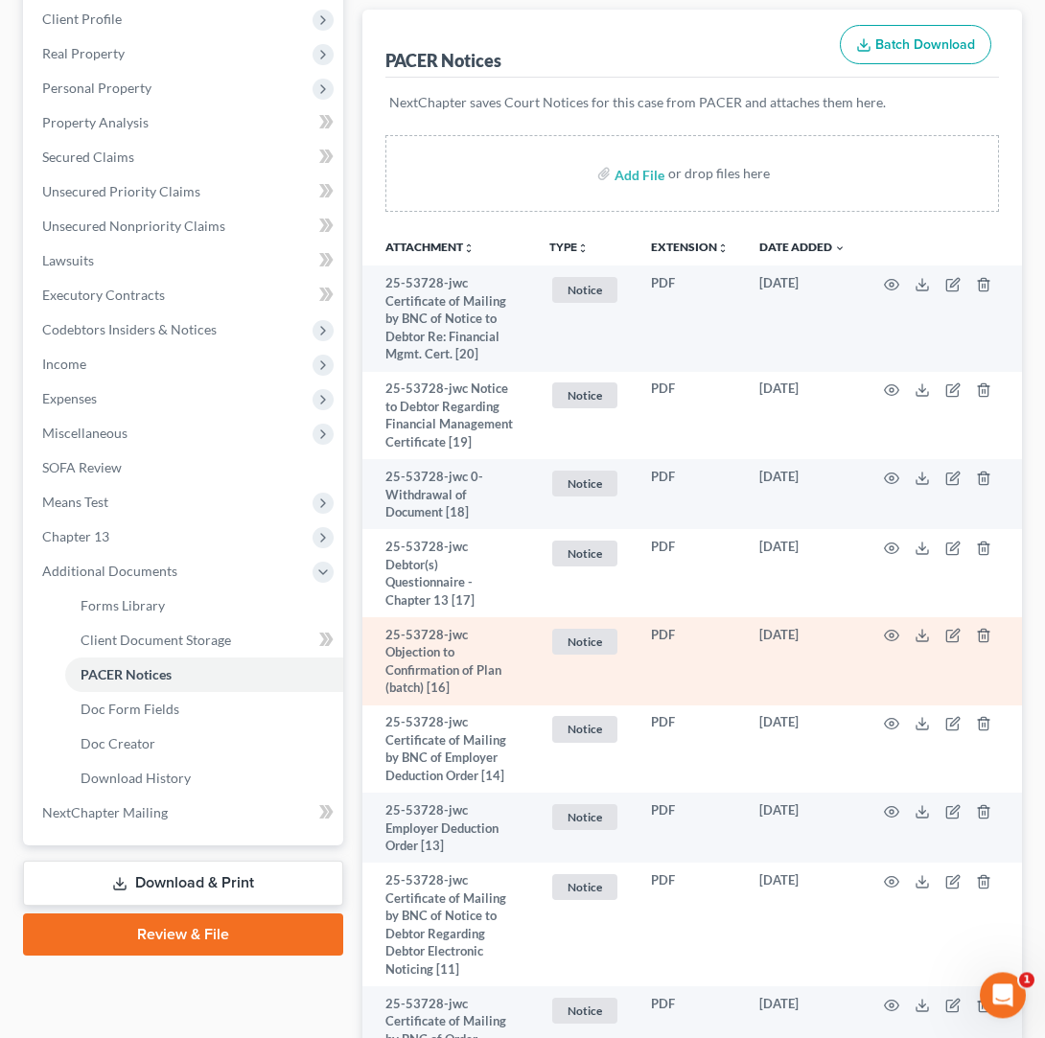
scroll to position [290, 0]
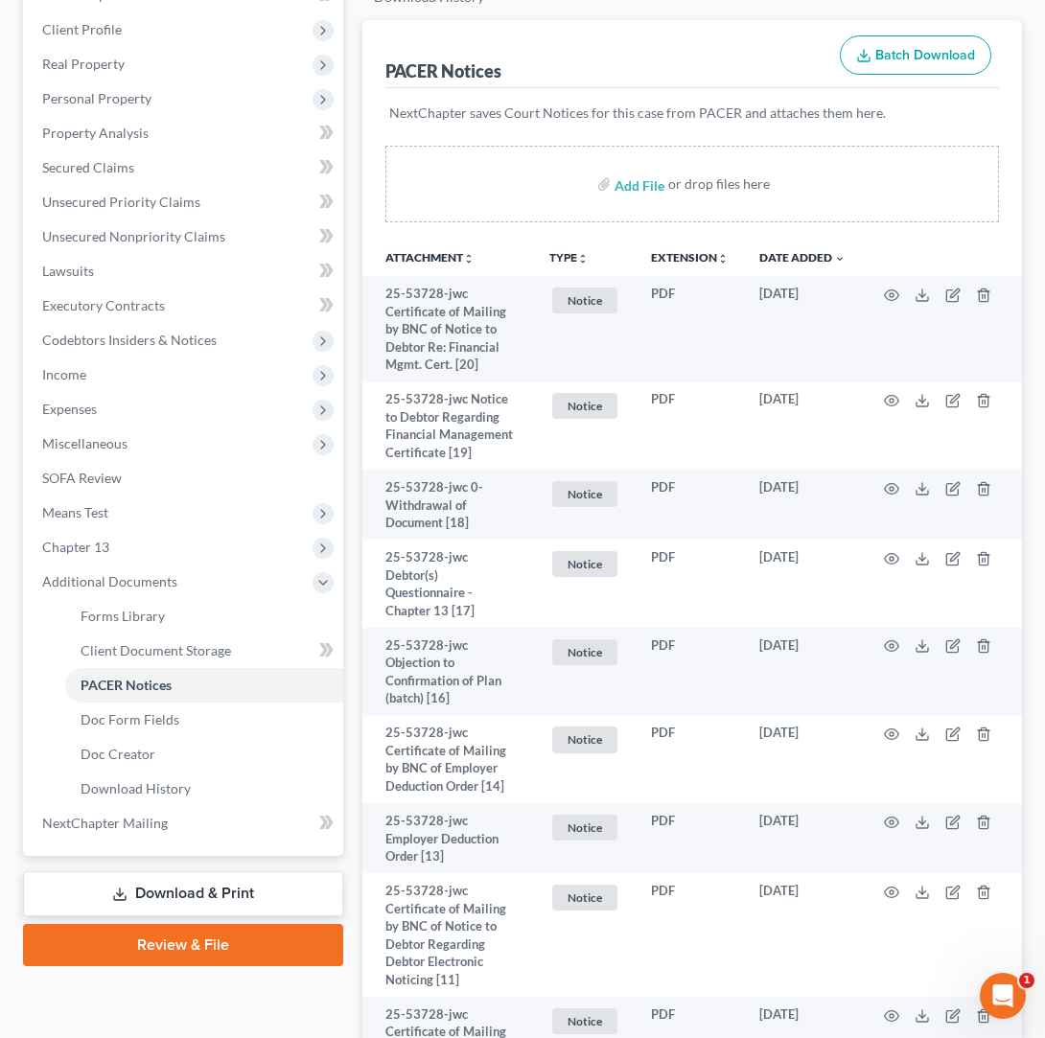
click at [569, 238] on th "TYPE unfold_more NONE Capital One U/s Exported from Doc Creator Feb 7 2024 Hear…" at bounding box center [585, 257] width 102 height 38
click at [578, 253] on icon "unfold_more" at bounding box center [583, 259] width 12 height 12
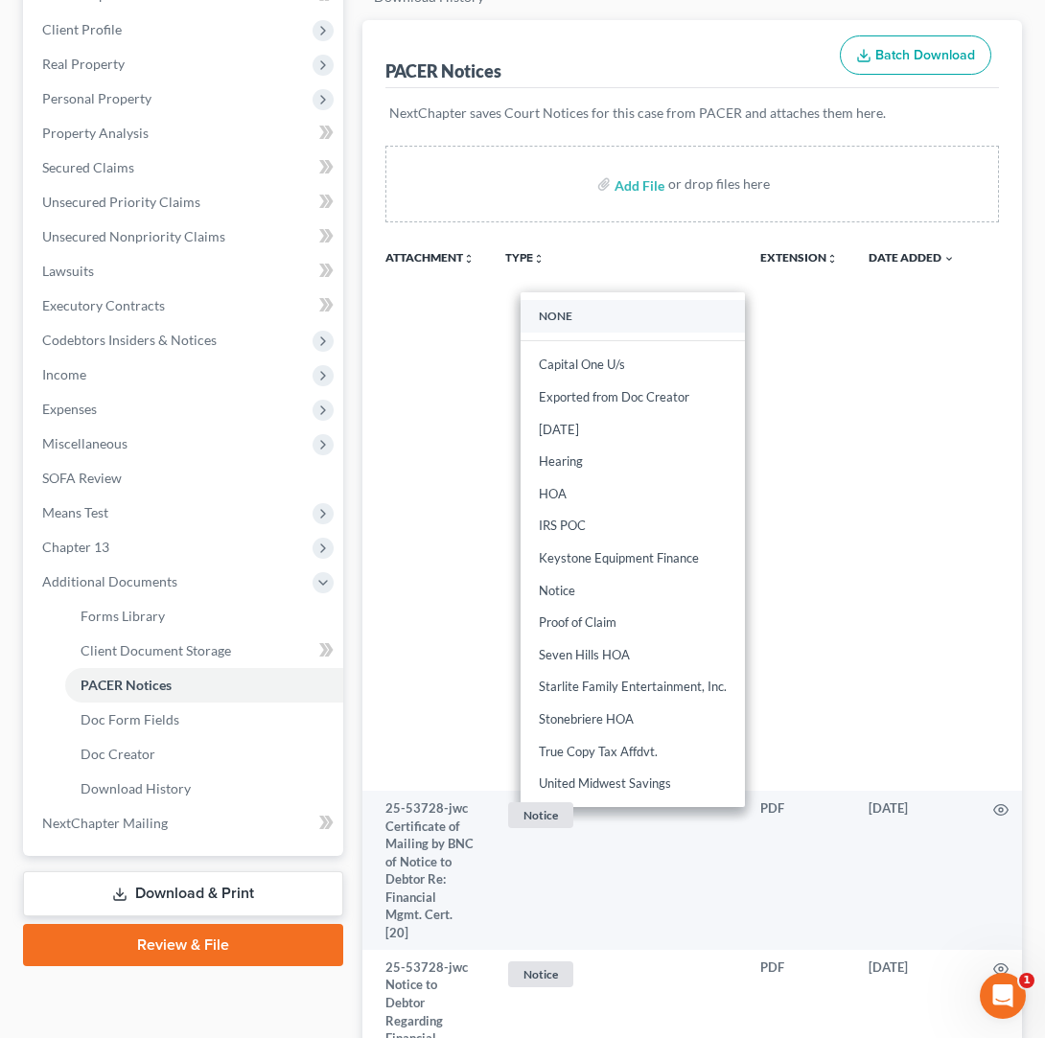
click at [590, 300] on link "NONE" at bounding box center [633, 316] width 224 height 33
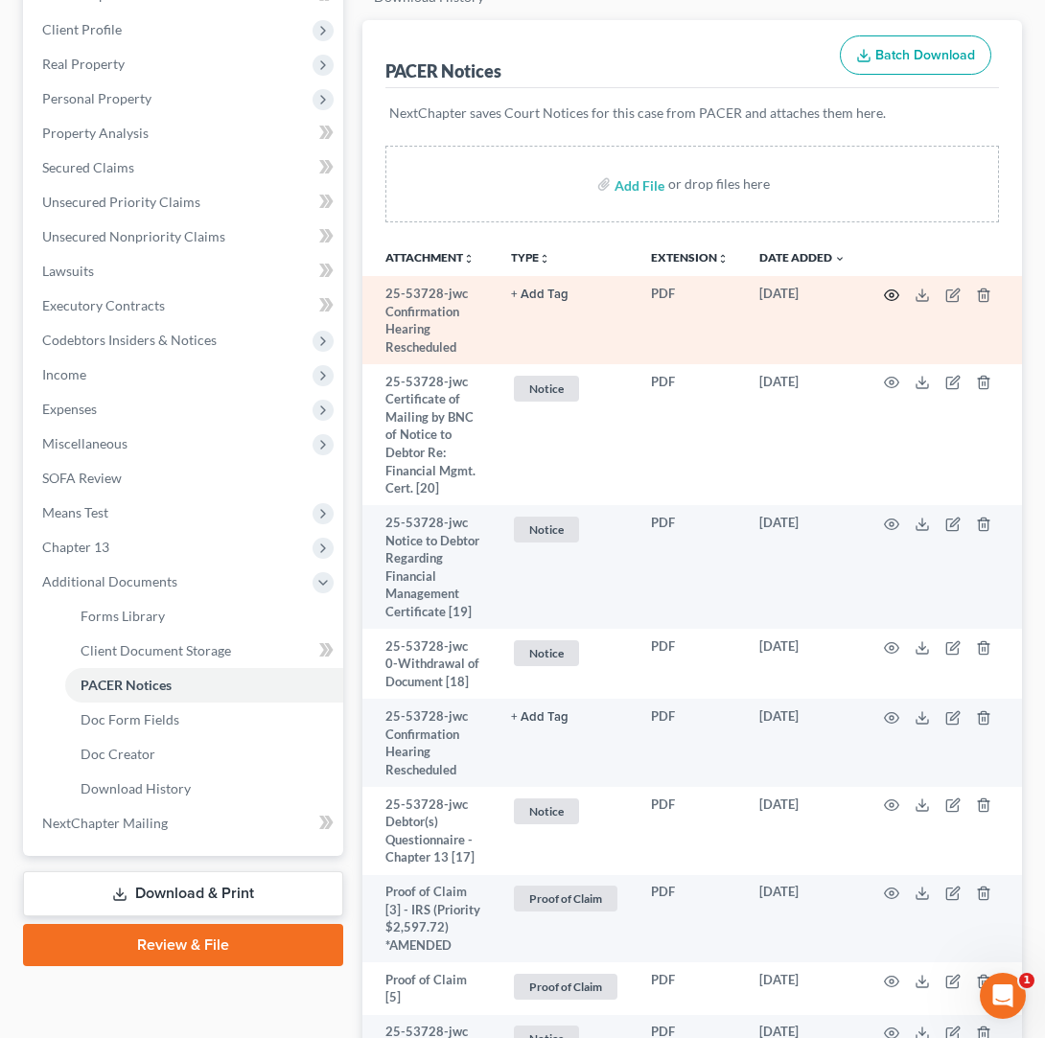
click at [891, 293] on circle "button" at bounding box center [892, 295] width 4 height 4
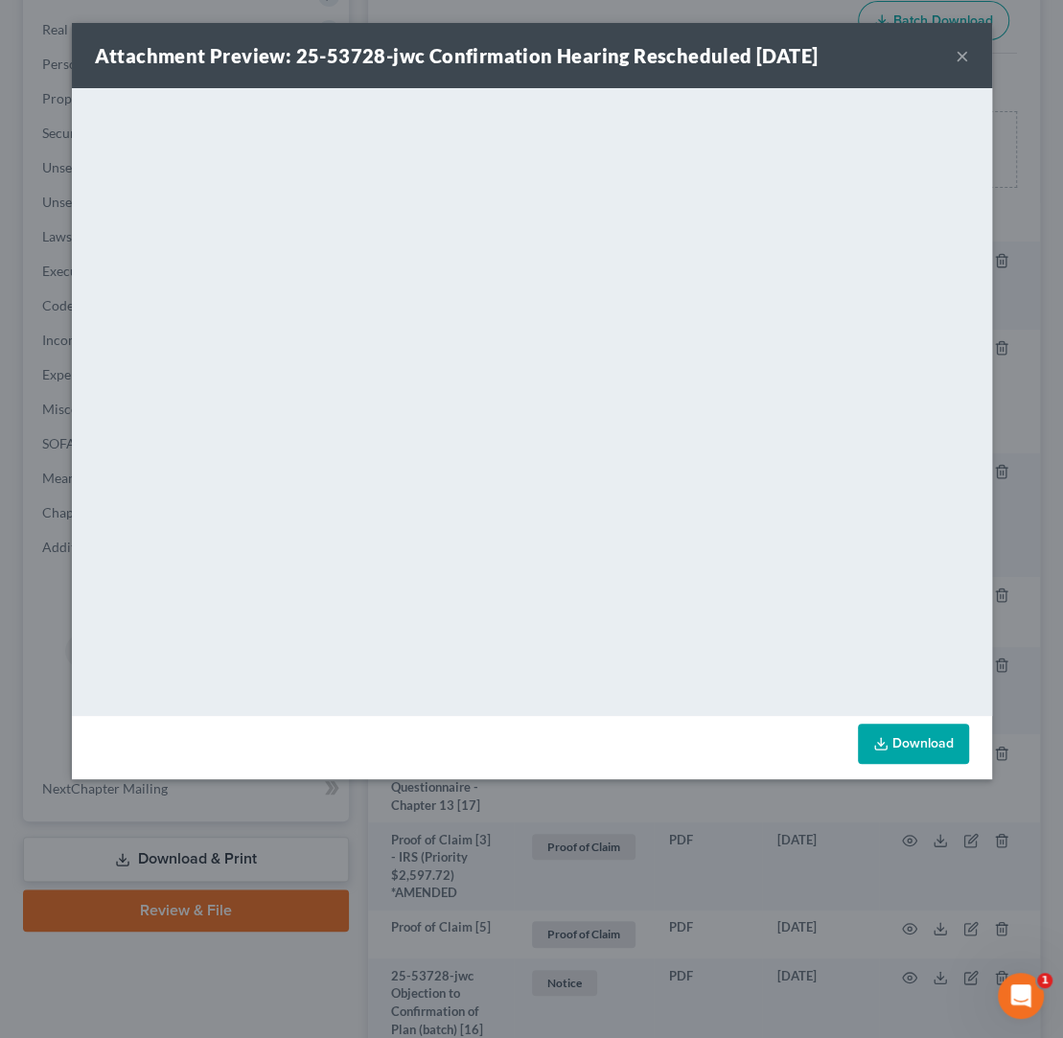
click at [964, 58] on button "×" at bounding box center [962, 55] width 13 height 23
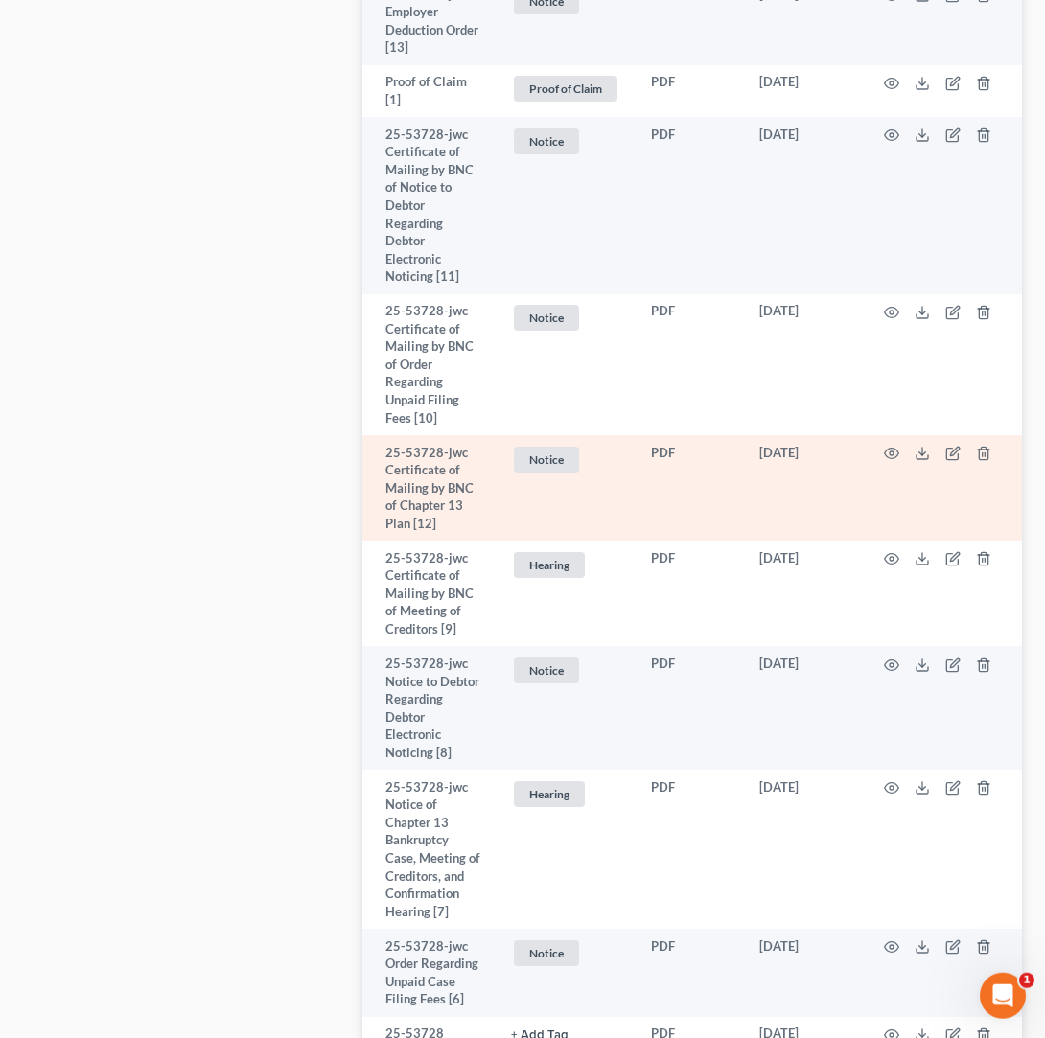
scroll to position [2002, 0]
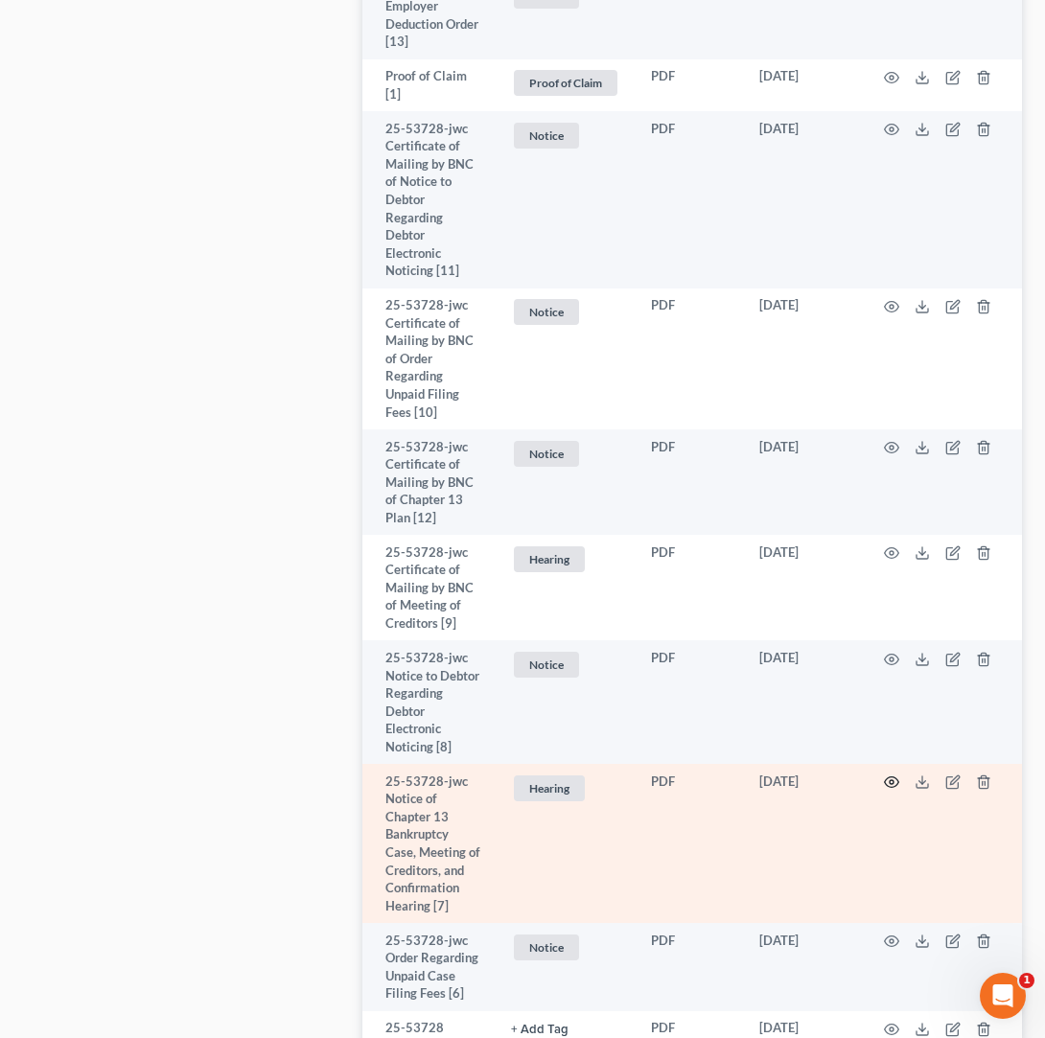
click at [895, 786] on icon "button" at bounding box center [891, 782] width 15 height 15
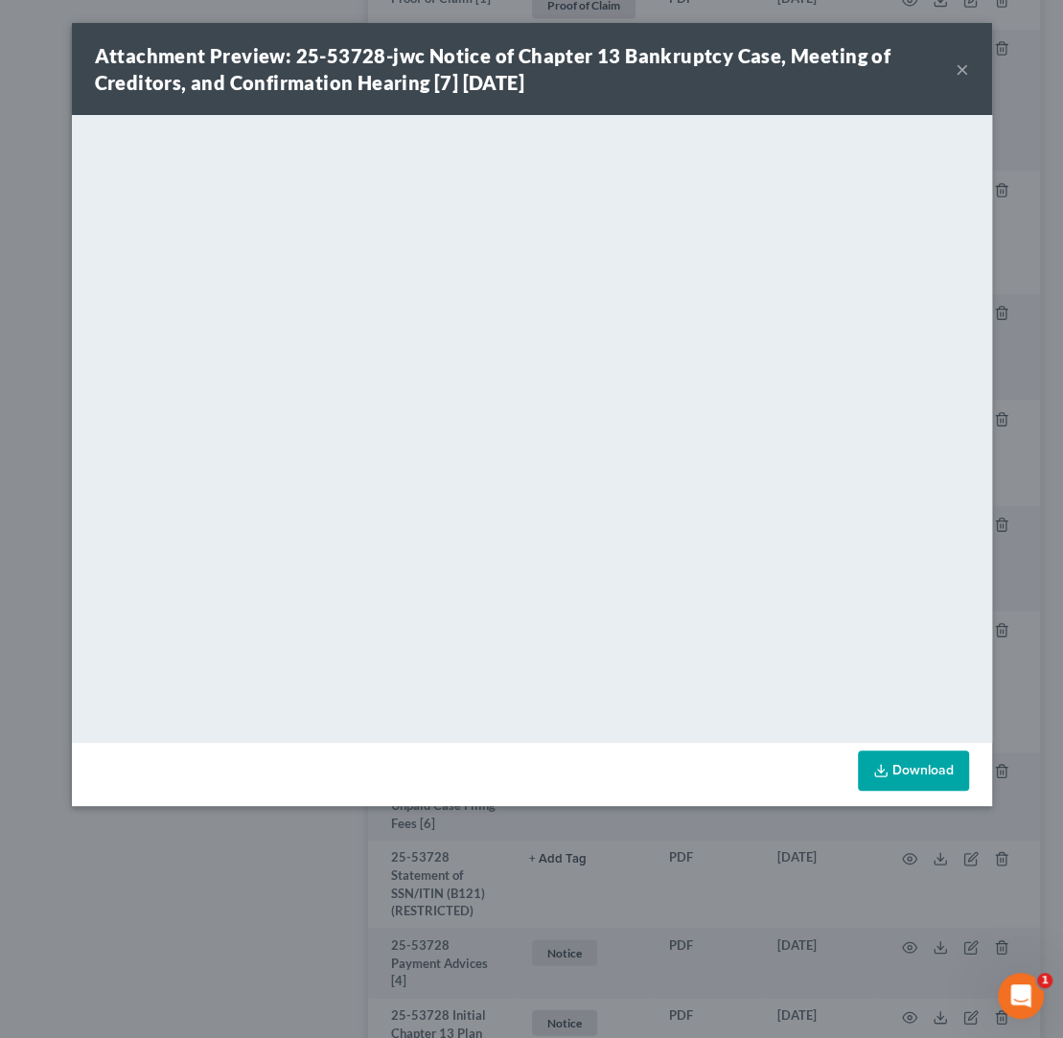
click at [964, 68] on button "×" at bounding box center [962, 69] width 13 height 23
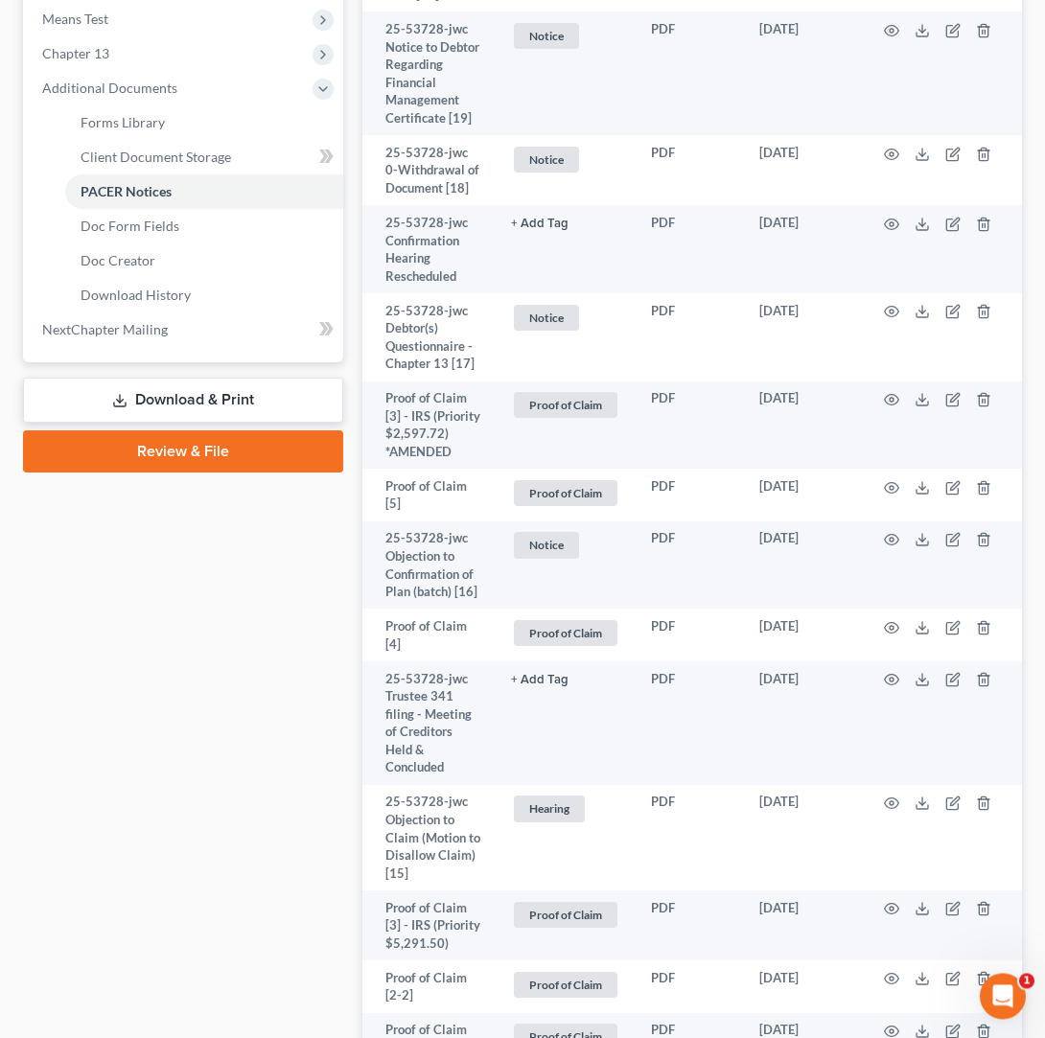
scroll to position [744, 0]
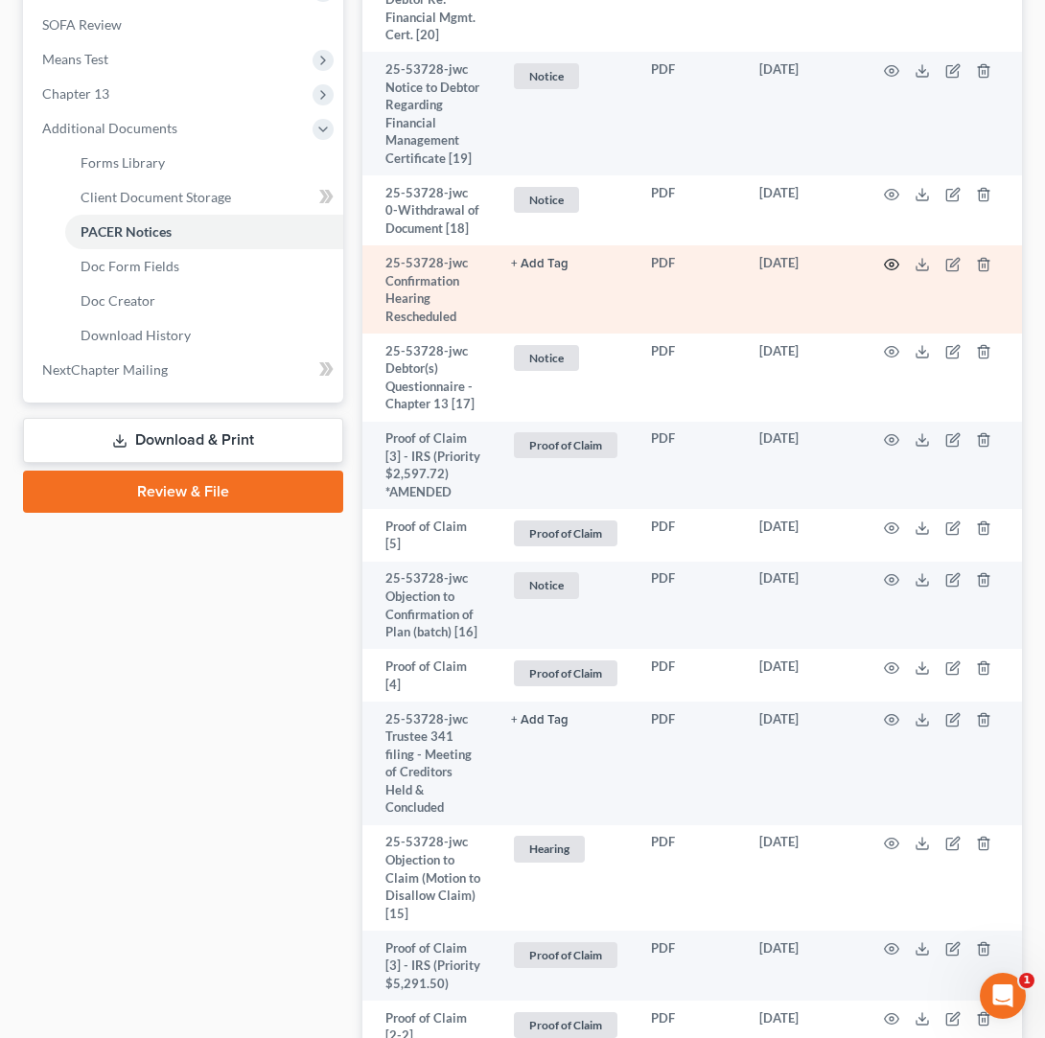
click at [892, 257] on icon "button" at bounding box center [891, 264] width 15 height 15
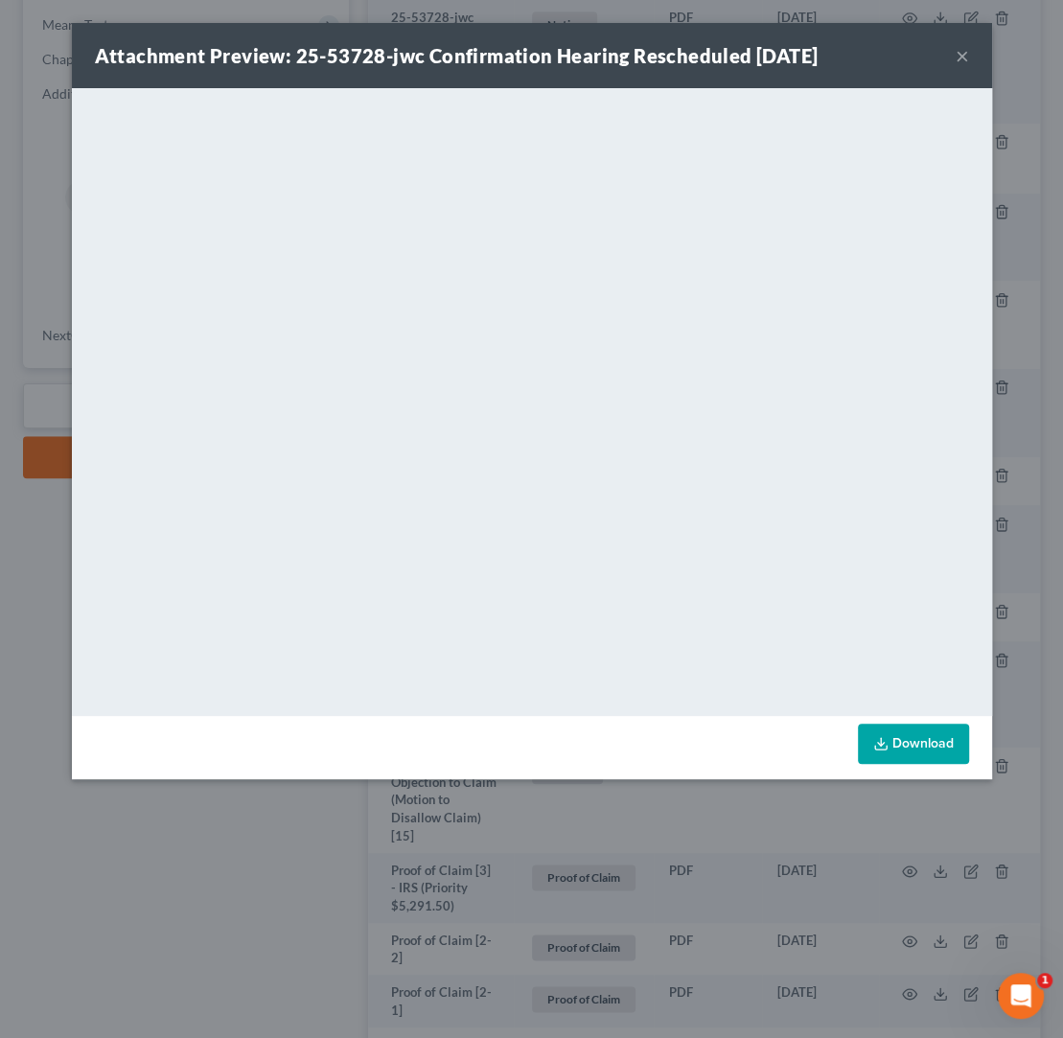
click at [962, 53] on button "×" at bounding box center [962, 55] width 13 height 23
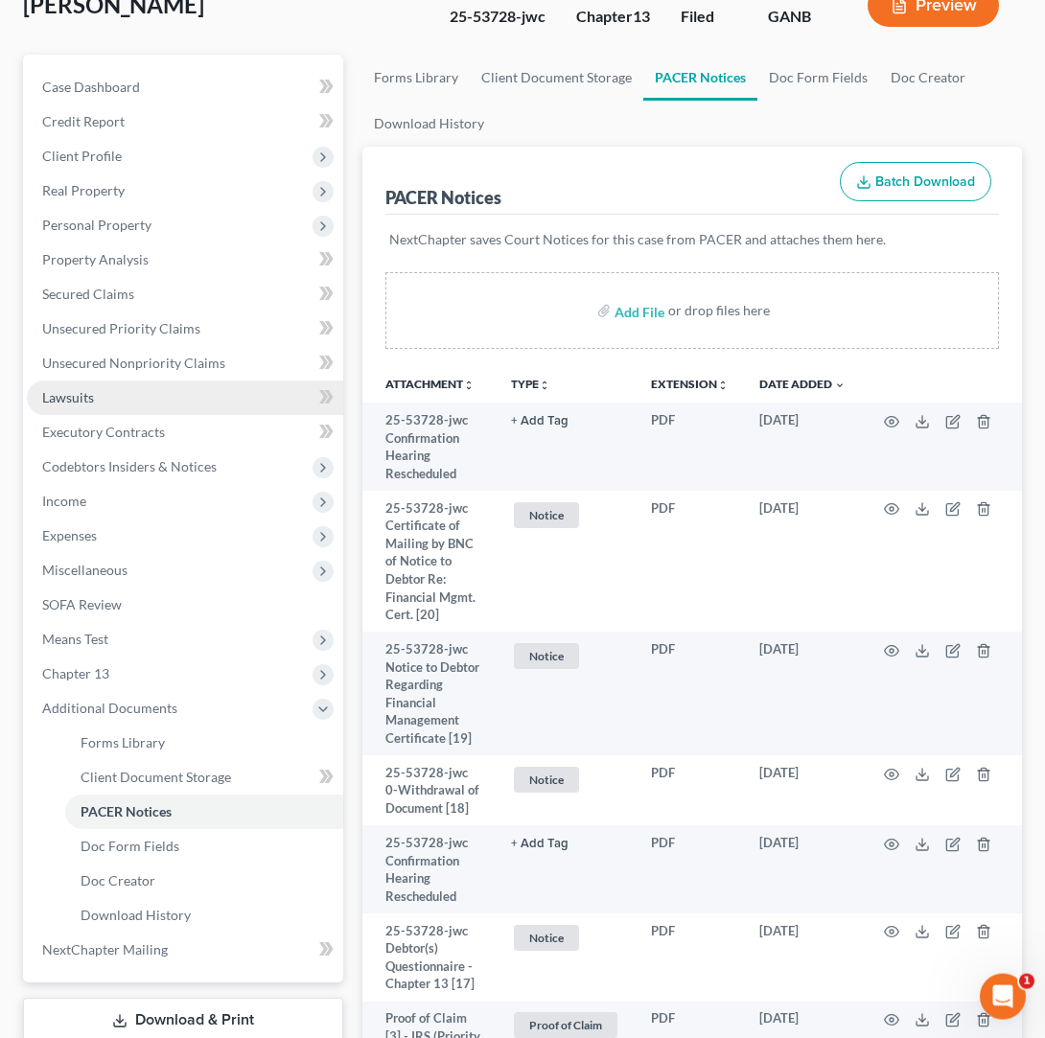
scroll to position [156, 0]
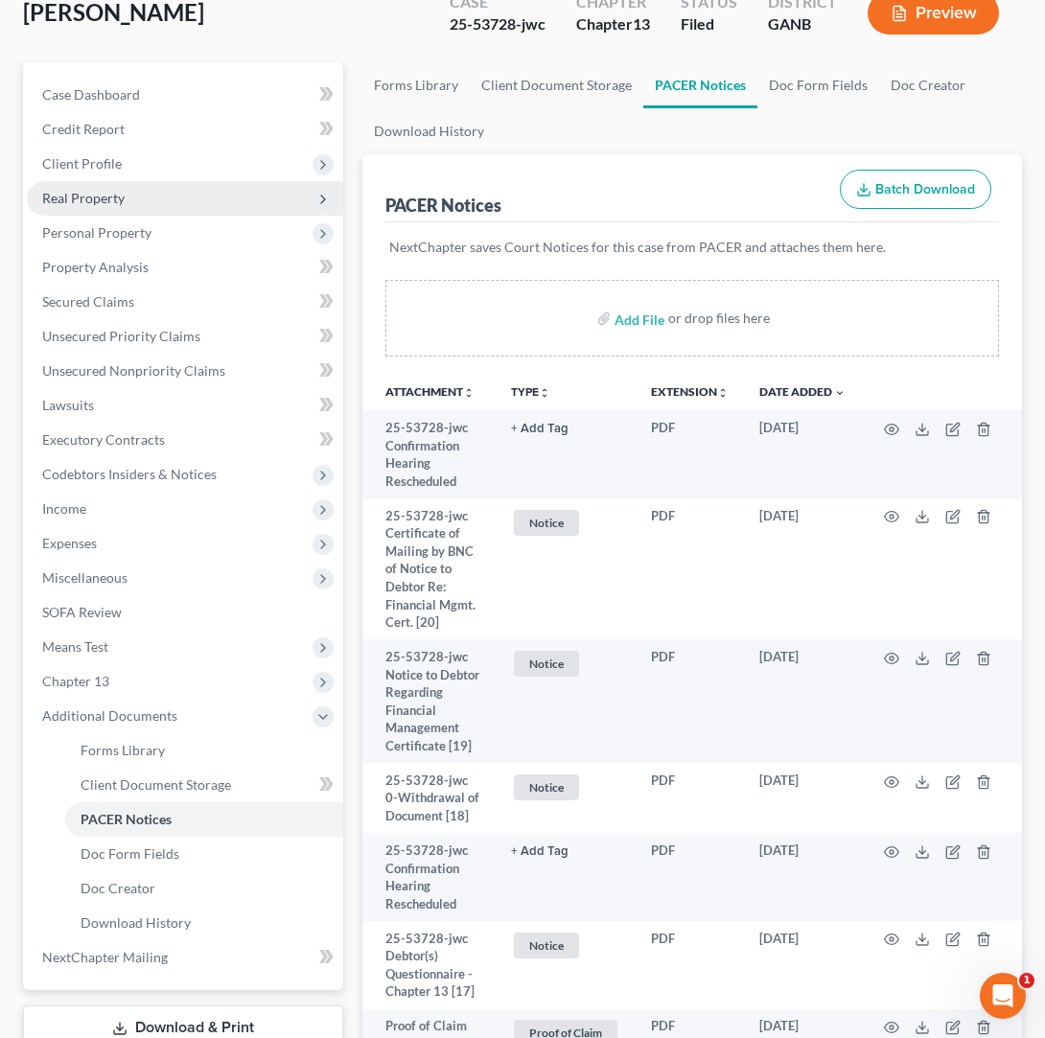
click at [95, 181] on span "Real Property" at bounding box center [185, 198] width 316 height 35
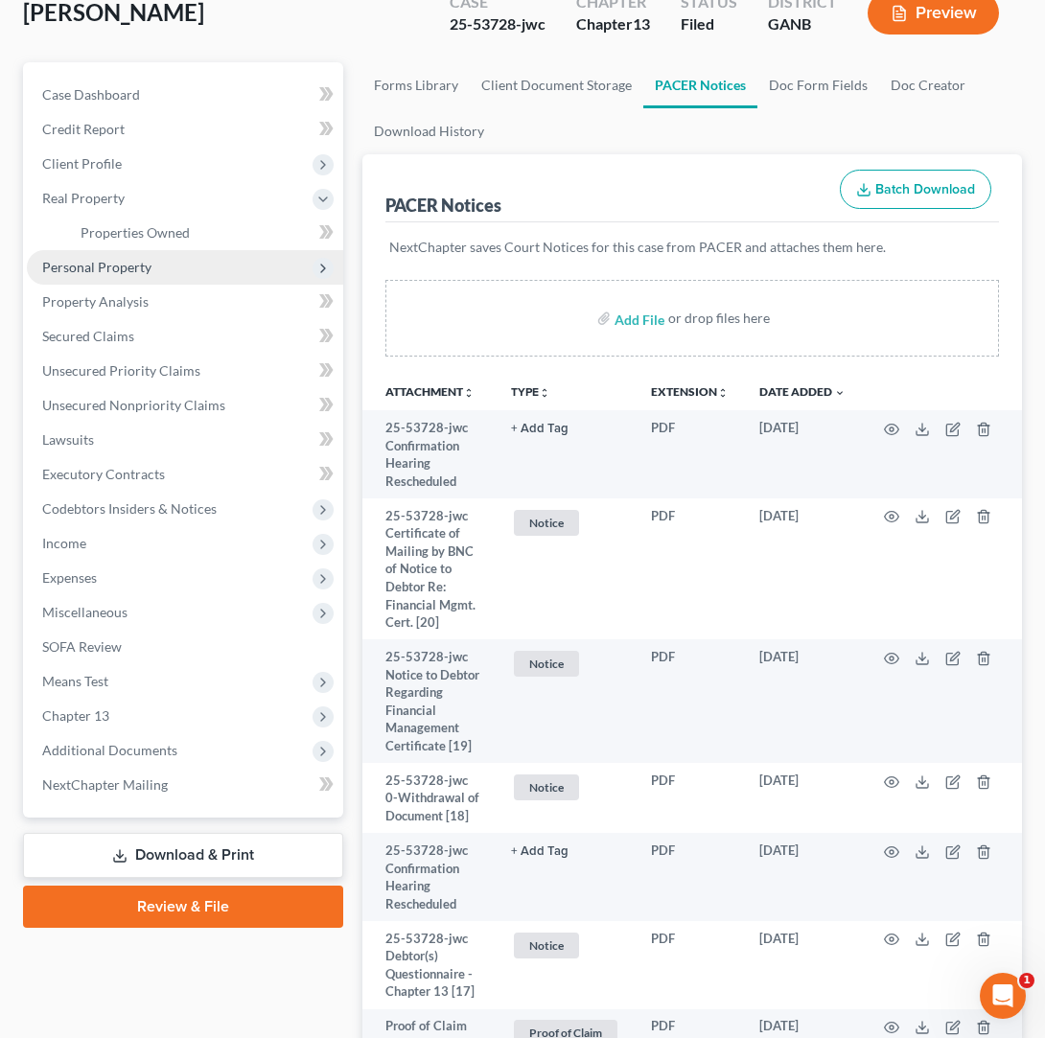
click at [159, 250] on span "Personal Property" at bounding box center [185, 267] width 316 height 35
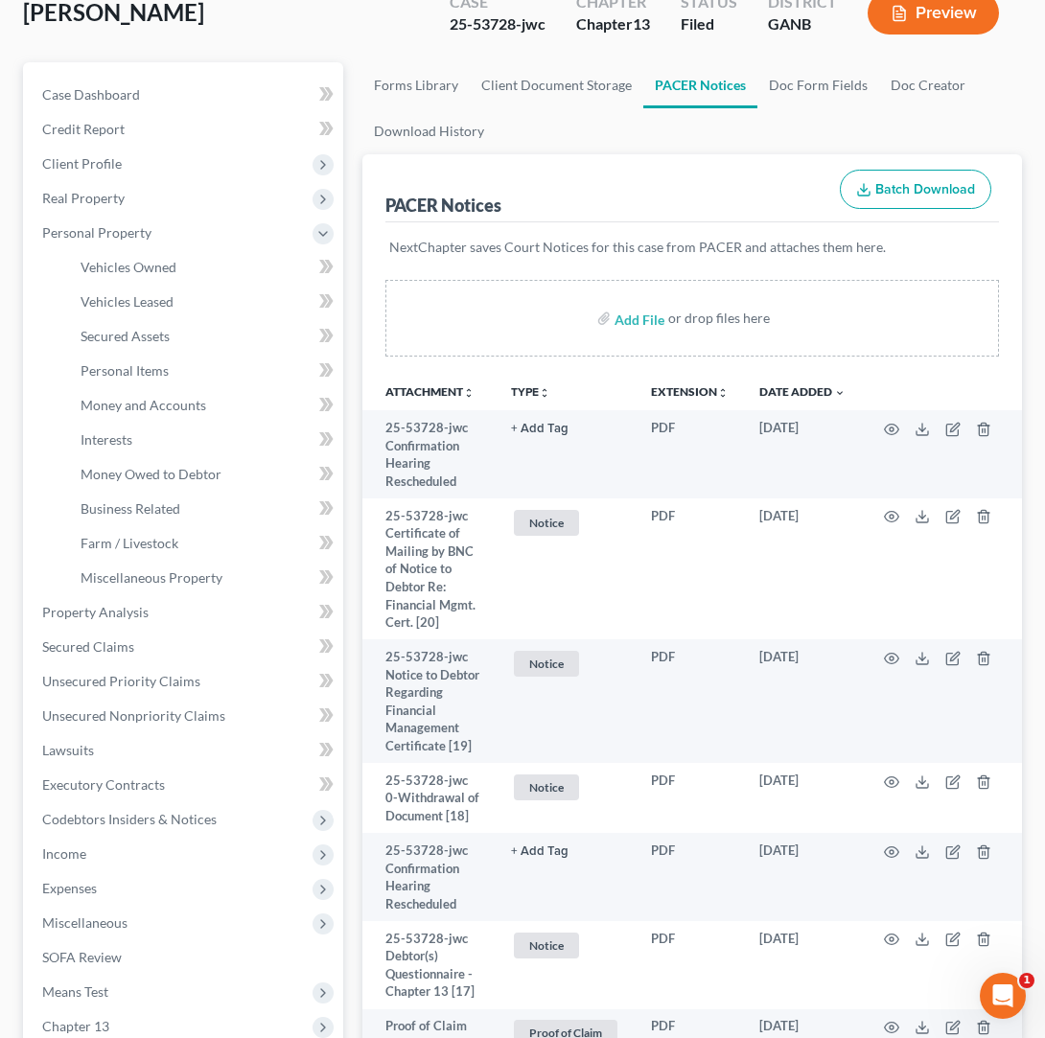
scroll to position [0, 0]
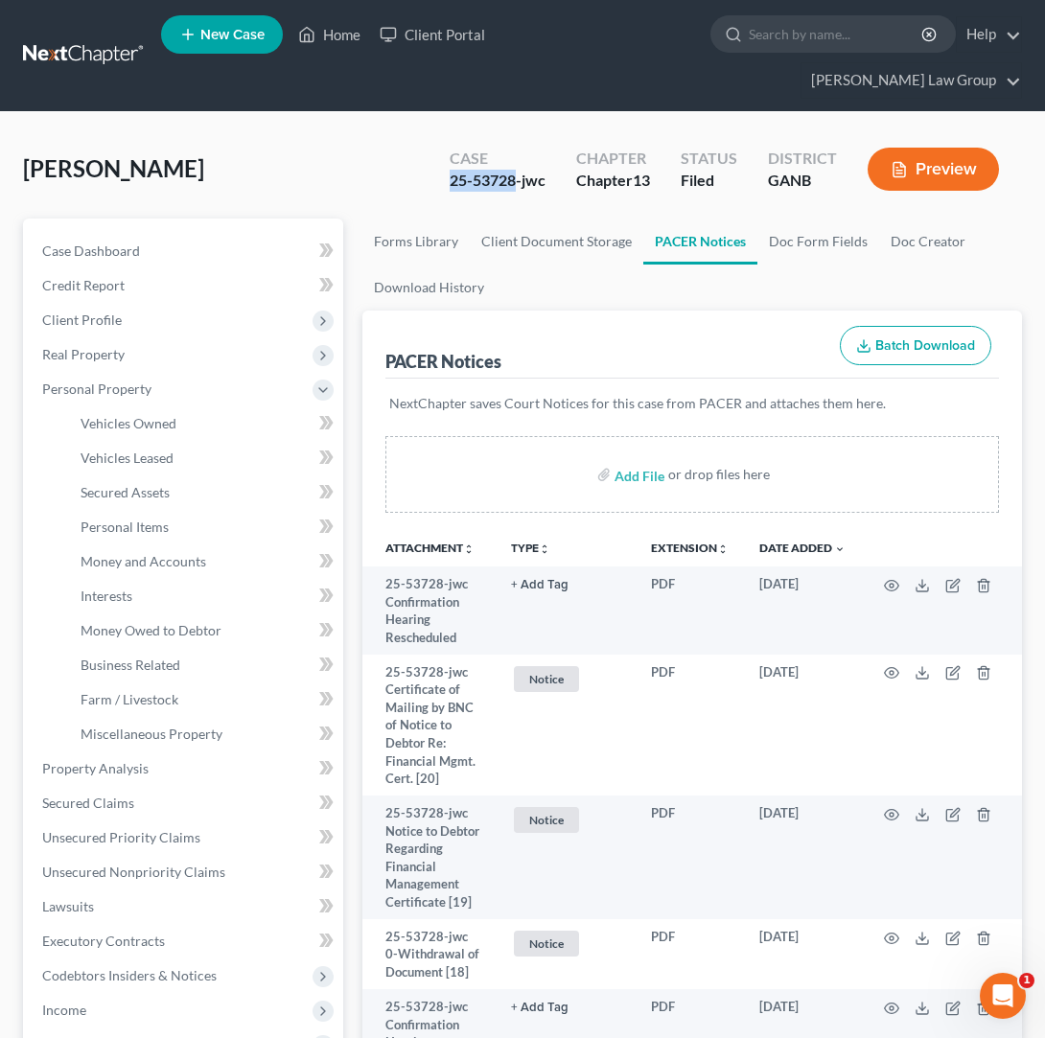
drag, startPoint x: 514, startPoint y: 149, endPoint x: 430, endPoint y: 150, distance: 83.4
click at [430, 151] on div "Case 25-53728-jwc Chapter Chapter 13 Status Filed District GANB Preview" at bounding box center [724, 169] width 595 height 68
copy div "25-53728"
click at [690, 311] on div "PACER Notices Batch Download" at bounding box center [692, 345] width 614 height 69
